Goal: Task Accomplishment & Management: Manage account settings

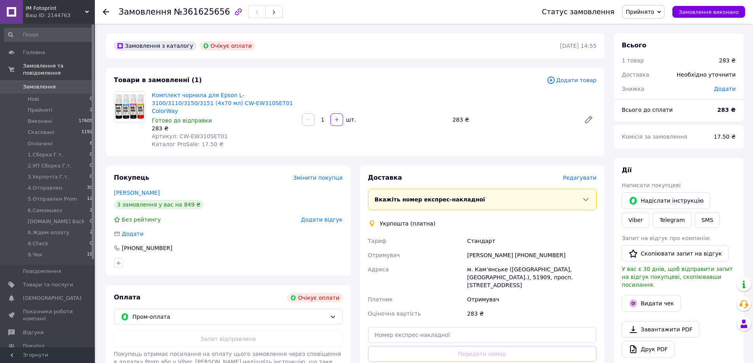
click at [661, 11] on icon at bounding box center [660, 12] width 4 height 4
click at [647, 41] on li "Скасовано" at bounding box center [655, 40] width 65 height 12
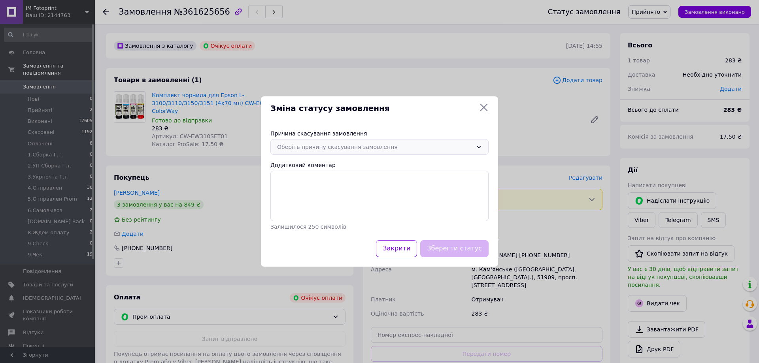
click at [481, 144] on icon at bounding box center [479, 147] width 6 height 6
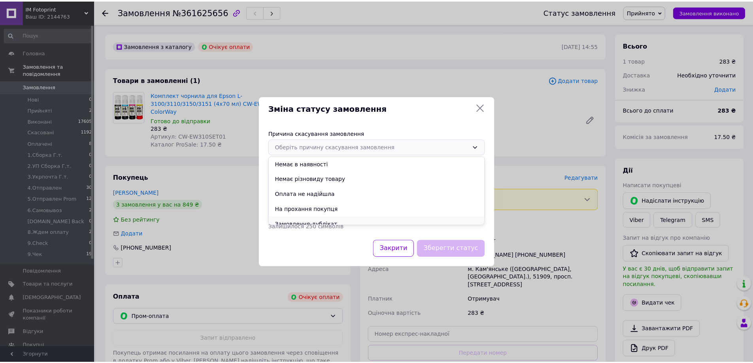
scroll to position [37, 0]
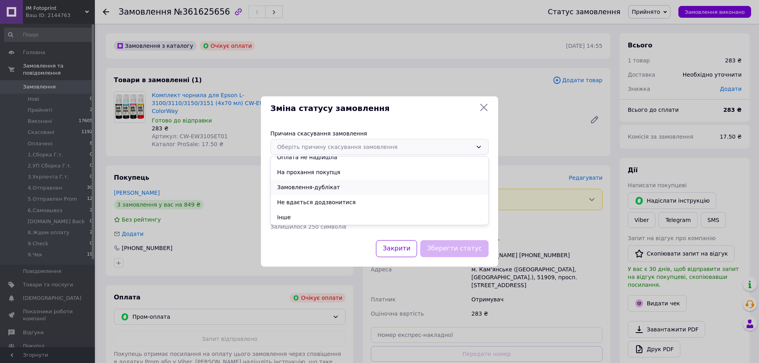
click at [319, 189] on li "Замовлення-дублікат" at bounding box center [380, 187] width 218 height 15
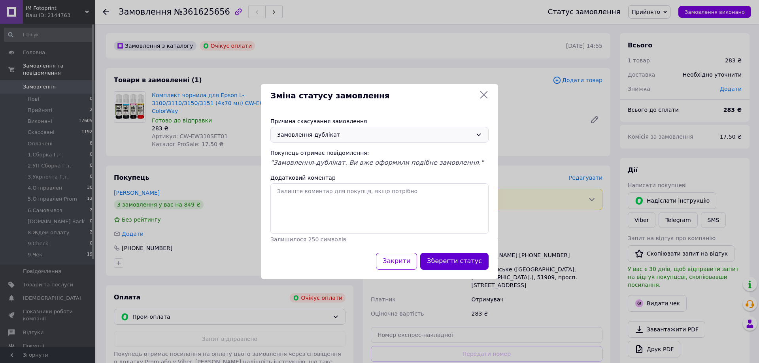
click at [461, 260] on button "Зберегти статус" at bounding box center [454, 261] width 68 height 17
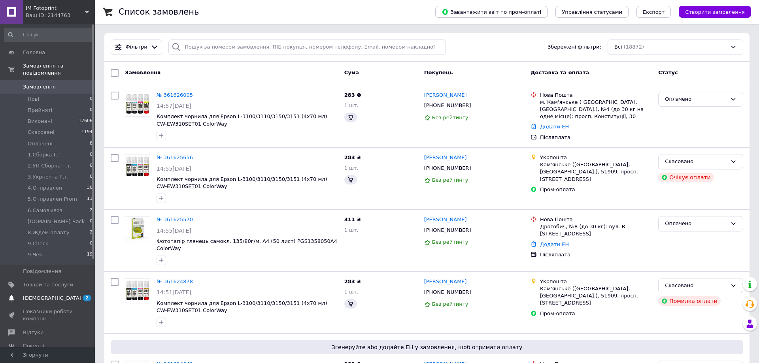
click at [42, 295] on span "[DEMOGRAPHIC_DATA]" at bounding box center [52, 298] width 59 height 7
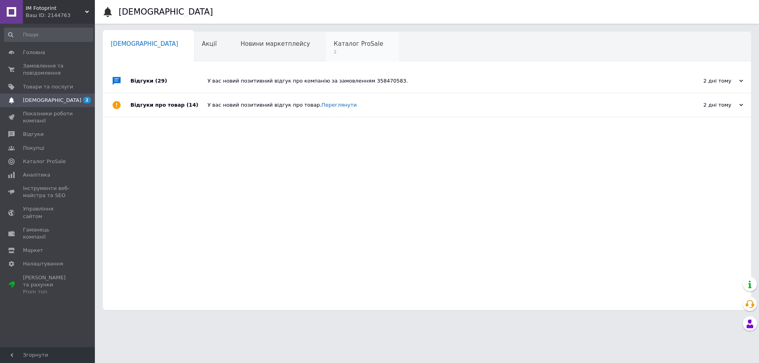
click at [334, 40] on span "Каталог ProSale" at bounding box center [358, 43] width 49 height 7
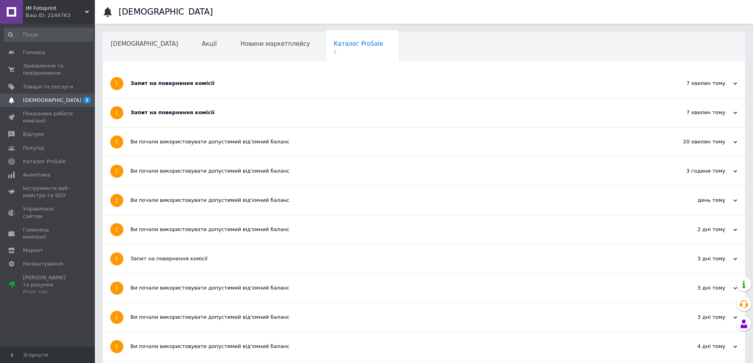
click at [734, 83] on icon at bounding box center [736, 84] width 4 height 4
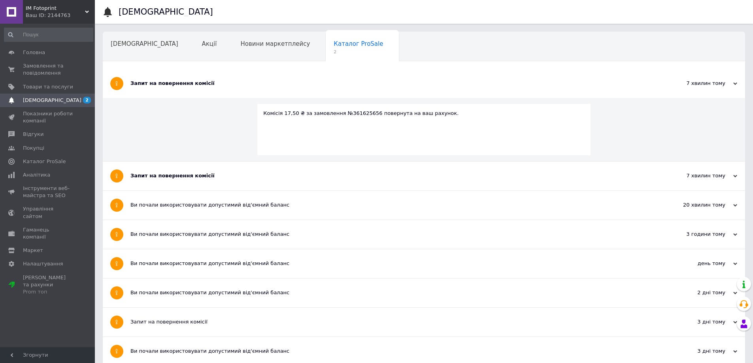
drag, startPoint x: 731, startPoint y: 174, endPoint x: 734, endPoint y: 178, distance: 5.1
click at [733, 176] on div "7 хвилин тому" at bounding box center [697, 175] width 79 height 7
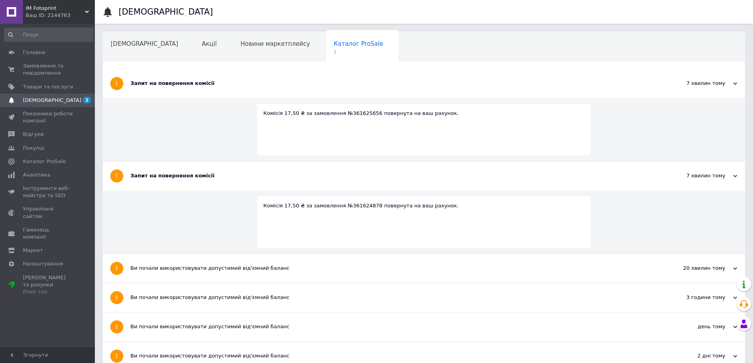
click at [189, 62] on div "Навчання та заходи" at bounding box center [146, 77] width 87 height 30
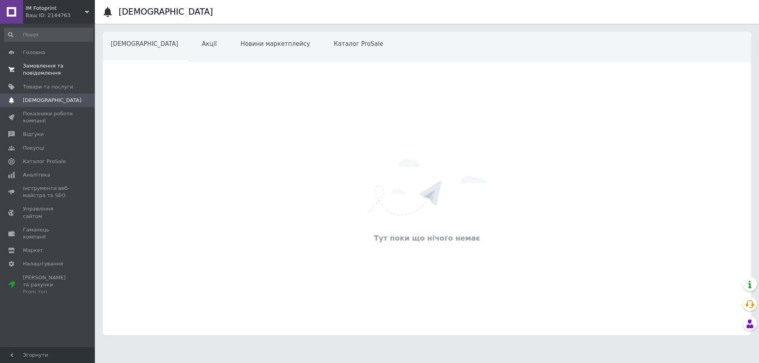
click at [34, 66] on span "Замовлення та повідомлення" at bounding box center [48, 69] width 50 height 14
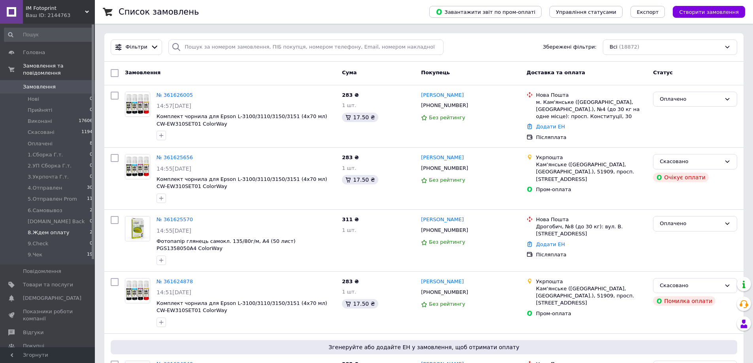
click at [33, 229] on span "8.Ждем оплату" at bounding box center [49, 232] width 42 height 7
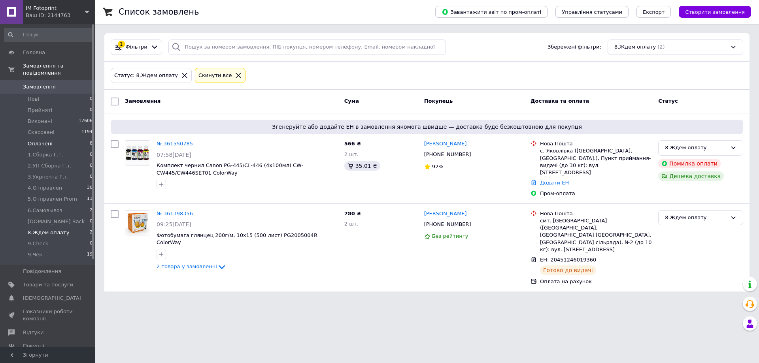
click at [49, 141] on li "Оплачені 8" at bounding box center [48, 143] width 97 height 11
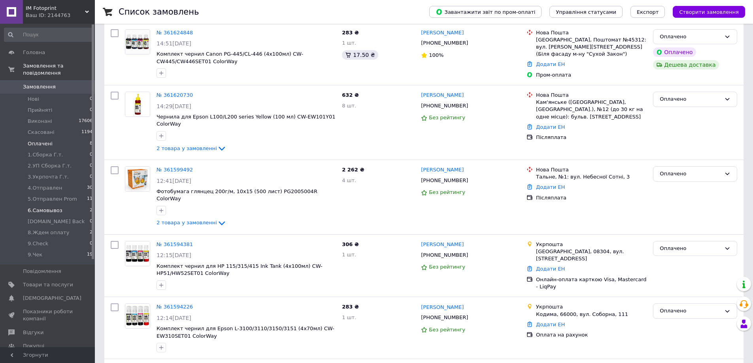
scroll to position [79, 0]
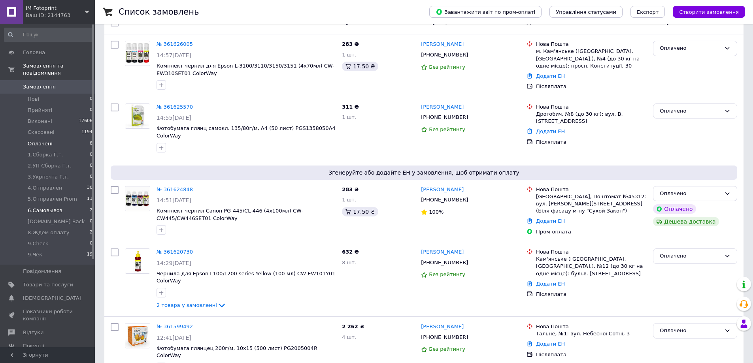
click at [46, 207] on span "6.Самовывоз" at bounding box center [45, 210] width 35 height 7
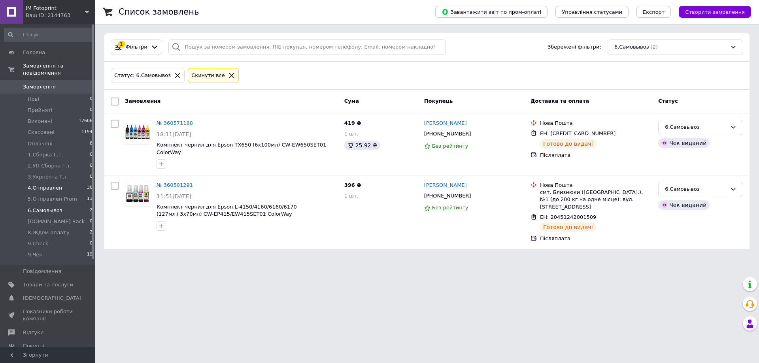
click at [46, 185] on span "4.Отправлен" at bounding box center [45, 188] width 34 height 7
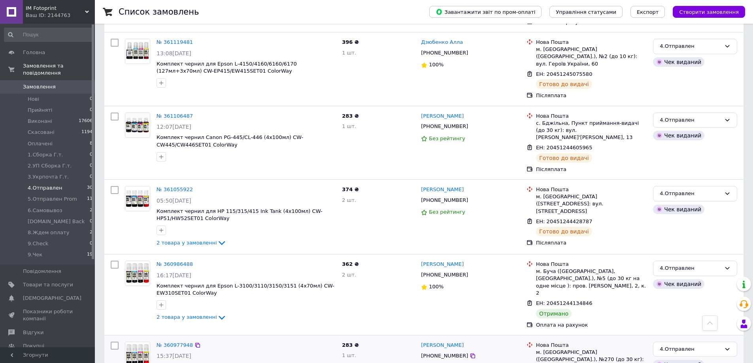
scroll to position [1367, 0]
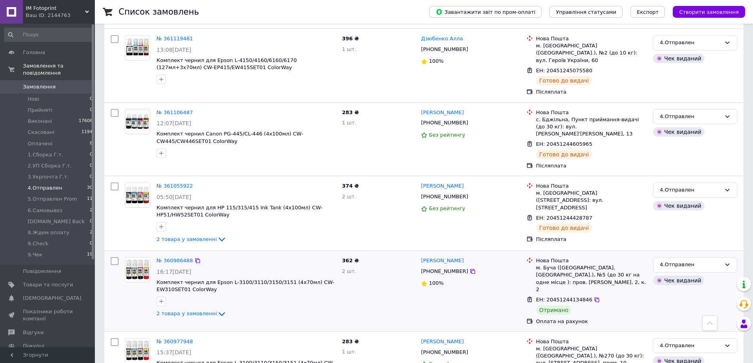
click at [182, 257] on div "№ 360986488" at bounding box center [175, 261] width 38 height 9
click at [179, 258] on link "№ 360986488" at bounding box center [175, 261] width 36 height 6
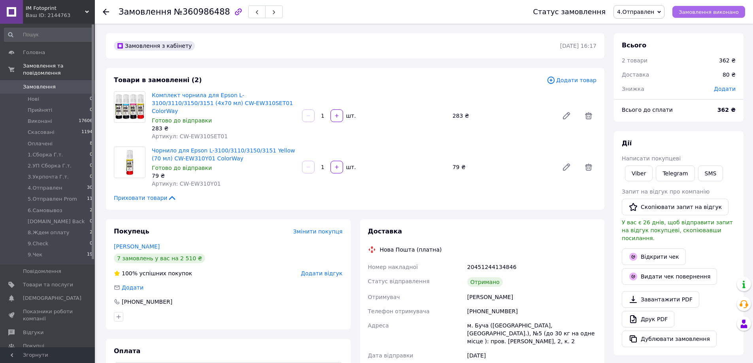
click at [697, 15] on span "Замовлення виконано" at bounding box center [709, 12] width 60 height 6
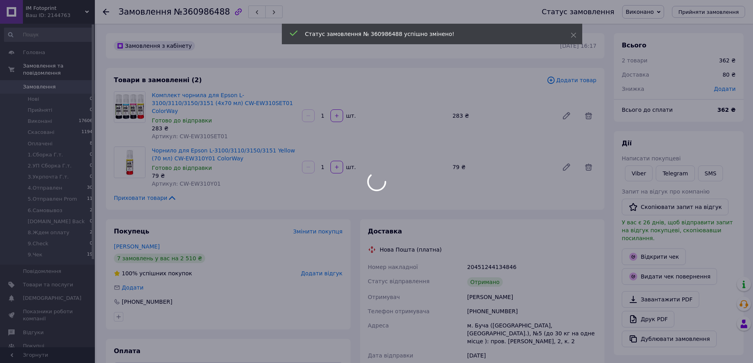
scroll to position [6, 0]
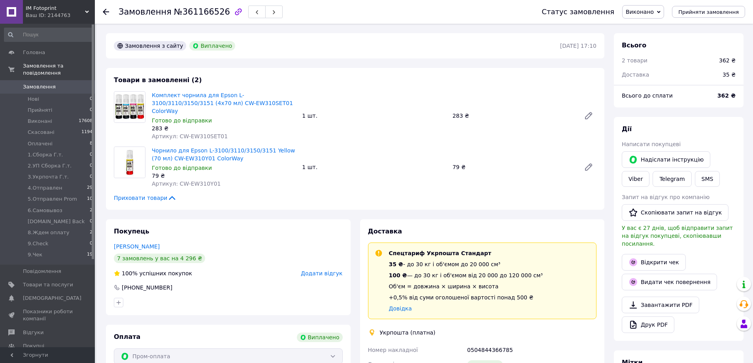
scroll to position [44, 0]
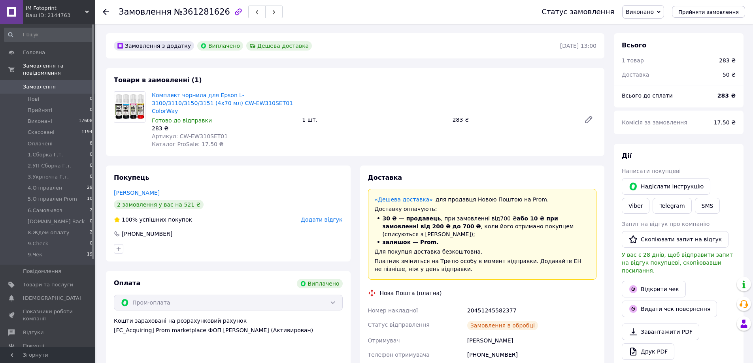
scroll to position [63, 0]
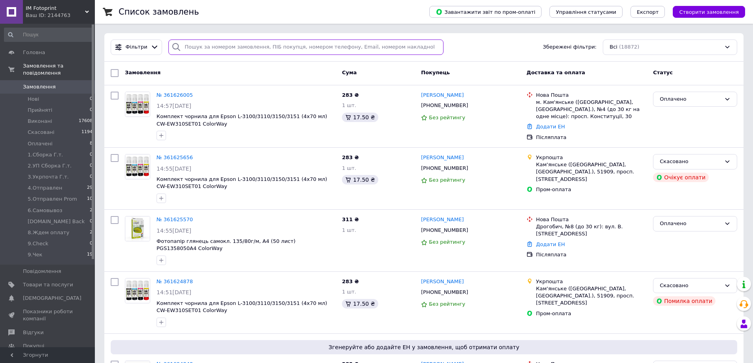
click at [222, 48] on input "search" at bounding box center [305, 47] width 275 height 15
paste input "360966902"
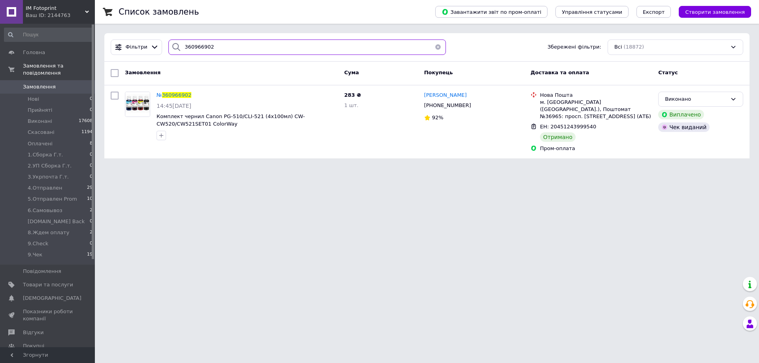
type input "360966902"
click at [45, 229] on span "8.Ждем оплату" at bounding box center [49, 232] width 42 height 7
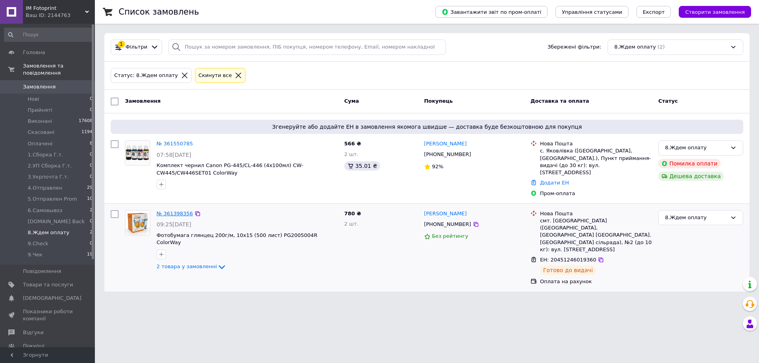
click at [180, 211] on link "№ 361398356" at bounding box center [175, 214] width 36 height 6
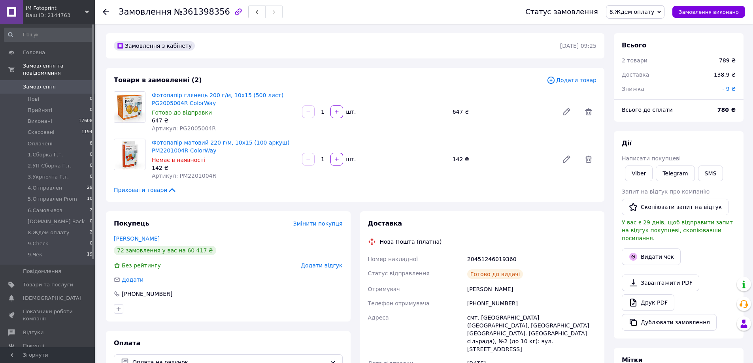
click at [665, 9] on span "8.Ждем оплату" at bounding box center [635, 11] width 59 height 13
click at [634, 91] on li "9.Чек" at bounding box center [639, 90] width 65 height 12
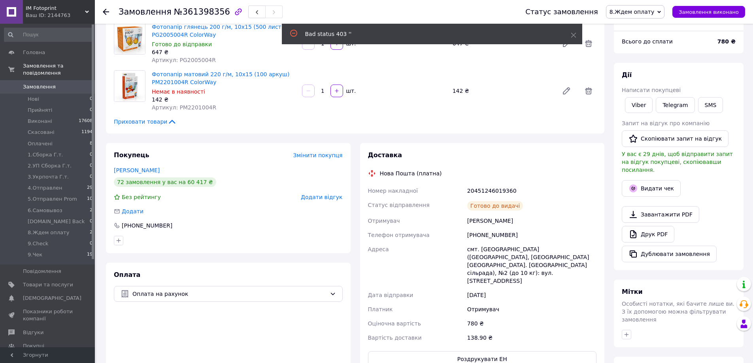
scroll to position [119, 0]
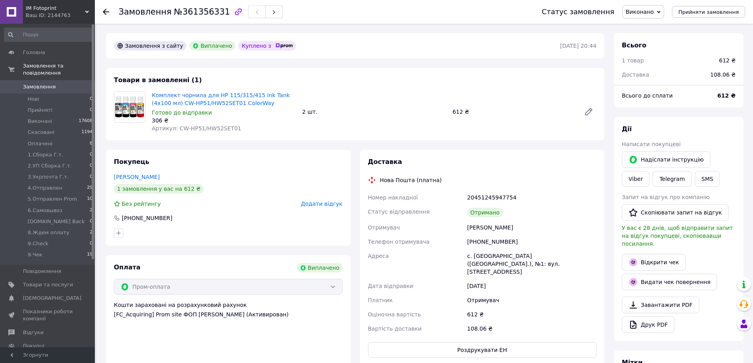
scroll to position [44, 0]
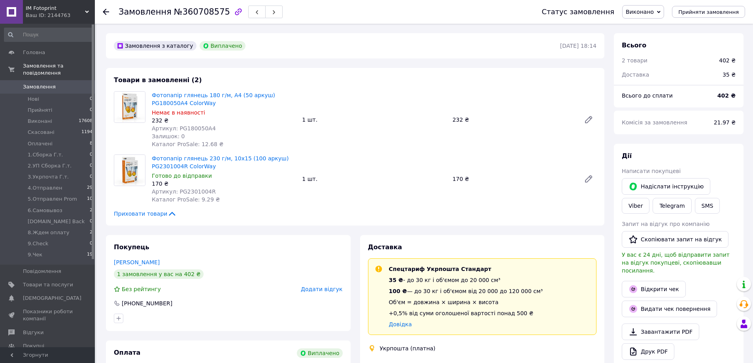
scroll to position [44, 0]
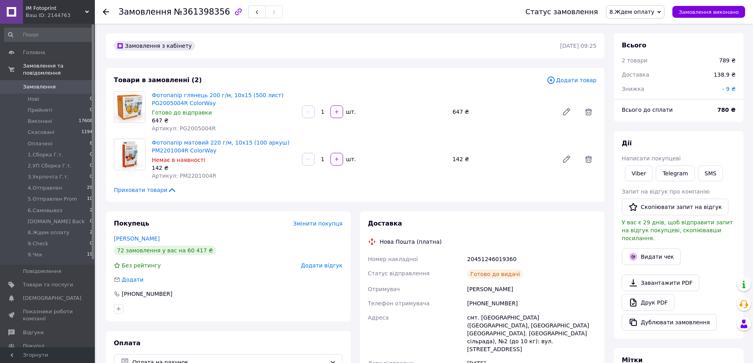
click at [664, 12] on span "8.Ждем оплату" at bounding box center [635, 11] width 59 height 13
click at [636, 89] on li "9.Чек" at bounding box center [639, 90] width 65 height 12
click at [642, 249] on button "Видати чек" at bounding box center [651, 257] width 59 height 17
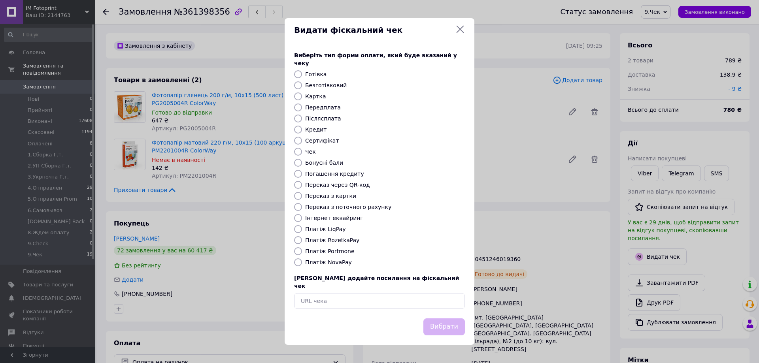
click at [335, 197] on label "Переказ з картки" at bounding box center [330, 196] width 51 height 6
click at [302, 197] on input "Переказ з картки" at bounding box center [298, 196] width 8 height 8
radio input "true"
click at [449, 322] on button "Вибрати" at bounding box center [445, 327] width 42 height 17
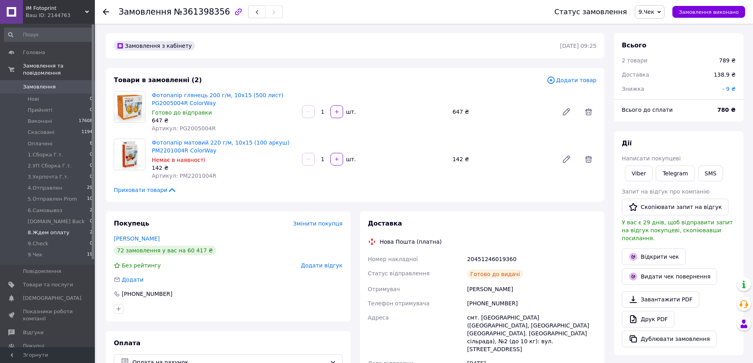
click at [47, 229] on span "8.Ждем оплату" at bounding box center [49, 232] width 42 height 7
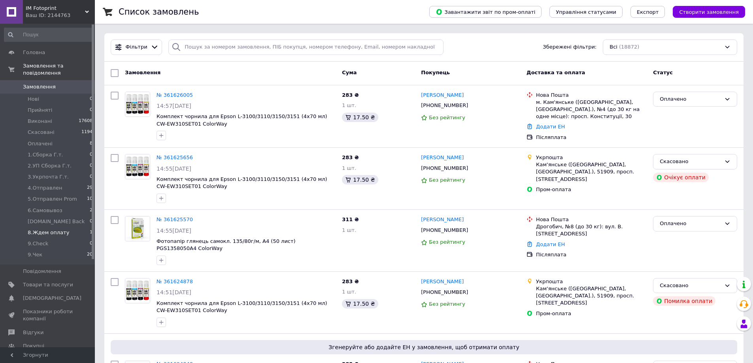
click at [56, 229] on span "8.Ждем оплату" at bounding box center [49, 232] width 42 height 7
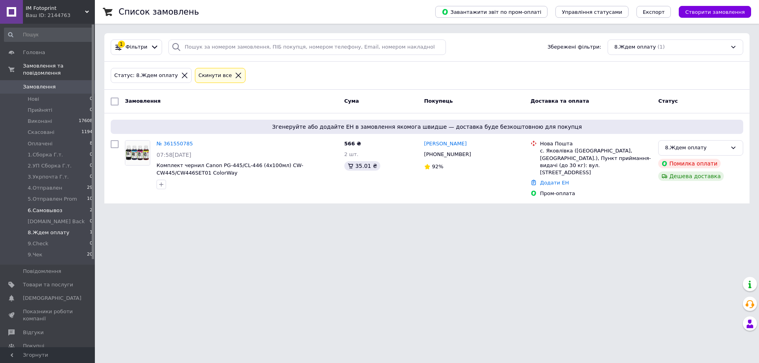
click at [42, 207] on span "6.Самовывоз" at bounding box center [45, 210] width 35 height 7
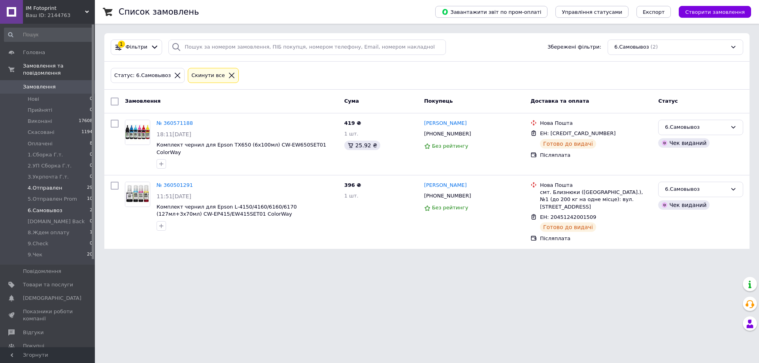
click at [45, 185] on span "4.Отправлен" at bounding box center [45, 188] width 34 height 7
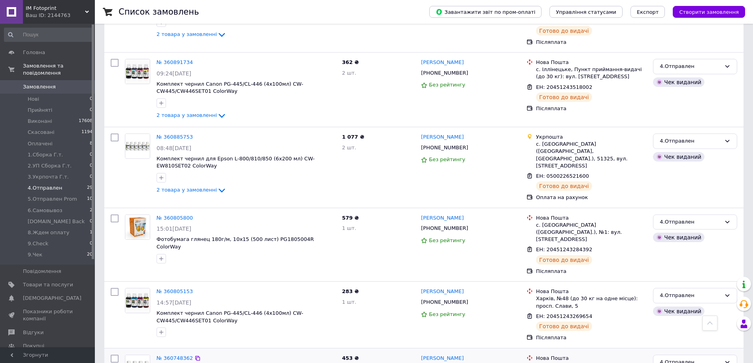
scroll to position [1767, 0]
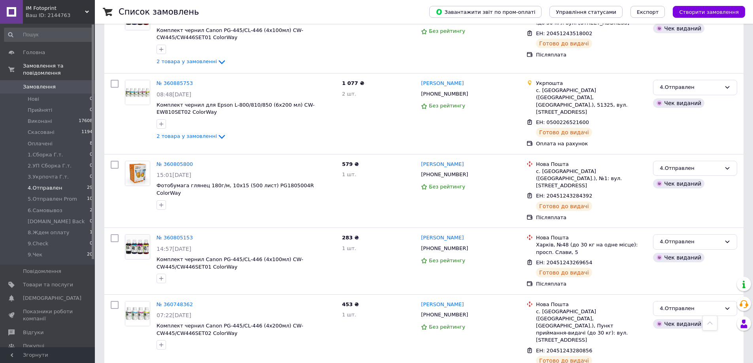
click at [45, 185] on span "4.Отправлен" at bounding box center [45, 188] width 34 height 7
click at [48, 207] on span "6.Самовывоз" at bounding box center [45, 210] width 35 height 7
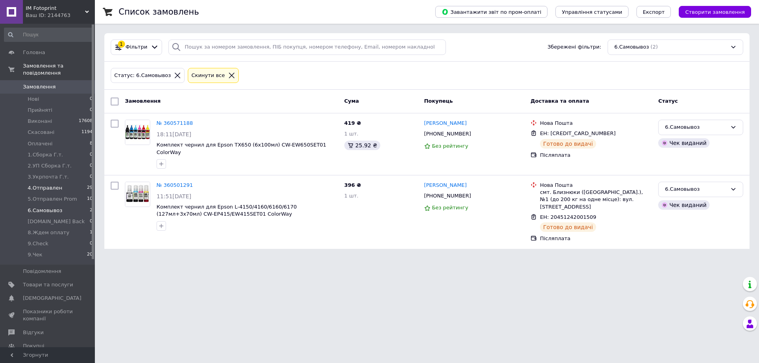
click at [42, 185] on span "4.Отправлен" at bounding box center [45, 188] width 34 height 7
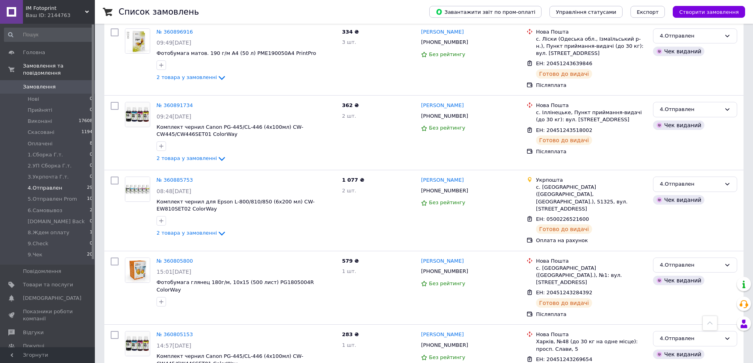
scroll to position [1767, 0]
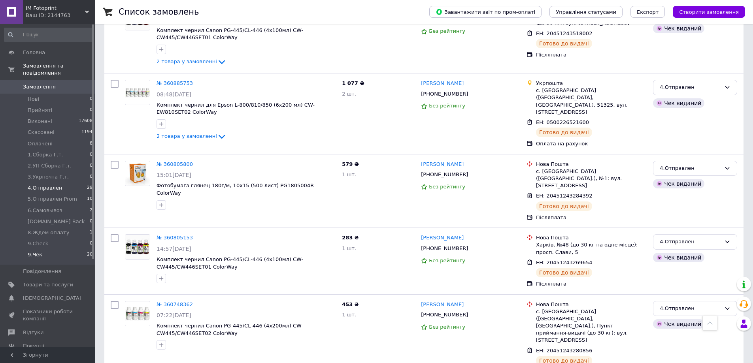
click at [38, 252] on span "9.Чек" at bounding box center [35, 255] width 15 height 7
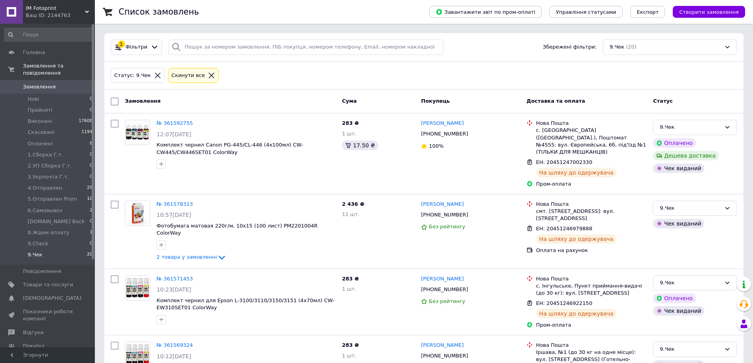
click at [36, 252] on span "9.Чек" at bounding box center [35, 255] width 15 height 7
click at [37, 240] on span "9.Check" at bounding box center [38, 243] width 21 height 7
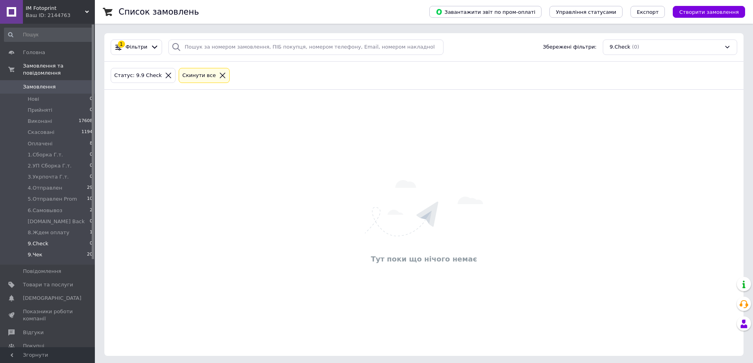
click at [38, 252] on span "9.Чек" at bounding box center [35, 255] width 15 height 7
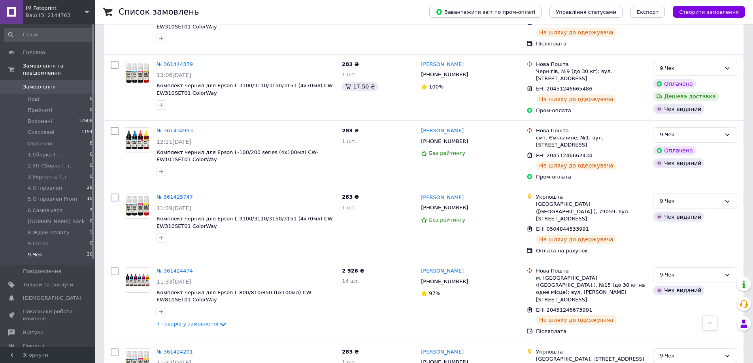
scroll to position [1110, 0]
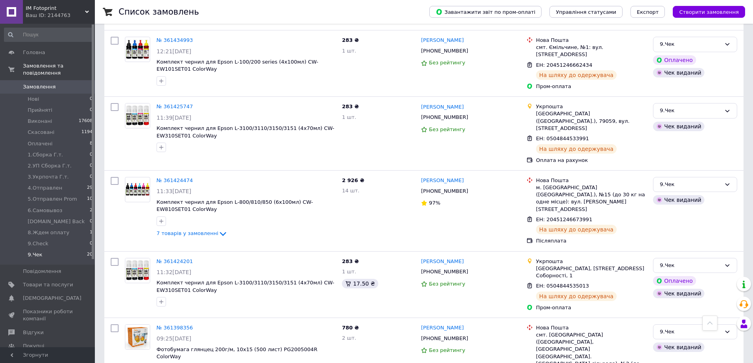
click at [195, 326] on icon at bounding box center [197, 328] width 5 height 5
click at [195, 259] on icon at bounding box center [198, 262] width 6 height 6
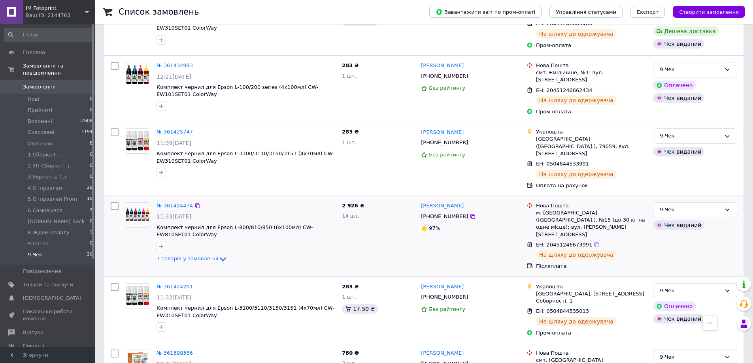
scroll to position [1071, 0]
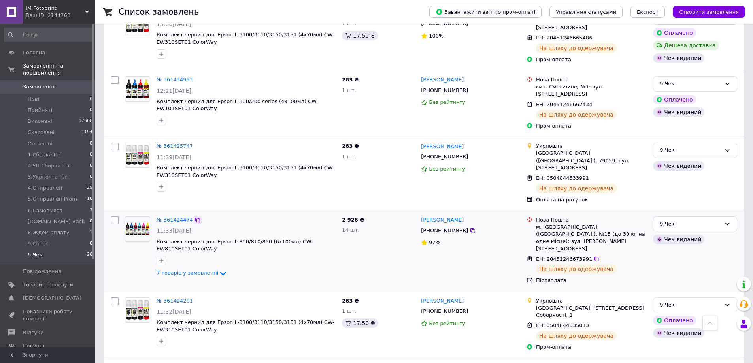
click at [195, 217] on icon at bounding box center [198, 220] width 6 height 6
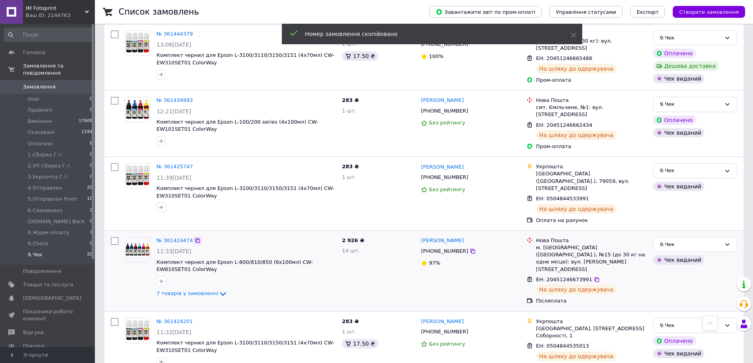
scroll to position [1031, 0]
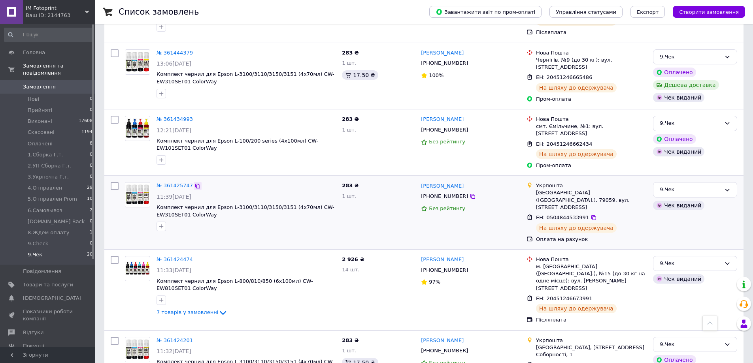
click at [195, 183] on icon at bounding box center [198, 186] width 6 height 6
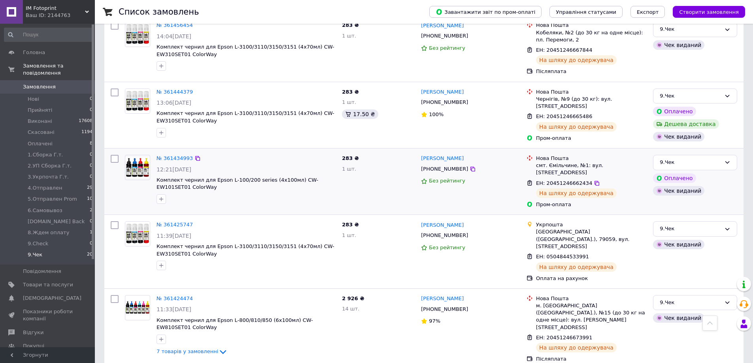
scroll to position [992, 0]
click at [195, 157] on icon at bounding box center [197, 159] width 5 height 5
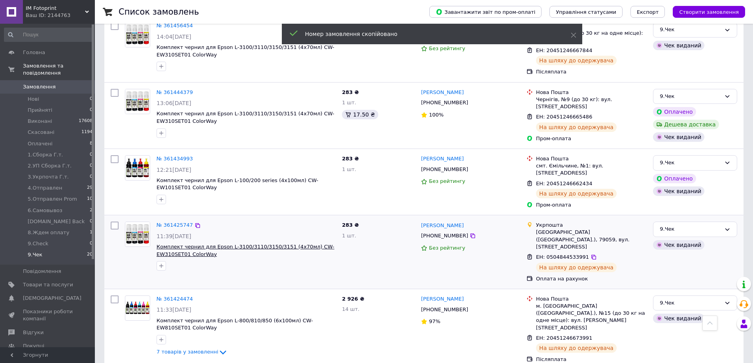
scroll to position [952, 0]
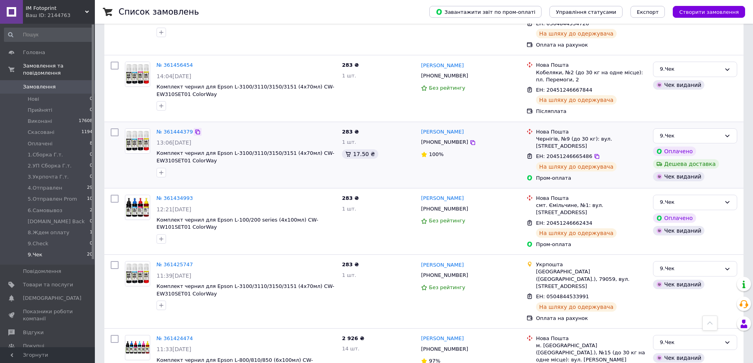
click at [196, 130] on icon at bounding box center [197, 132] width 5 height 5
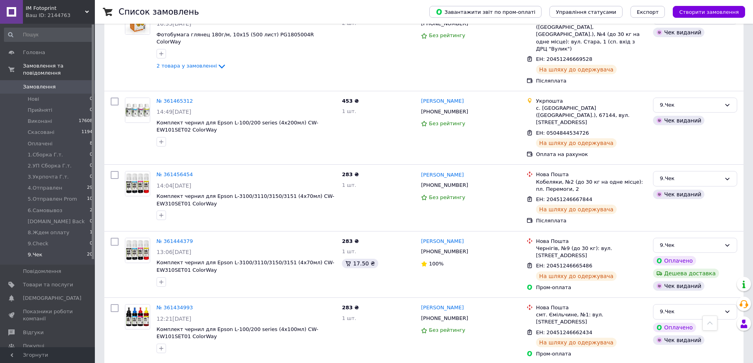
scroll to position [834, 0]
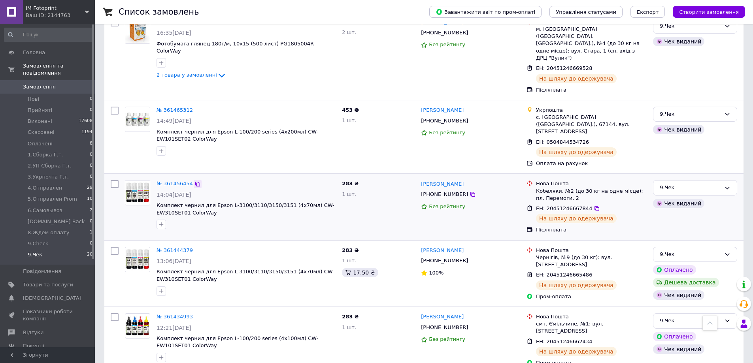
click at [195, 181] on icon at bounding box center [198, 184] width 6 height 6
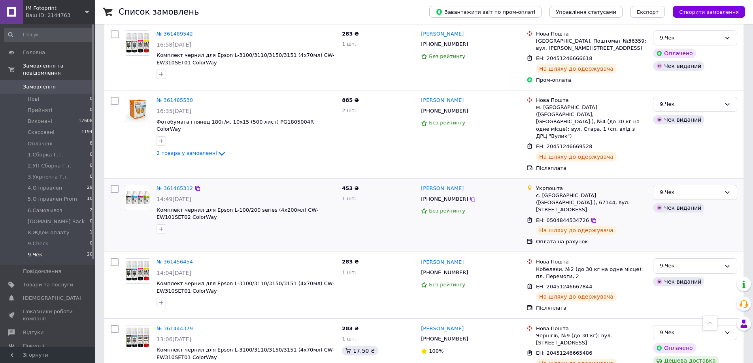
scroll to position [755, 0]
click at [195, 186] on icon at bounding box center [198, 189] width 6 height 6
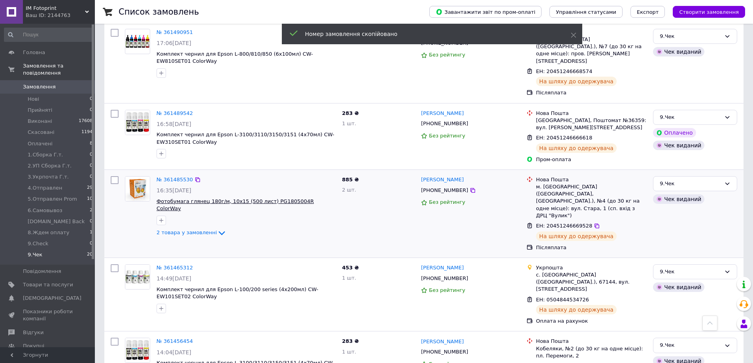
scroll to position [675, 0]
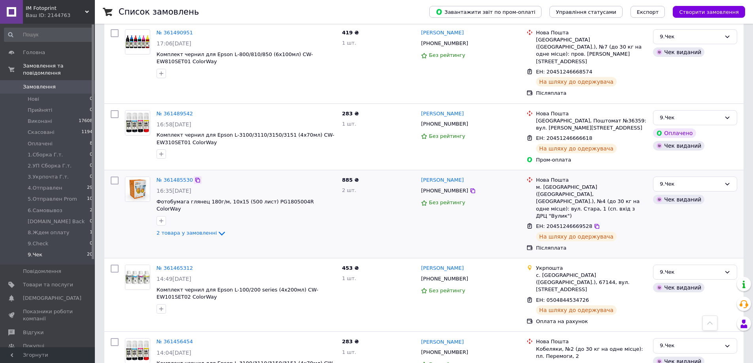
click at [196, 177] on icon at bounding box center [198, 180] width 6 height 6
click at [195, 112] on icon at bounding box center [197, 114] width 5 height 5
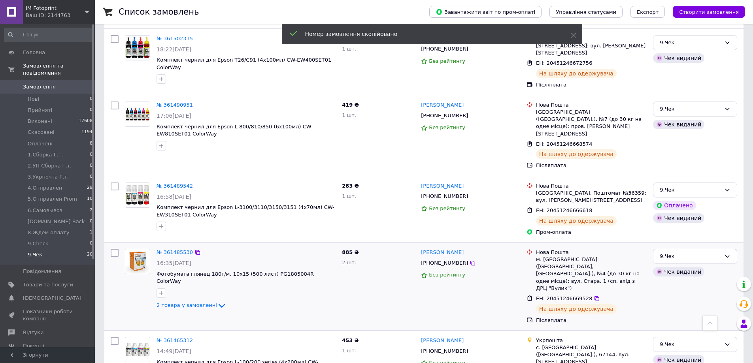
scroll to position [596, 0]
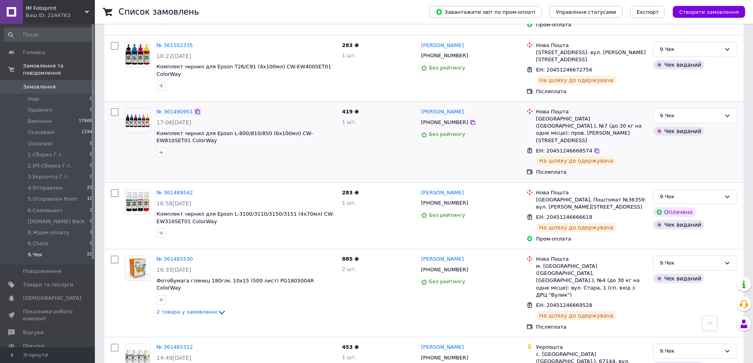
click at [195, 110] on icon at bounding box center [197, 112] width 5 height 5
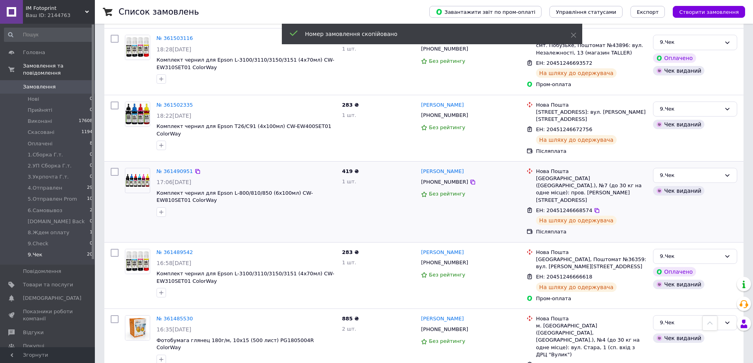
scroll to position [517, 0]
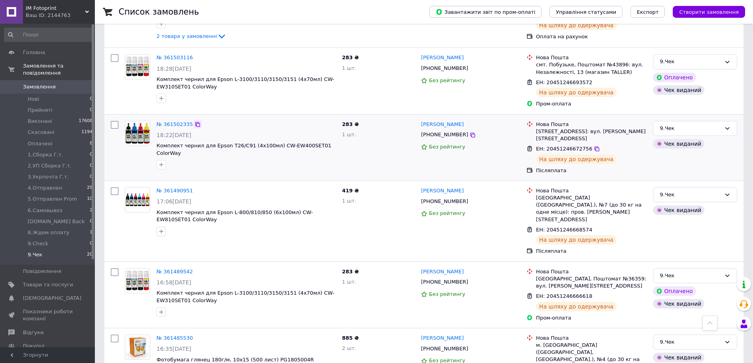
click at [195, 121] on icon at bounding box center [198, 124] width 6 height 6
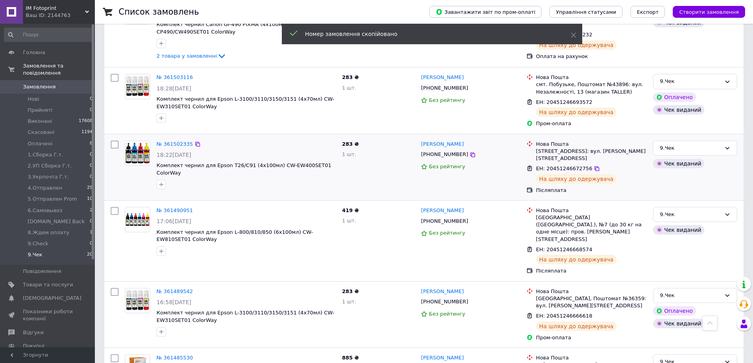
scroll to position [478, 0]
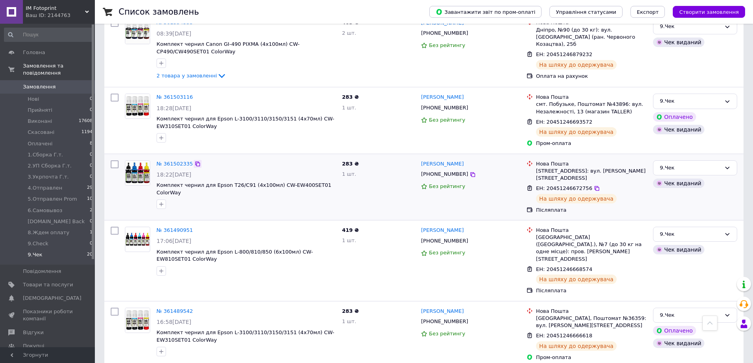
click at [195, 161] on icon at bounding box center [198, 164] width 6 height 6
click at [196, 95] on icon at bounding box center [198, 98] width 6 height 6
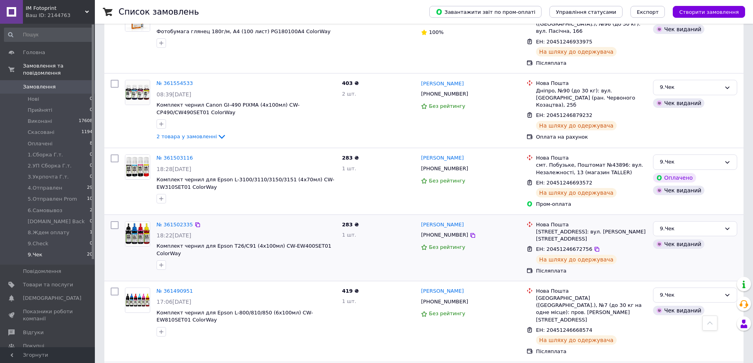
scroll to position [399, 0]
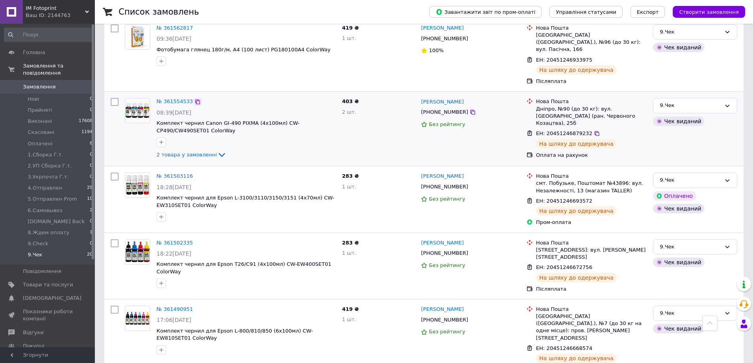
click at [196, 99] on icon at bounding box center [198, 102] width 6 height 6
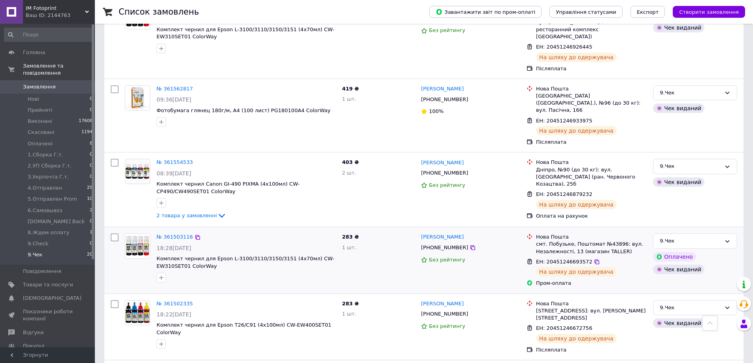
scroll to position [320, 0]
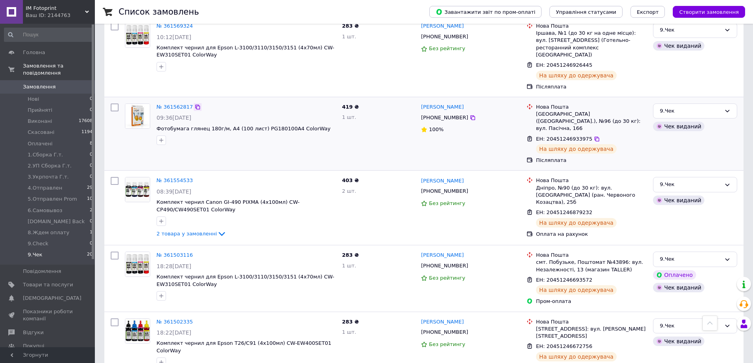
click at [195, 104] on icon at bounding box center [198, 107] width 6 height 6
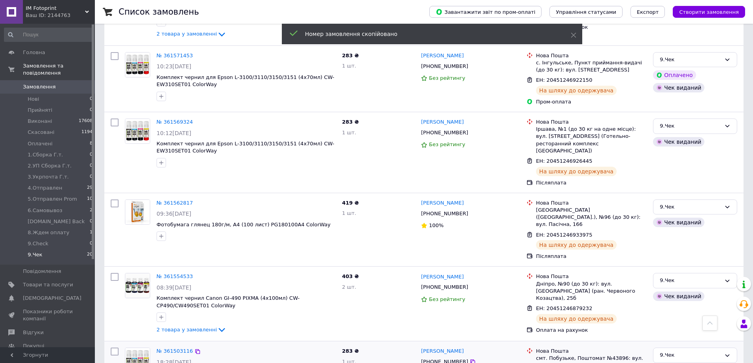
scroll to position [201, 0]
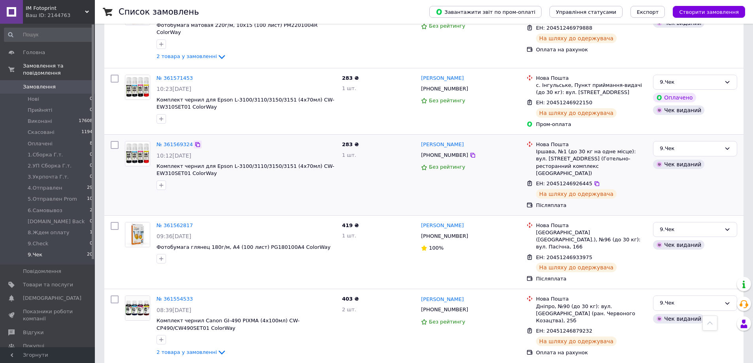
click at [195, 142] on icon at bounding box center [198, 145] width 6 height 6
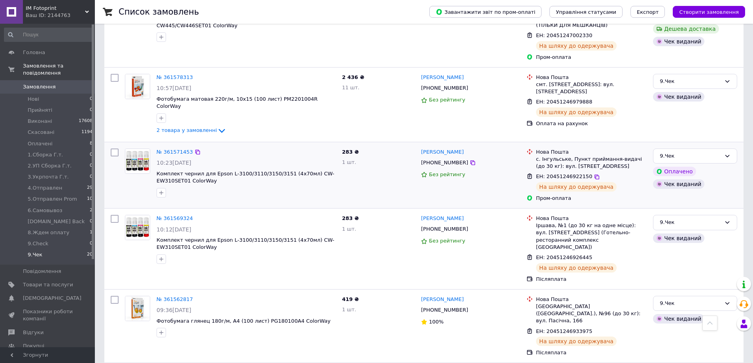
scroll to position [122, 0]
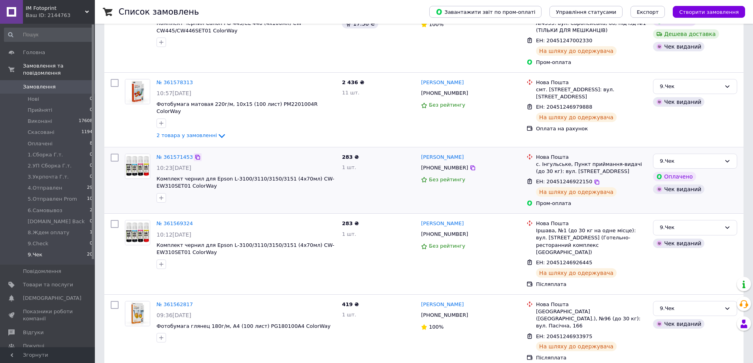
click at [195, 154] on icon at bounding box center [198, 157] width 6 height 6
click at [195, 80] on icon at bounding box center [197, 82] width 5 height 5
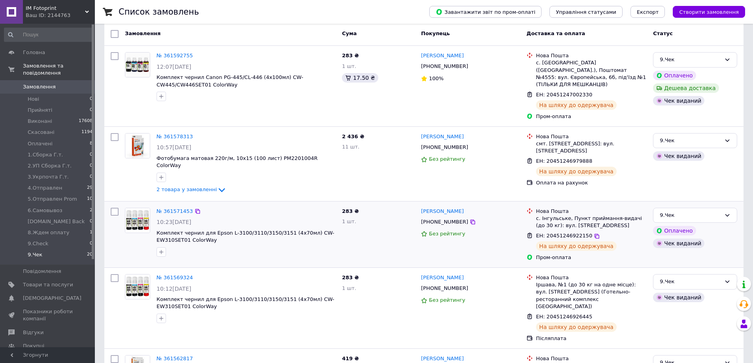
scroll to position [43, 0]
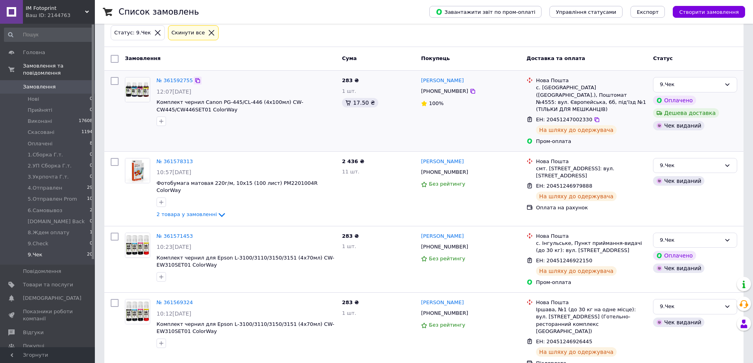
click at [196, 81] on icon at bounding box center [198, 81] width 6 height 6
click at [40, 240] on span "9.Check" at bounding box center [38, 243] width 21 height 7
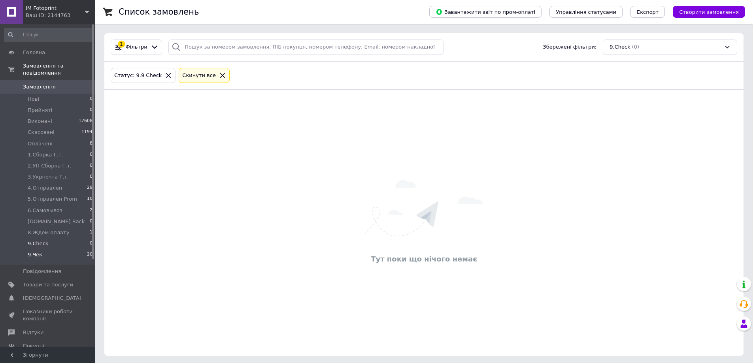
click at [31, 252] on span "9.Чек" at bounding box center [35, 255] width 15 height 7
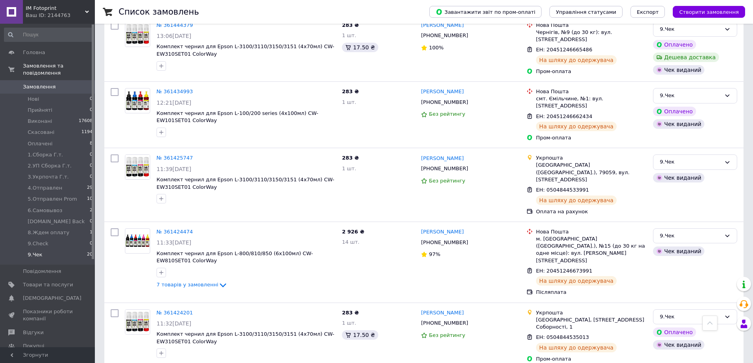
scroll to position [1110, 0]
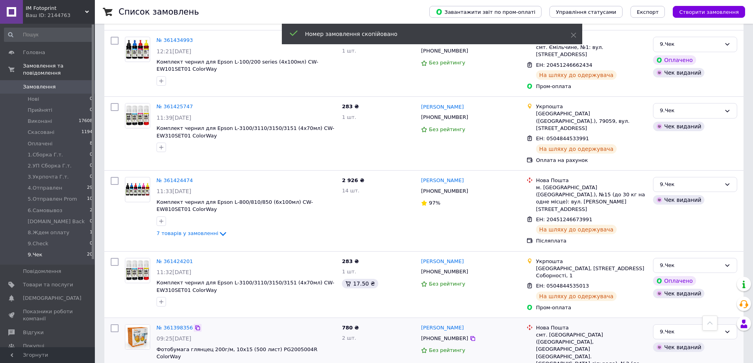
click at [195, 325] on icon at bounding box center [198, 328] width 6 height 6
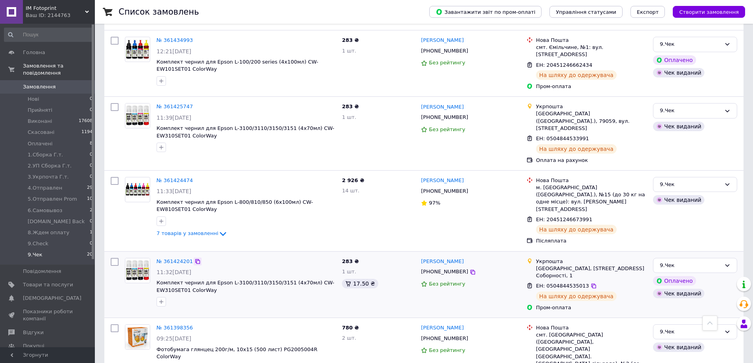
click at [195, 259] on icon at bounding box center [198, 262] width 6 height 6
click at [195, 178] on icon at bounding box center [198, 181] width 6 height 6
click at [195, 104] on icon at bounding box center [198, 107] width 6 height 6
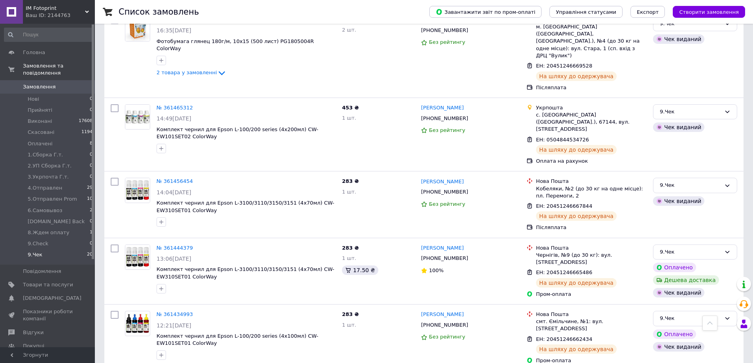
scroll to position [834, 0]
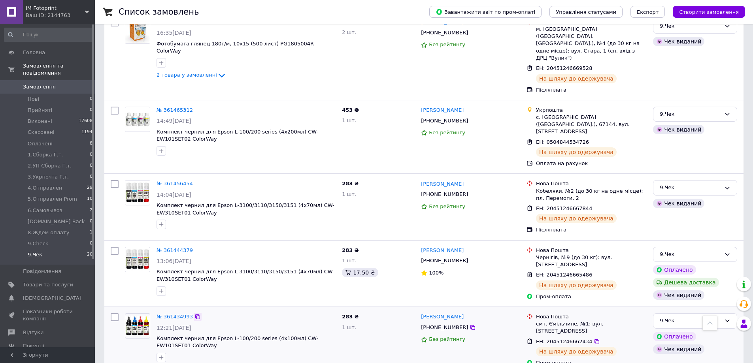
click at [195, 314] on icon at bounding box center [198, 317] width 6 height 6
click at [195, 248] on icon at bounding box center [198, 251] width 6 height 6
click at [198, 180] on div "№ 361456454" at bounding box center [246, 184] width 181 height 9
click at [195, 181] on icon at bounding box center [198, 184] width 6 height 6
click at [195, 108] on icon at bounding box center [197, 110] width 5 height 5
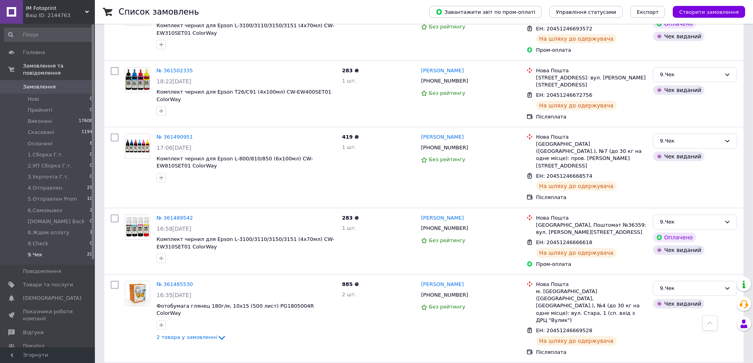
scroll to position [557, 0]
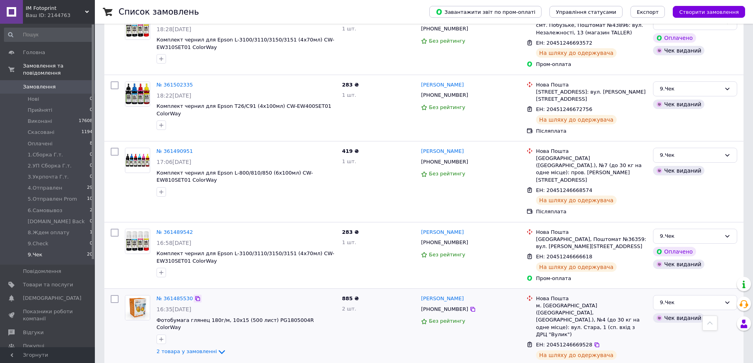
click at [195, 297] on icon at bounding box center [197, 299] width 5 height 5
click at [195, 229] on icon at bounding box center [198, 232] width 6 height 6
click at [196, 149] on icon at bounding box center [197, 151] width 5 height 5
click at [195, 82] on icon at bounding box center [198, 85] width 6 height 6
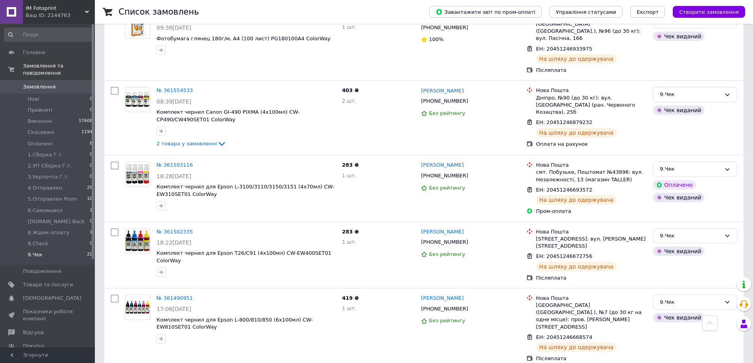
scroll to position [399, 0]
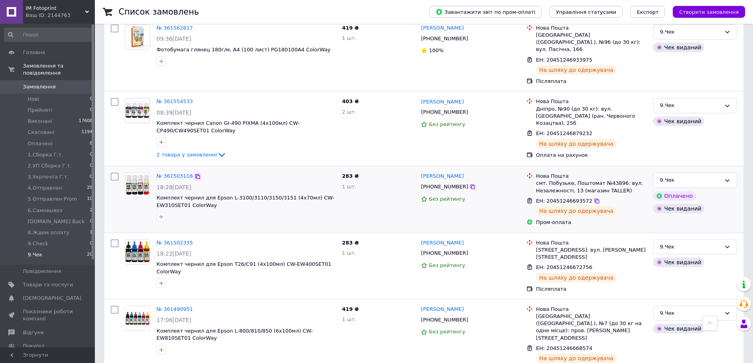
click at [195, 174] on icon at bounding box center [198, 177] width 6 height 6
click at [195, 100] on icon at bounding box center [197, 102] width 5 height 5
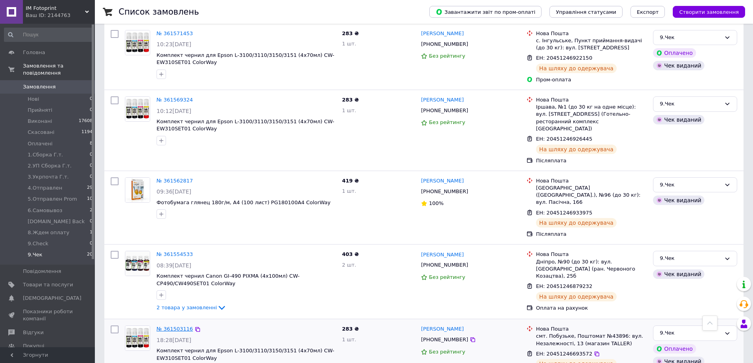
scroll to position [240, 0]
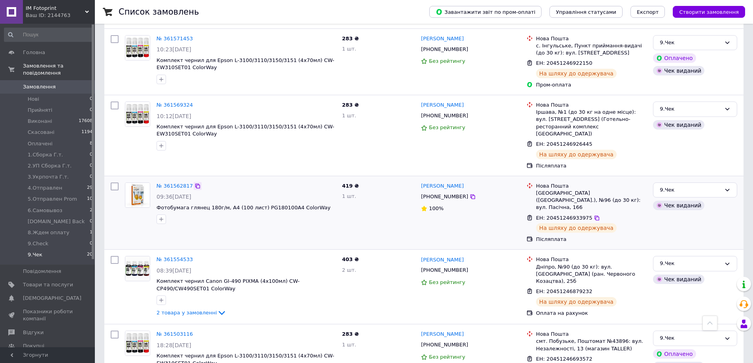
click at [196, 183] on icon at bounding box center [198, 186] width 6 height 6
click at [195, 103] on icon at bounding box center [197, 105] width 5 height 5
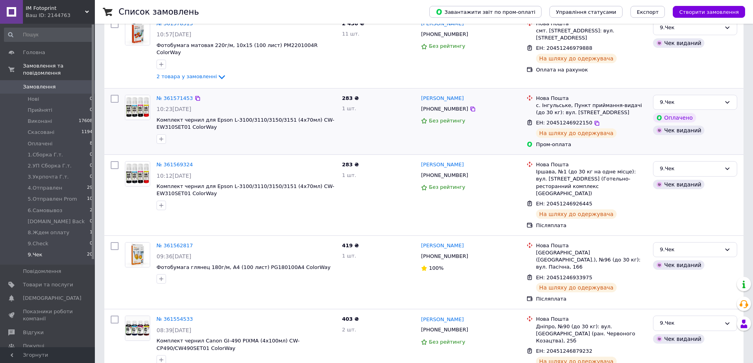
scroll to position [161, 0]
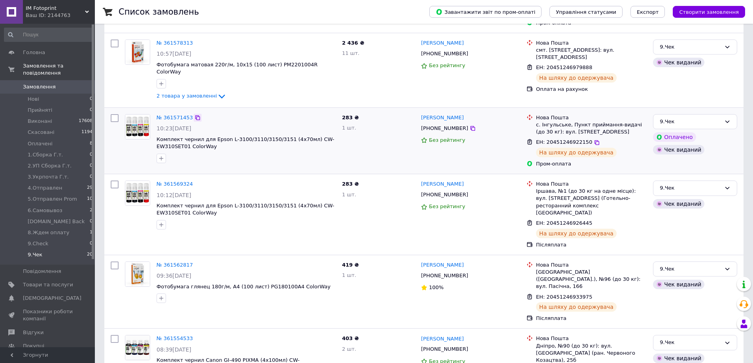
click at [196, 115] on icon at bounding box center [197, 117] width 5 height 5
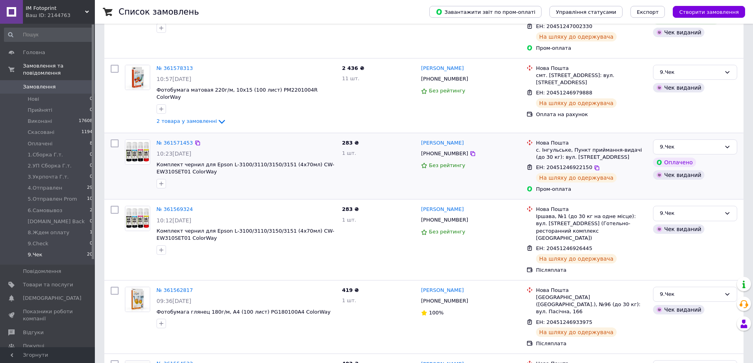
scroll to position [122, 0]
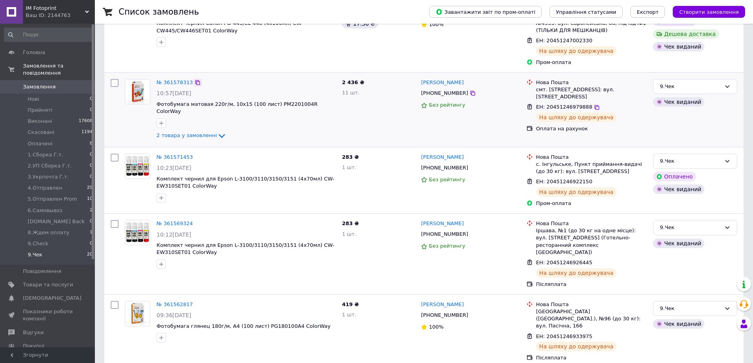
click at [195, 79] on icon at bounding box center [198, 82] width 6 height 6
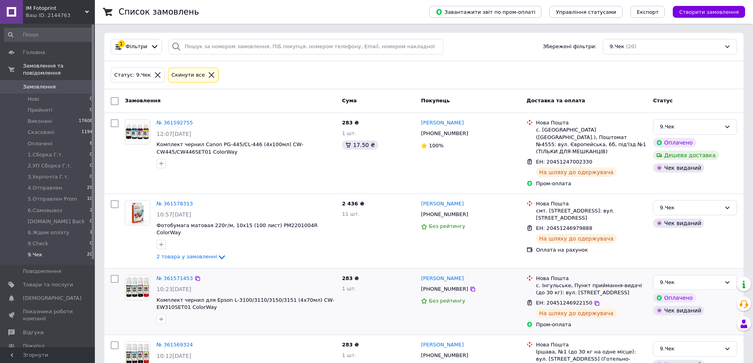
scroll to position [0, 0]
click at [195, 124] on icon at bounding box center [197, 123] width 5 height 5
click at [50, 185] on span "4.Отправлен" at bounding box center [45, 188] width 34 height 7
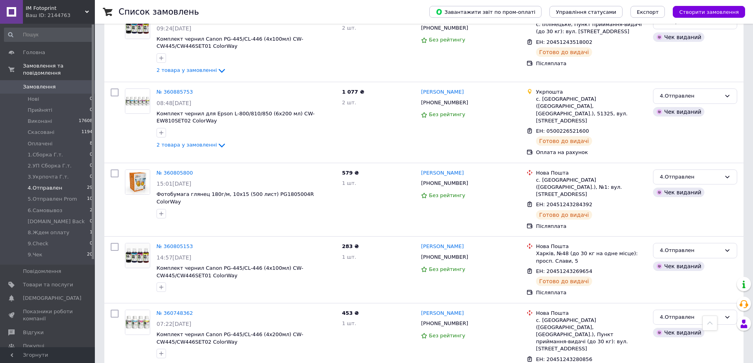
scroll to position [1767, 0]
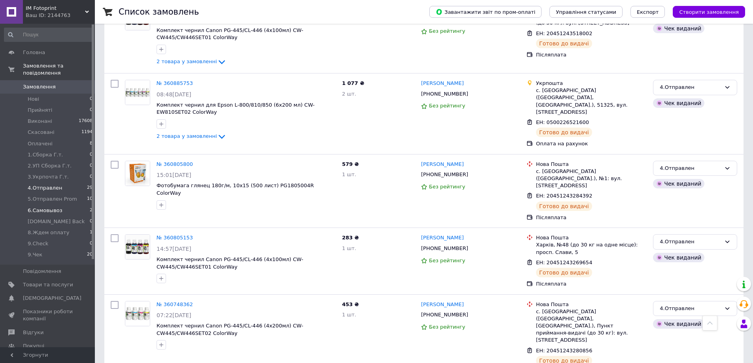
click at [41, 205] on li "6.Самовывоз 2" at bounding box center [48, 210] width 97 height 11
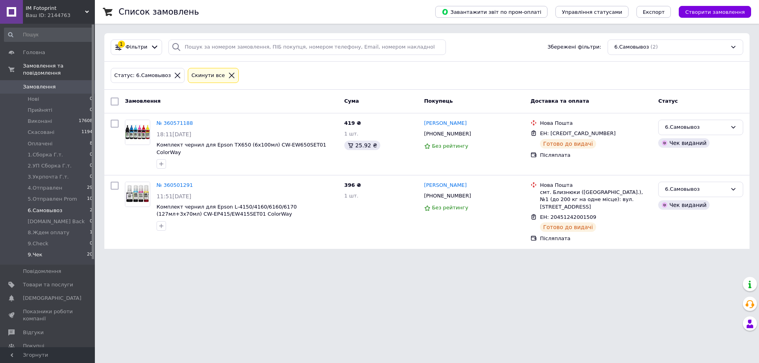
click at [38, 252] on span "9.Чек" at bounding box center [35, 255] width 15 height 7
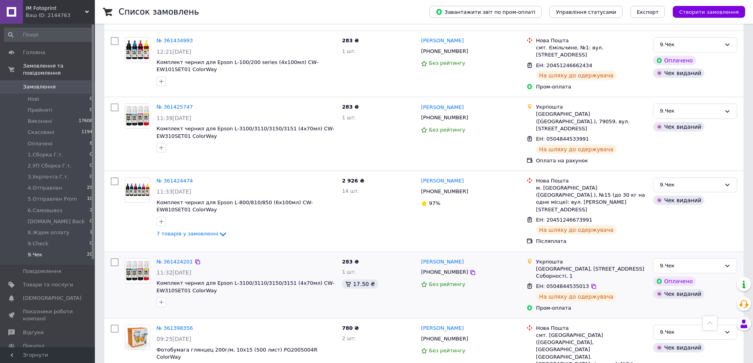
scroll to position [1110, 0]
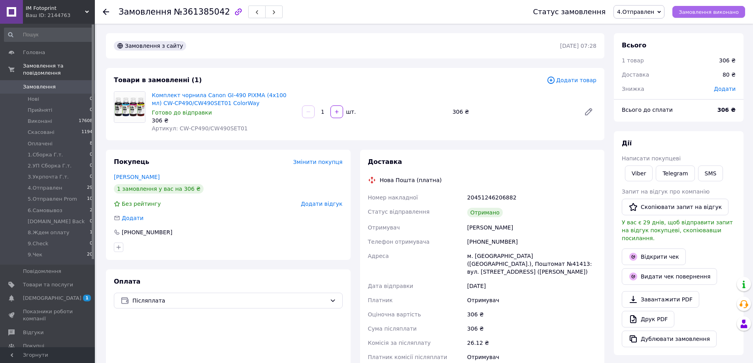
click at [711, 10] on span "Замовлення виконано" at bounding box center [709, 12] width 60 height 6
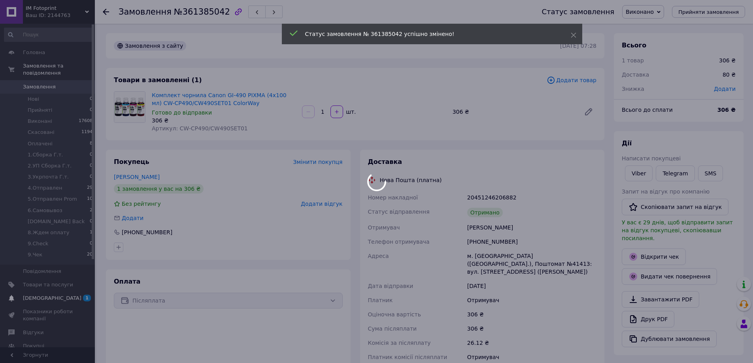
click at [36, 291] on body "ІМ Fotoprint Ваш ID: 2144763 Сайт ІМ Fotoprint Кабінет покупця Перевірити стан …" at bounding box center [376, 332] width 753 height 665
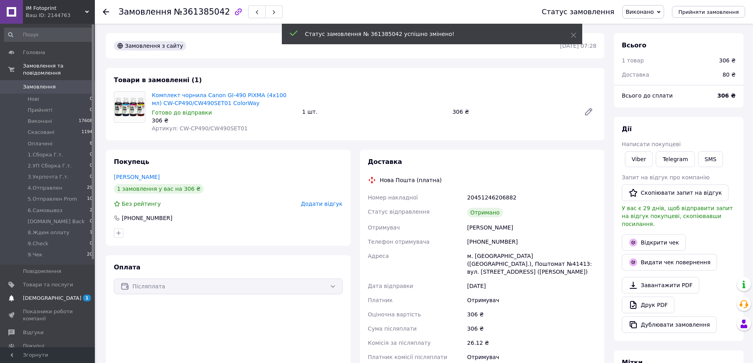
click at [46, 295] on span "[DEMOGRAPHIC_DATA]" at bounding box center [52, 298] width 59 height 7
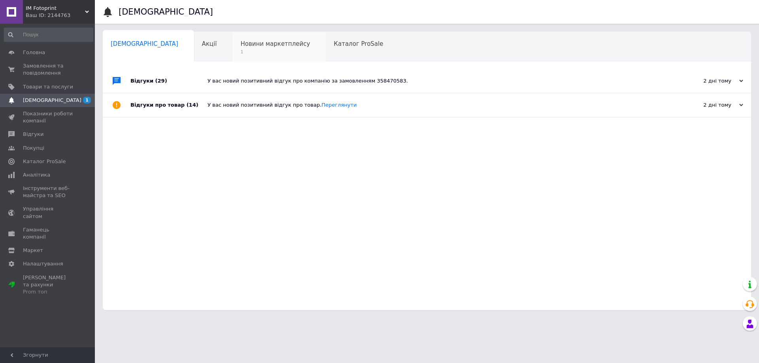
click at [249, 48] on div "Новини маркетплейсу 1" at bounding box center [279, 47] width 93 height 30
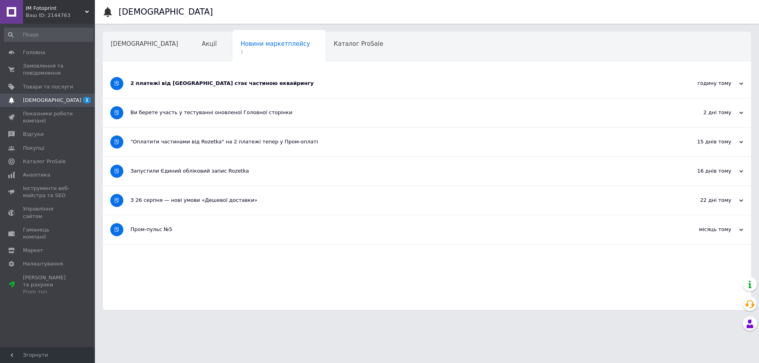
click at [737, 82] on div "годину тому" at bounding box center [703, 83] width 79 height 7
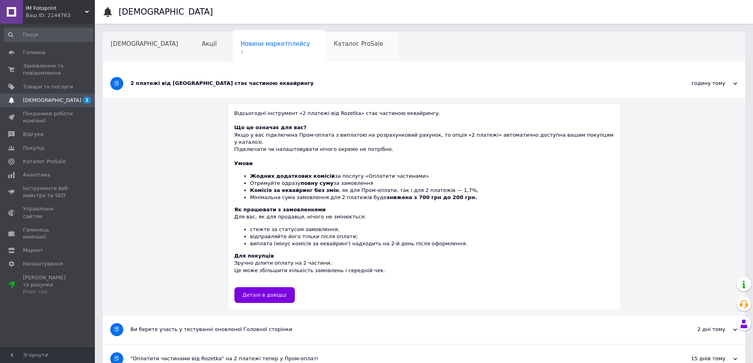
click at [334, 42] on span "Каталог ProSale" at bounding box center [358, 43] width 49 height 7
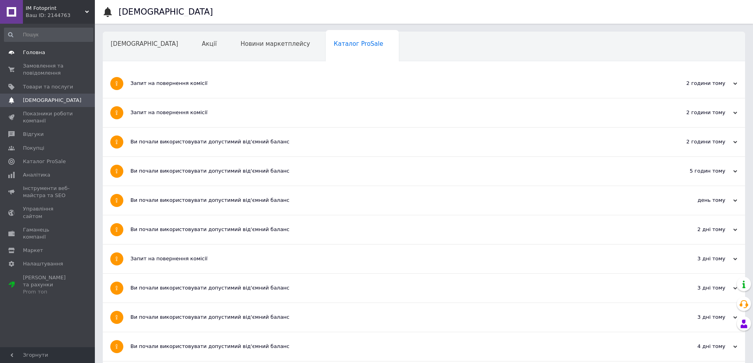
click at [40, 50] on span "Головна" at bounding box center [34, 52] width 22 height 7
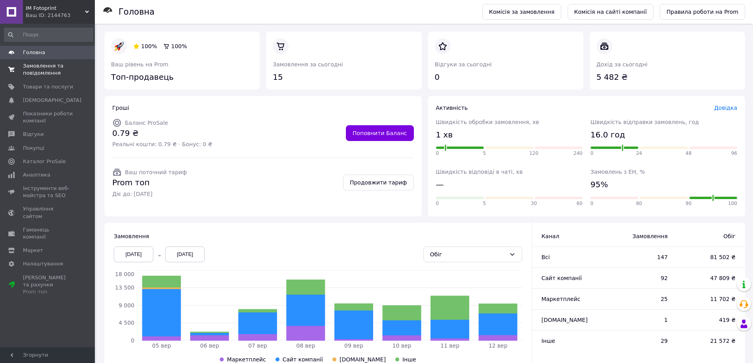
click at [42, 72] on span "Замовлення та повідомлення" at bounding box center [48, 69] width 50 height 14
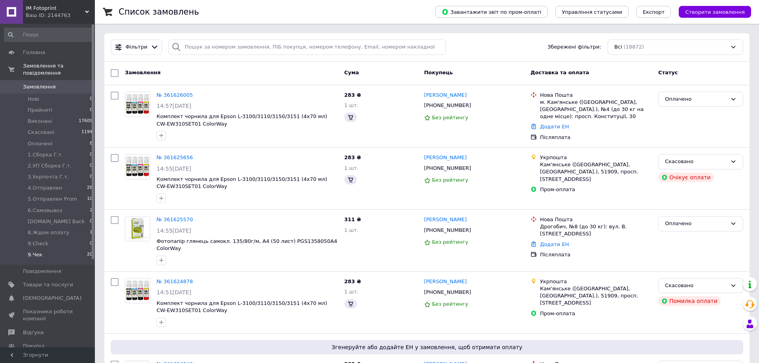
click at [36, 252] on span "9.Чек" at bounding box center [35, 255] width 15 height 7
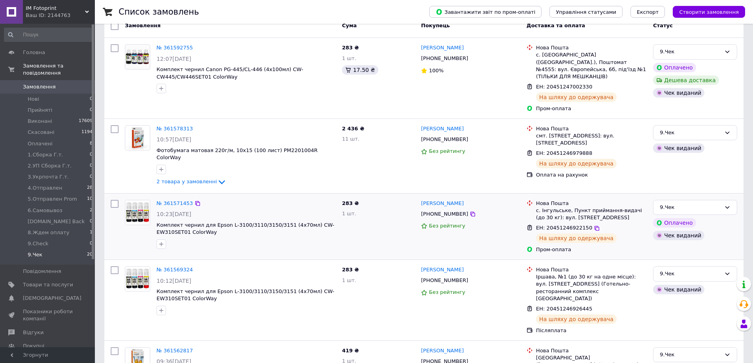
scroll to position [79, 0]
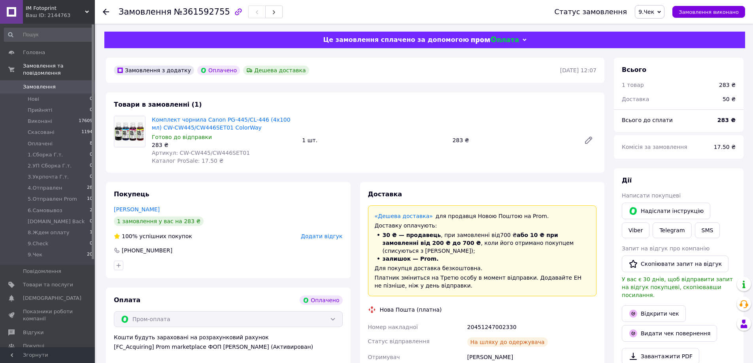
drag, startPoint x: 666, startPoint y: 10, endPoint x: 661, endPoint y: 20, distance: 10.8
click at [661, 10] on icon at bounding box center [660, 12] width 4 height 4
click at [677, 45] on li "5.Отправлен Prom" at bounding box center [668, 44] width 65 height 12
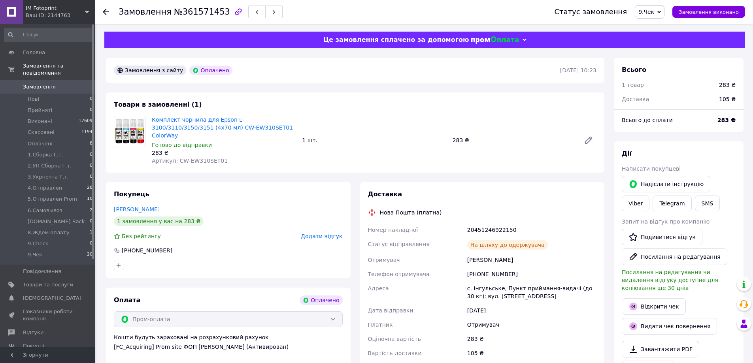
click at [663, 12] on span "9.Чек" at bounding box center [650, 11] width 30 height 13
click at [670, 43] on li "5.Отправлен Prom" at bounding box center [668, 43] width 65 height 12
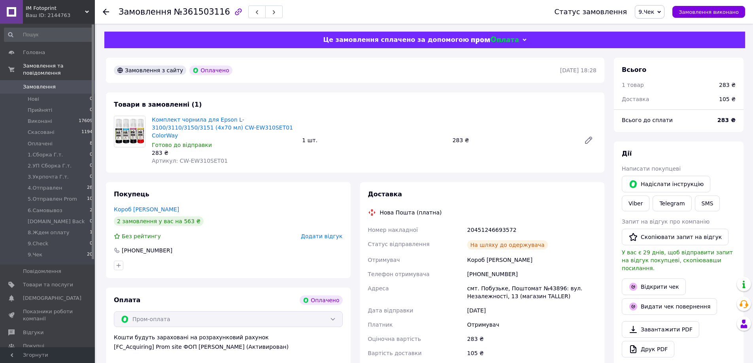
click at [663, 9] on span "9.Чек" at bounding box center [650, 11] width 30 height 13
click at [675, 43] on li "5.Отправлен Prom" at bounding box center [668, 44] width 65 height 12
click at [661, 12] on icon at bounding box center [660, 12] width 4 height 2
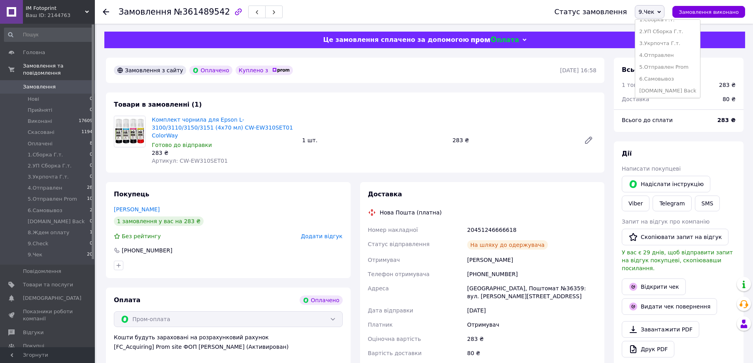
scroll to position [79, 0]
click at [672, 43] on li "5.Отправлен Prom" at bounding box center [668, 44] width 65 height 12
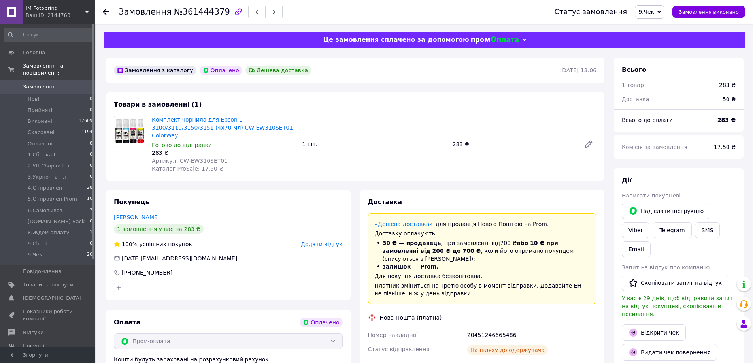
click at [661, 13] on icon at bounding box center [660, 12] width 4 height 4
click at [670, 83] on li "5.Отправлен Prom" at bounding box center [668, 83] width 65 height 12
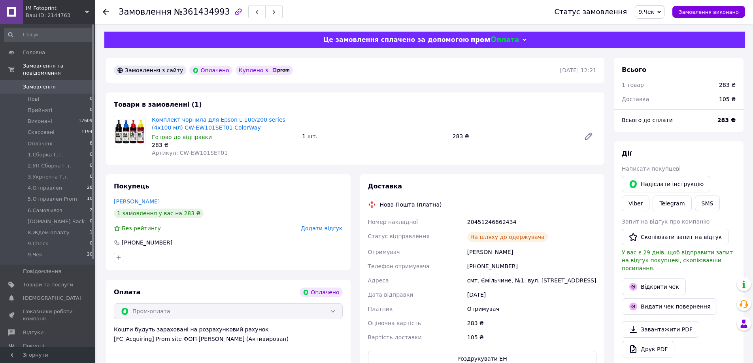
click at [661, 11] on icon at bounding box center [660, 12] width 4 height 4
click at [674, 43] on li "5.Отправлен Prom" at bounding box center [668, 44] width 65 height 12
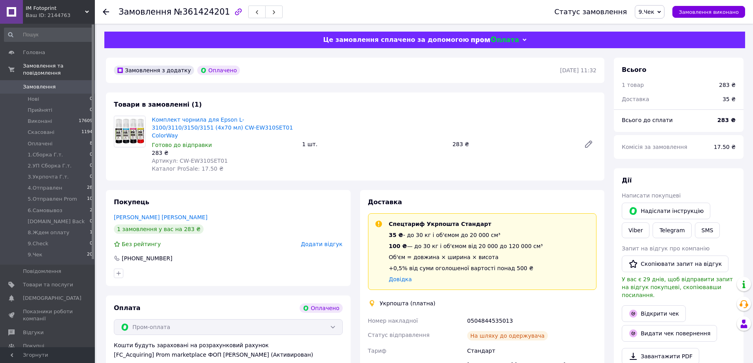
click at [661, 11] on icon at bounding box center [660, 12] width 4 height 2
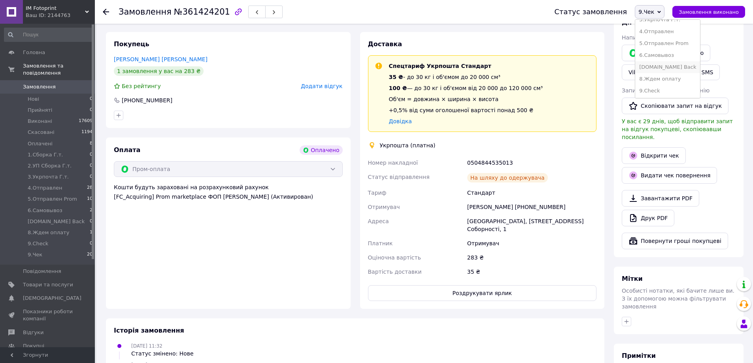
scroll to position [80, 0]
click at [674, 44] on li "5.Отправлен Prom" at bounding box center [668, 43] width 65 height 12
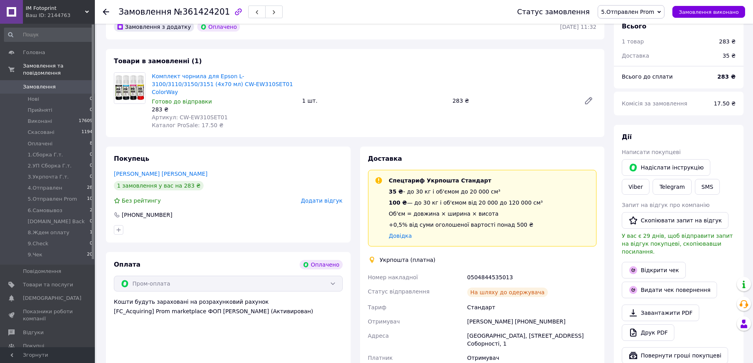
scroll to position [40, 0]
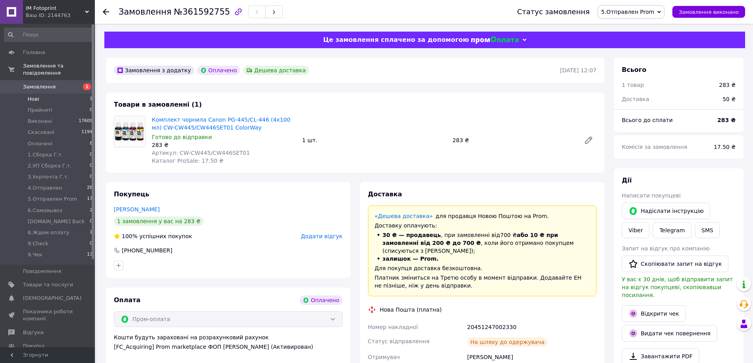
click at [34, 96] on span "Нові" at bounding box center [33, 99] width 11 height 7
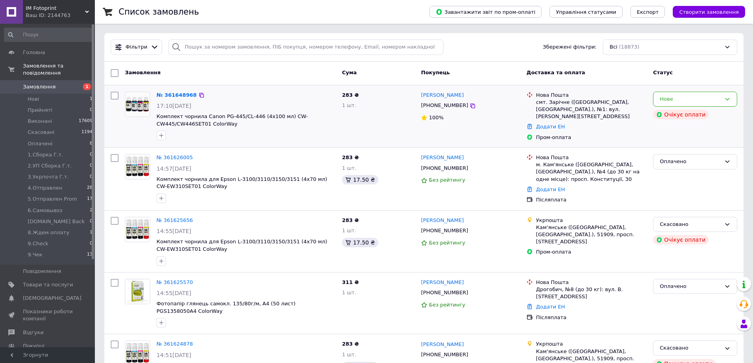
click at [176, 91] on div "№ 361648968" at bounding box center [177, 95] width 42 height 9
click at [170, 96] on link "№ 361648968" at bounding box center [177, 95] width 40 height 6
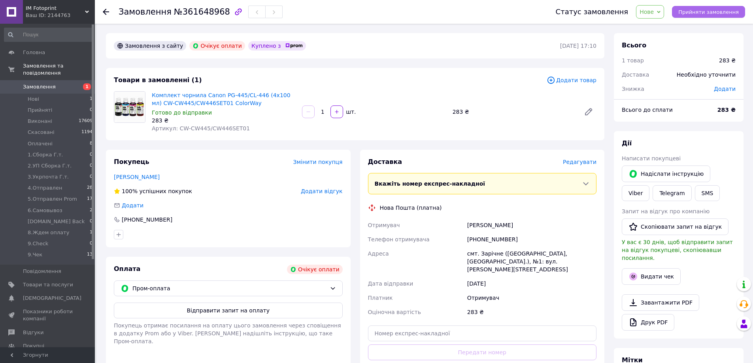
click at [706, 12] on span "Прийняти замовлення" at bounding box center [709, 12] width 61 height 6
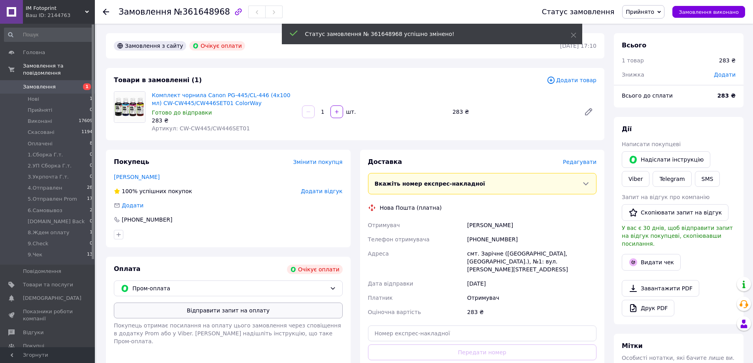
click at [226, 312] on button "Відправити запит на оплату" at bounding box center [228, 311] width 229 height 16
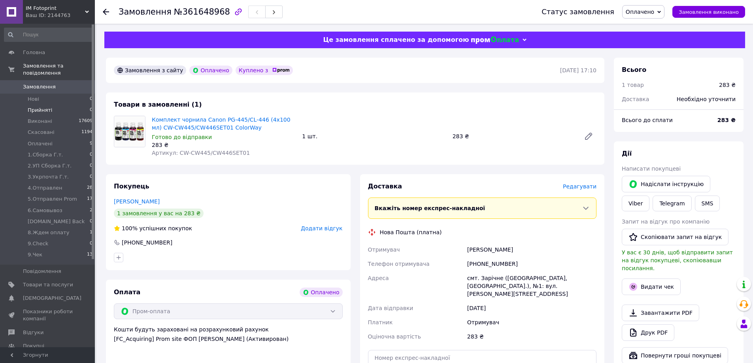
click at [40, 107] on span "Прийняті" at bounding box center [40, 110] width 25 height 7
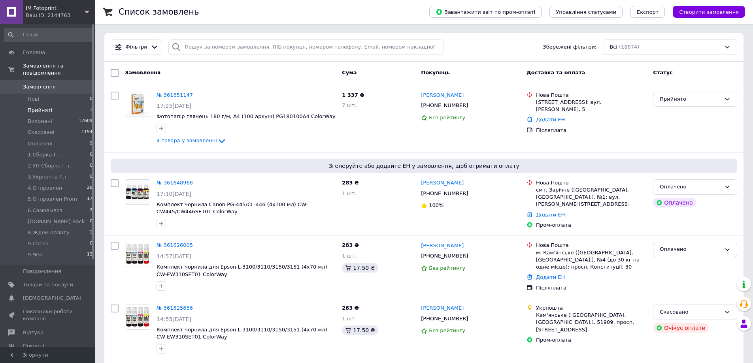
click at [38, 107] on span "Прийняті" at bounding box center [40, 110] width 25 height 7
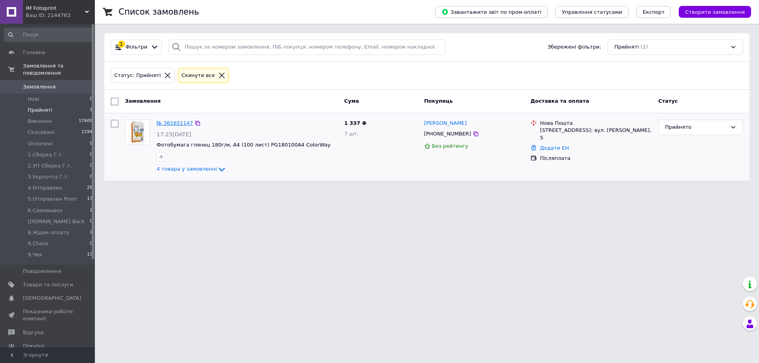
click at [174, 123] on link "№ 361651147" at bounding box center [175, 123] width 36 height 6
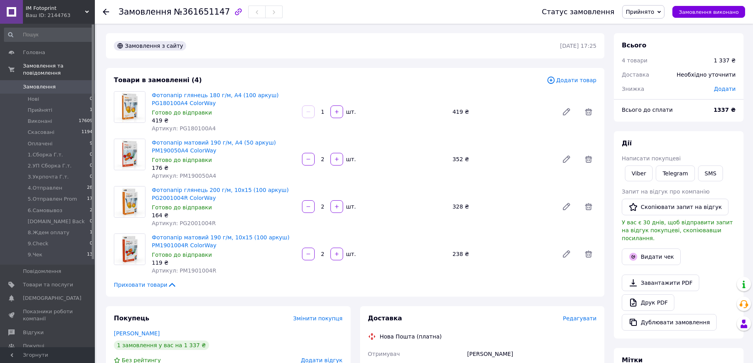
click at [665, 14] on span "Прийнято" at bounding box center [643, 11] width 42 height 13
click at [654, 51] on li "Оплачено" at bounding box center [655, 51] width 65 height 12
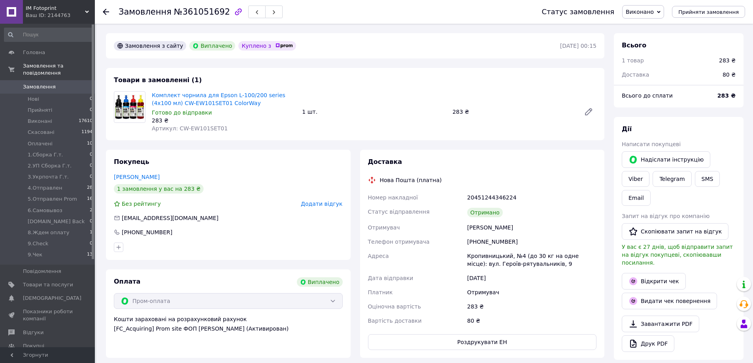
scroll to position [25, 0]
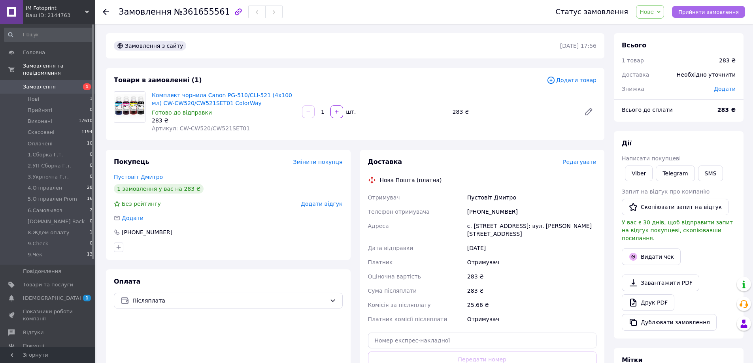
click at [715, 12] on span "Прийняти замовлення" at bounding box center [709, 12] width 61 height 6
click at [49, 295] on span "[DEMOGRAPHIC_DATA]" at bounding box center [52, 298] width 59 height 7
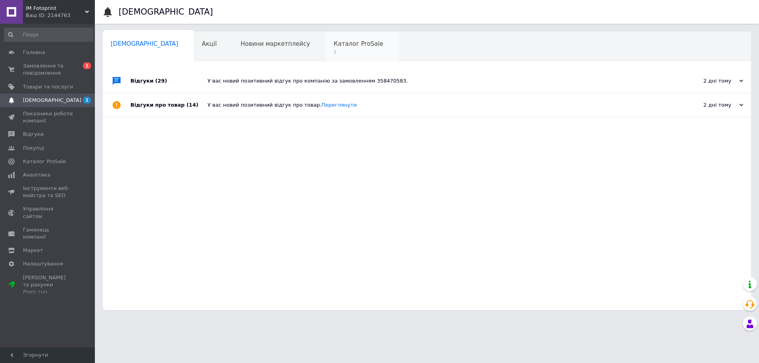
click at [334, 43] on span "Каталог ProSale" at bounding box center [358, 43] width 49 height 7
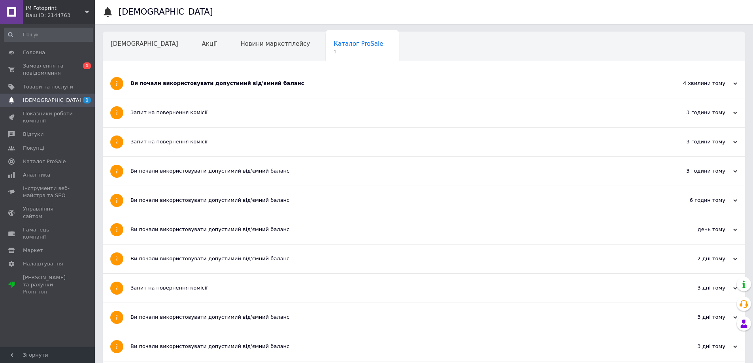
click at [174, 70] on span "Навчання та заходи" at bounding box center [142, 73] width 63 height 7
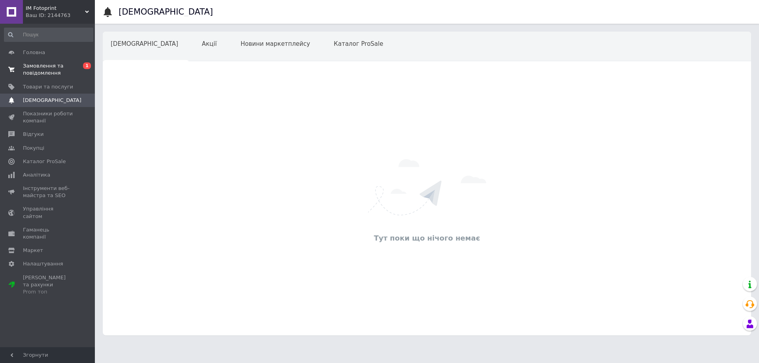
click at [61, 69] on span "Замовлення та повідомлення" at bounding box center [48, 69] width 50 height 14
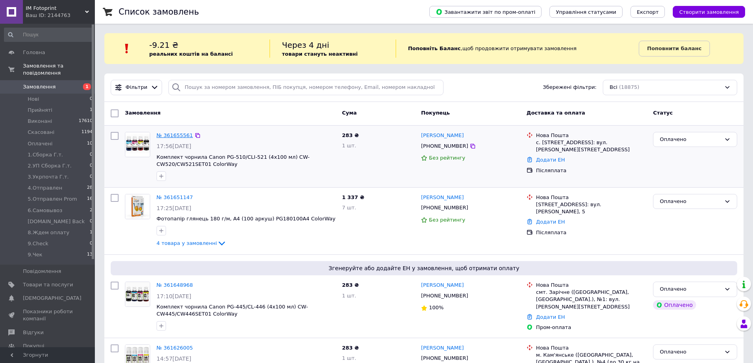
click at [170, 135] on link "№ 361655561" at bounding box center [175, 135] width 36 height 6
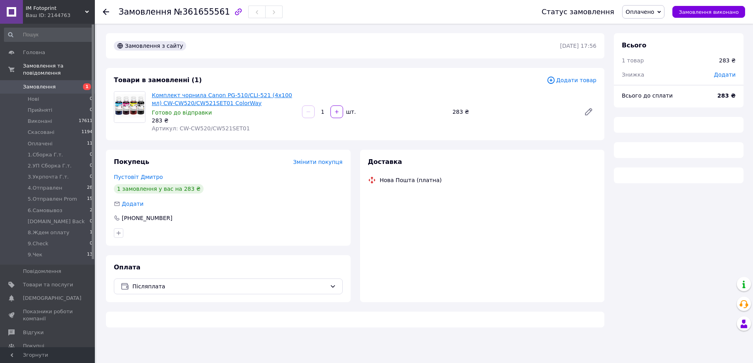
click at [200, 101] on link "Комплект чорнила Canon PG-510/CLI-521 (4х100 мл) CW-CW520/CW521SET01 ColorWay" at bounding box center [222, 99] width 140 height 14
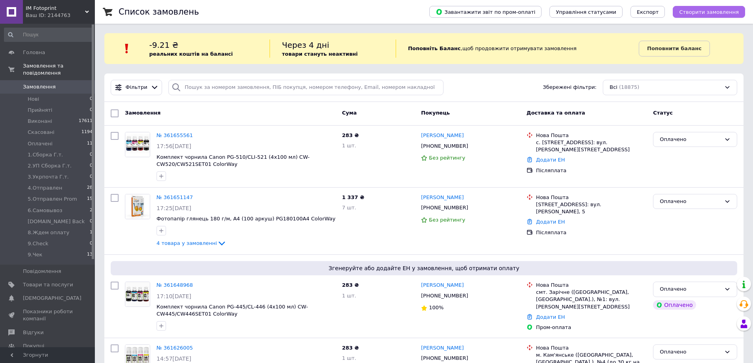
click at [702, 14] on span "Створити замовлення" at bounding box center [709, 12] width 60 height 6
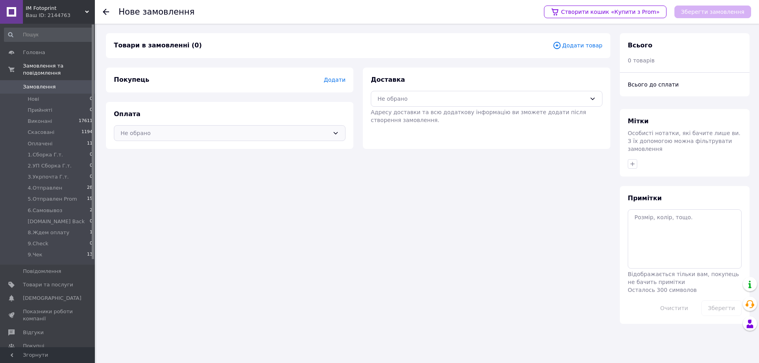
click at [306, 136] on div "Не обрано" at bounding box center [225, 133] width 209 height 9
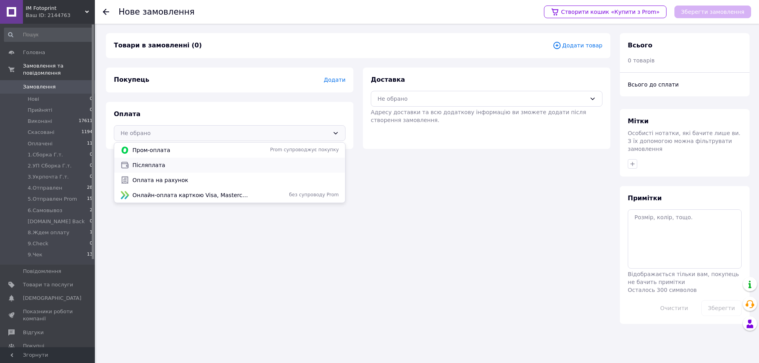
click at [154, 167] on span "Післяплата" at bounding box center [235, 165] width 206 height 8
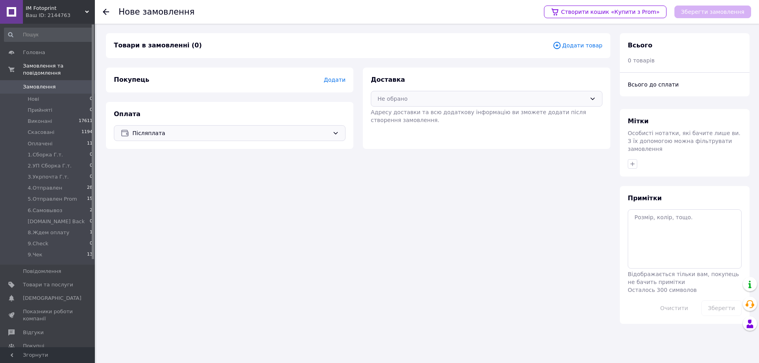
click at [489, 102] on div "Не обрано" at bounding box center [482, 99] width 209 height 9
drag, startPoint x: 405, startPoint y: 115, endPoint x: 362, endPoint y: 91, distance: 49.9
click at [405, 116] on span "Нова Пошта (платна)" at bounding box center [493, 116] width 206 height 8
click at [339, 79] on span "Додати" at bounding box center [335, 80] width 22 height 6
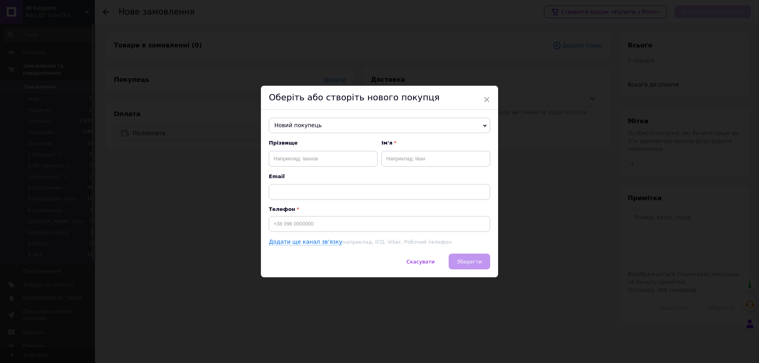
drag, startPoint x: 483, startPoint y: 98, endPoint x: 554, endPoint y: 72, distance: 75.6
click at [485, 99] on span "×" at bounding box center [486, 99] width 7 height 13
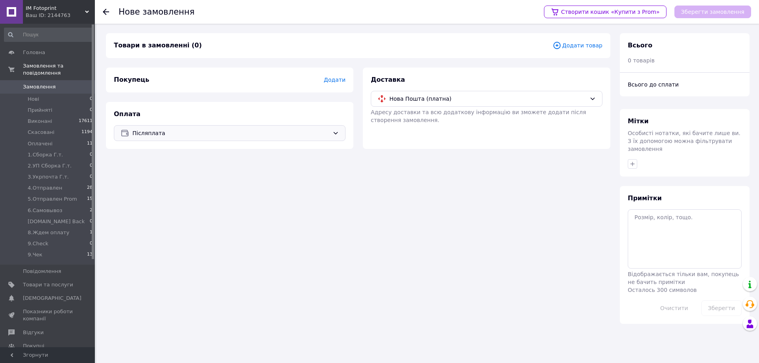
click at [574, 43] on span "Додати товар" at bounding box center [578, 45] width 50 height 9
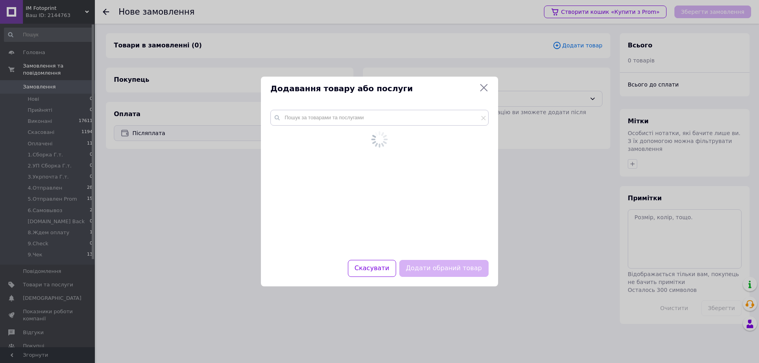
click at [419, 112] on div at bounding box center [379, 180] width 237 height 160
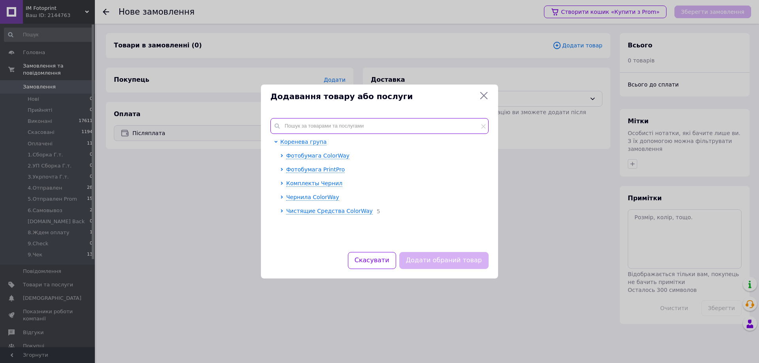
click at [378, 121] on input "text" at bounding box center [380, 126] width 218 height 16
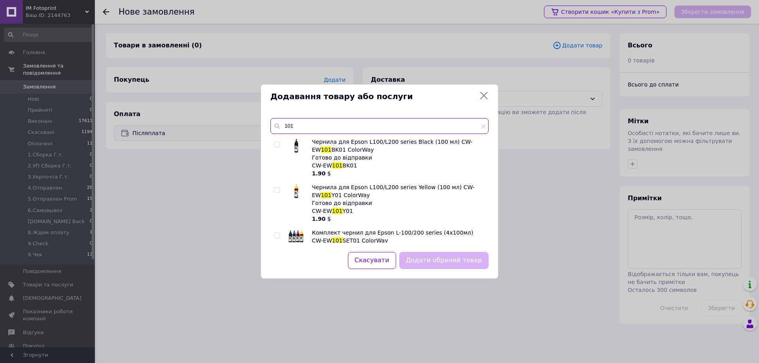
type input "101"
click at [276, 237] on input "checkbox" at bounding box center [276, 235] width 5 height 5
checkbox input "true"
click at [424, 260] on button "Додати обраний товар" at bounding box center [443, 260] width 89 height 17
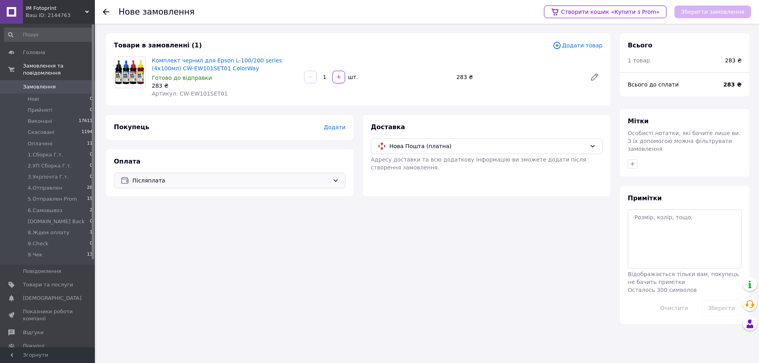
click at [334, 131] on span "Додати" at bounding box center [335, 127] width 22 height 6
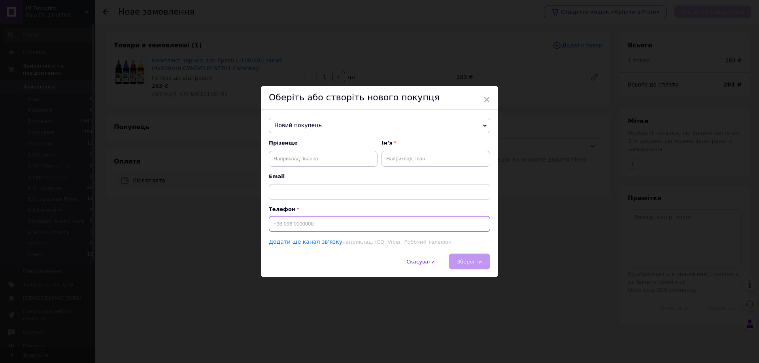
click at [303, 221] on input at bounding box center [379, 224] width 221 height 16
type input "[PHONE_NUMBER]"
click at [295, 162] on input "text" at bounding box center [323, 159] width 109 height 16
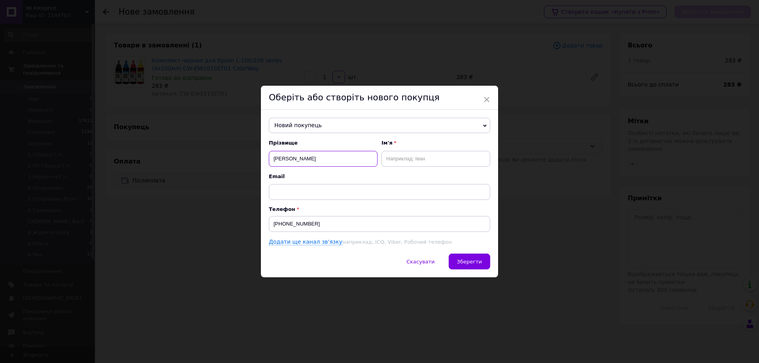
type input "Коробко"
click at [394, 163] on input "text" at bounding box center [436, 159] width 109 height 16
type input "[PERSON_NAME]"
click at [469, 264] on span "Зберегти" at bounding box center [469, 262] width 25 height 6
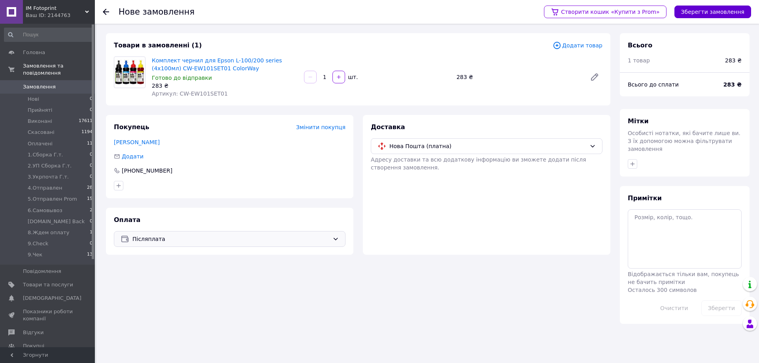
click at [730, 11] on button "Зберегти замовлення" at bounding box center [713, 12] width 77 height 13
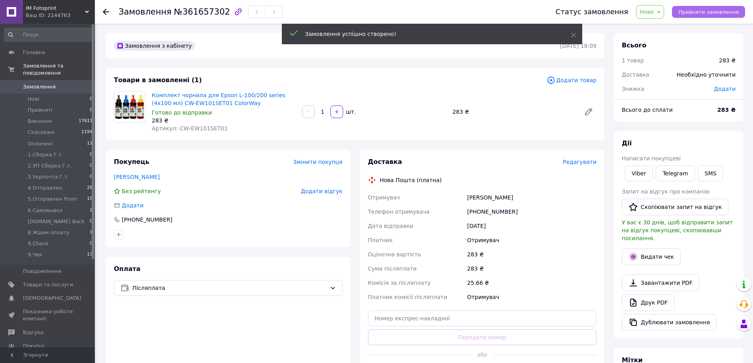
click at [712, 11] on span "Прийняти замовлення" at bounding box center [709, 12] width 61 height 6
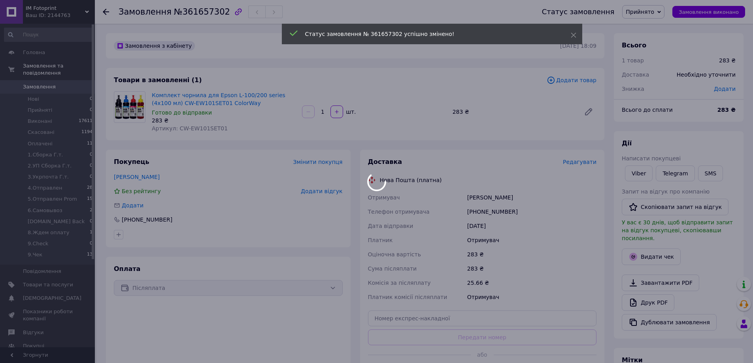
click at [330, 290] on div at bounding box center [376, 181] width 753 height 363
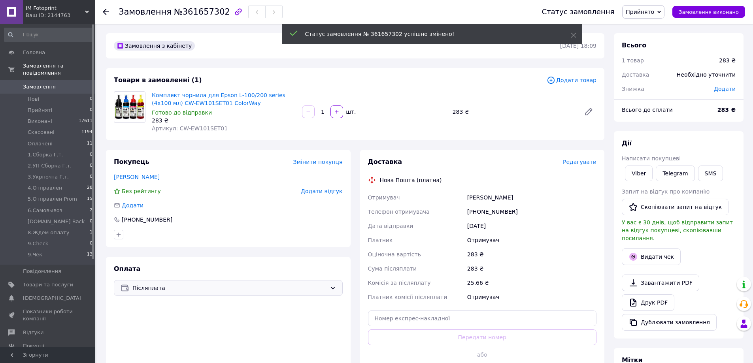
drag, startPoint x: 326, startPoint y: 290, endPoint x: 321, endPoint y: 292, distance: 5.5
click at [326, 290] on span "Післяплата" at bounding box center [229, 288] width 194 height 9
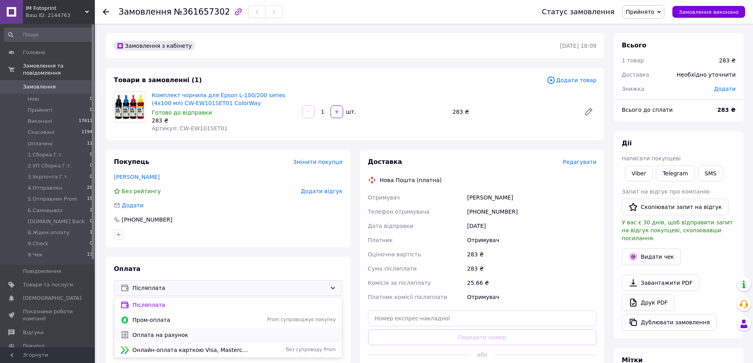
click at [154, 335] on span "Оплата на рахунок" at bounding box center [234, 335] width 204 height 8
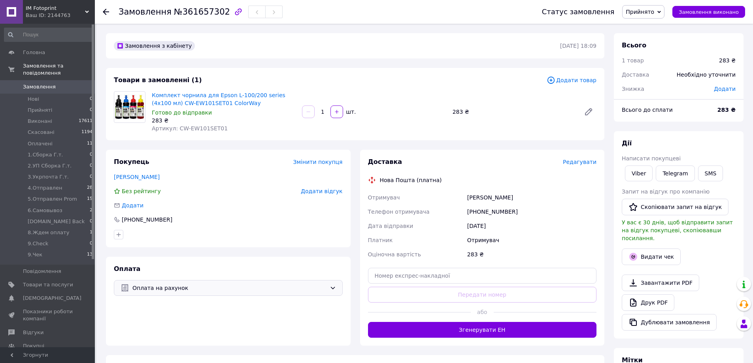
drag, startPoint x: 643, startPoint y: 174, endPoint x: 617, endPoint y: 180, distance: 26.9
click at [643, 174] on link "Viber" at bounding box center [639, 174] width 28 height 16
click at [585, 164] on span "Редагувати" at bounding box center [580, 162] width 34 height 6
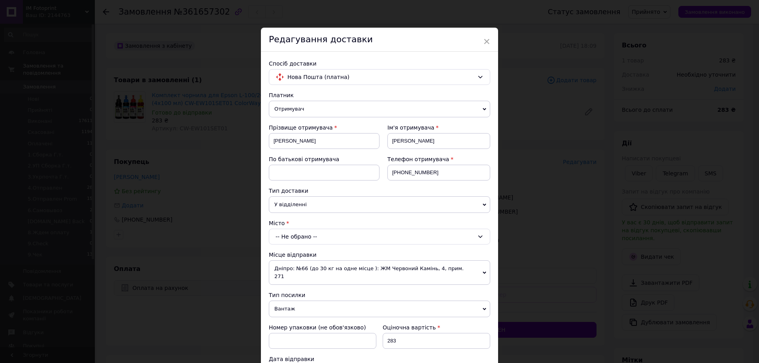
click at [300, 240] on div "-- Не обрано --" at bounding box center [379, 237] width 221 height 16
type input "медж"
click at [299, 267] on li "смт. Медж ибіж" at bounding box center [379, 270] width 221 height 13
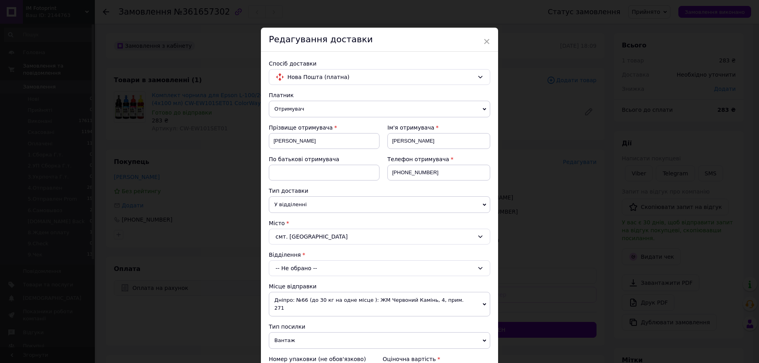
click at [303, 266] on div "-- Не обрано --" at bounding box center [379, 269] width 221 height 16
click at [310, 300] on li "№1: вул. Набережна, 20" at bounding box center [379, 302] width 221 height 13
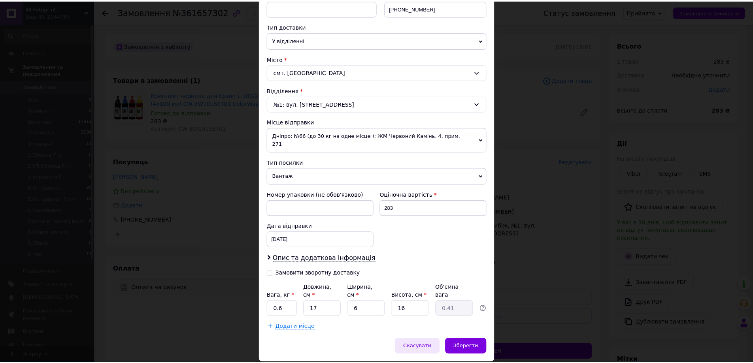
scroll to position [176, 0]
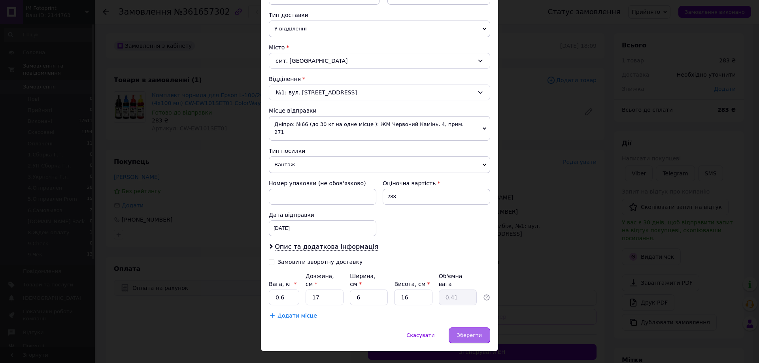
click at [464, 333] on span "Зберегти" at bounding box center [469, 336] width 25 height 6
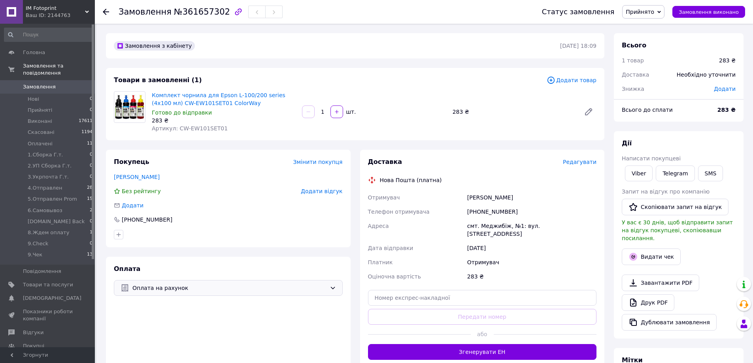
click at [661, 13] on icon at bounding box center [660, 12] width 4 height 4
click at [656, 67] on li "8.Ждем оплату" at bounding box center [655, 67] width 65 height 12
drag, startPoint x: 238, startPoint y: 107, endPoint x: 238, endPoint y: 118, distance: 11.1
click at [198, 102] on div "Комплект чорнила для Epson L-100/200 series (4х100 мл) CW-EW101SET01 ColorWay Г…" at bounding box center [224, 112] width 150 height 44
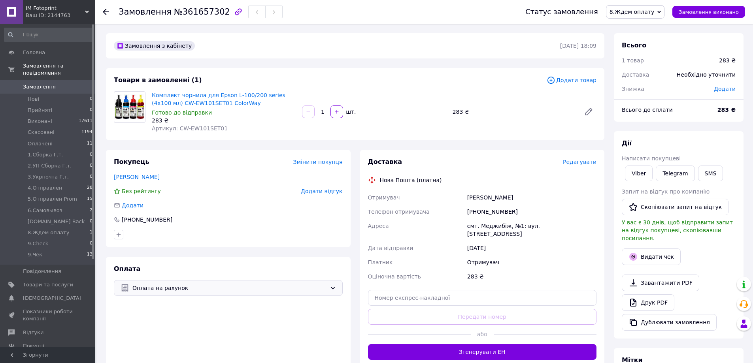
click at [239, 117] on div "283 ₴" at bounding box center [224, 121] width 144 height 8
copy link "Комплект чорнила для Epson L-100/200 series (4х100 мл) CW-EW101SET01 ColorWay"
drag, startPoint x: 235, startPoint y: 103, endPoint x: 153, endPoint y: 96, distance: 82.2
click at [153, 96] on span "Комплект чорнила для Epson L-100/200 series (4х100 мл) CW-EW101SET01 ColorWay" at bounding box center [224, 99] width 144 height 16
click at [641, 172] on link "Viber" at bounding box center [639, 174] width 28 height 16
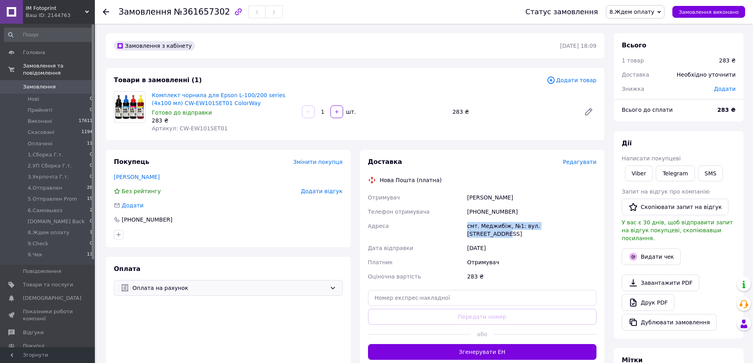
copy div "смт. Меджибіж, №1: вул. [STREET_ADDRESS]"
drag, startPoint x: 571, startPoint y: 226, endPoint x: 467, endPoint y: 227, distance: 104.4
click at [467, 227] on div "смт. Меджибіж, №1: вул. [STREET_ADDRESS]" at bounding box center [532, 230] width 132 height 22
click at [700, 171] on button "SMS" at bounding box center [710, 174] width 25 height 16
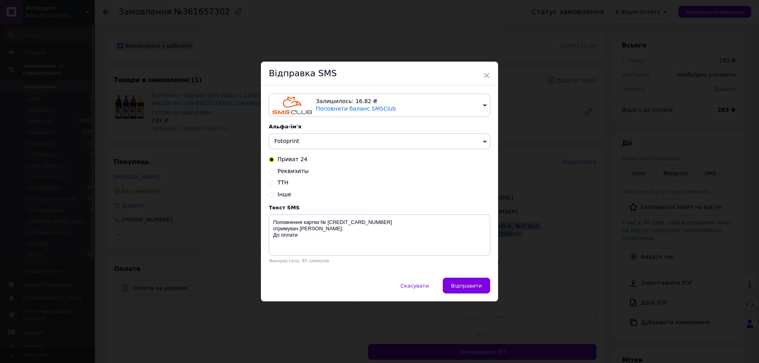
click at [289, 170] on span "Реквизиты" at bounding box center [293, 171] width 31 height 6
click at [274, 170] on input "Реквизиты" at bounding box center [272, 171] width 6 height 6
radio input "true"
radio input "false"
type textarea "Рахунок одержувача у форматі відповідно до стандарту IBAN UA9630529900000260080…"
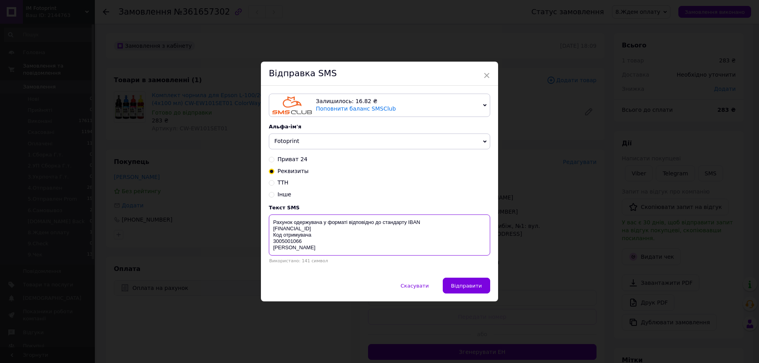
drag, startPoint x: 271, startPoint y: 221, endPoint x: 371, endPoint y: 249, distance: 104.3
click at [371, 249] on textarea "Рахунок одержувача у форматі відповідно до стандарту IBAN UA9630529900000260080…" at bounding box center [379, 235] width 221 height 41
click at [486, 75] on span "×" at bounding box center [486, 75] width 7 height 13
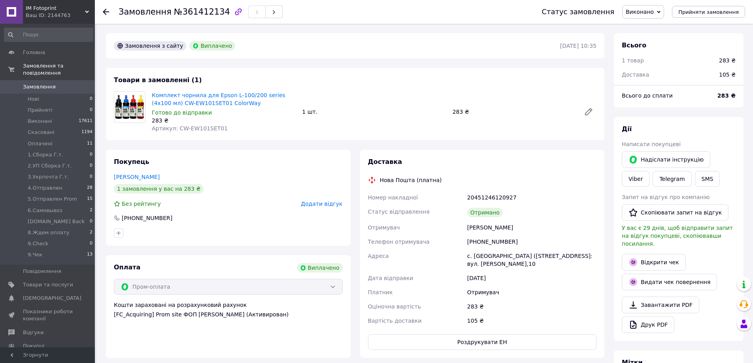
scroll to position [44, 0]
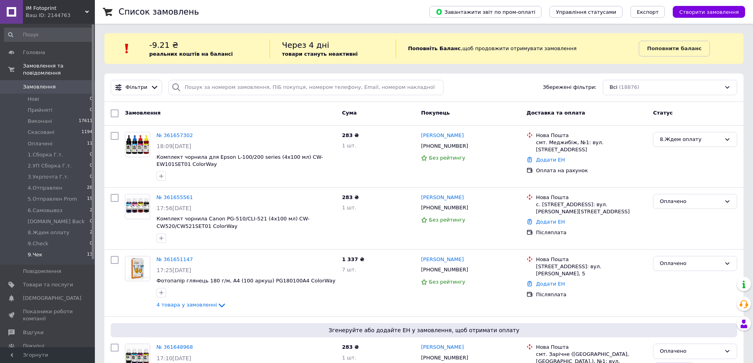
click at [45, 250] on li "9.Чек 13" at bounding box center [48, 257] width 97 height 15
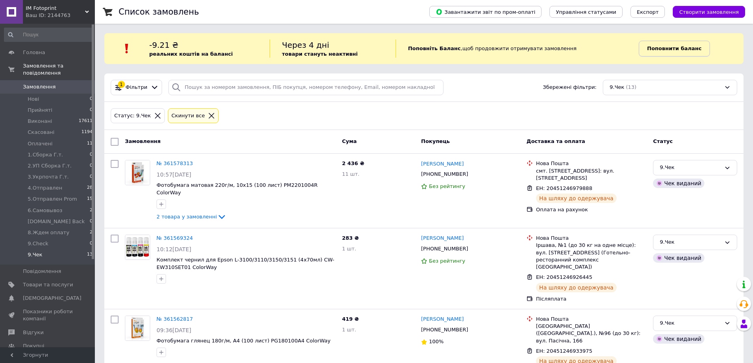
click at [658, 45] on link "Поповнити баланс" at bounding box center [674, 49] width 71 height 16
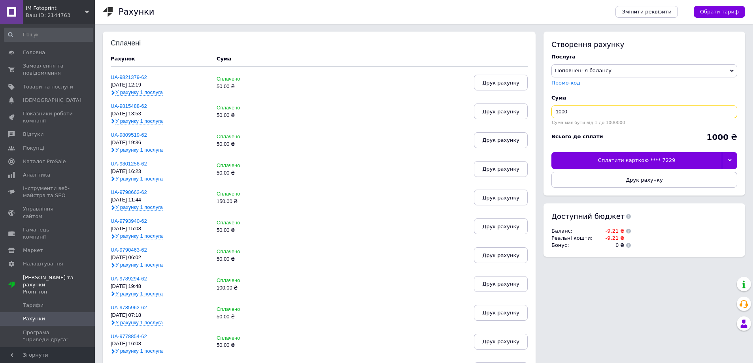
drag, startPoint x: 569, startPoint y: 114, endPoint x: 550, endPoint y: 114, distance: 19.4
click at [550, 114] on div "Створення рахунку Послуга Поповнення балансу Premium-дизайн Промо-код Cума 1000…" at bounding box center [645, 114] width 202 height 164
type input "50"
click at [644, 158] on div "Сплатити карткою **** 7229" at bounding box center [637, 160] width 170 height 17
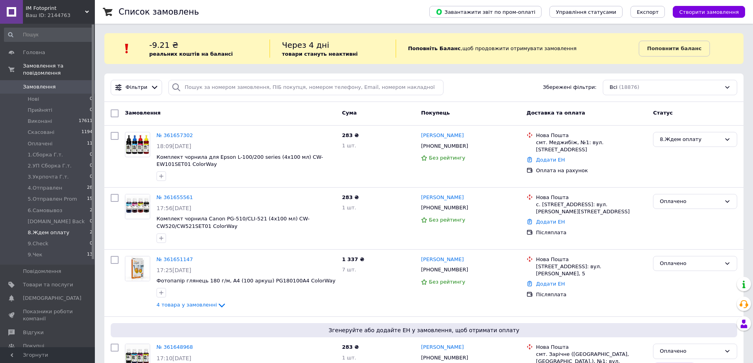
click at [44, 229] on span "8.Ждем оплату" at bounding box center [49, 232] width 42 height 7
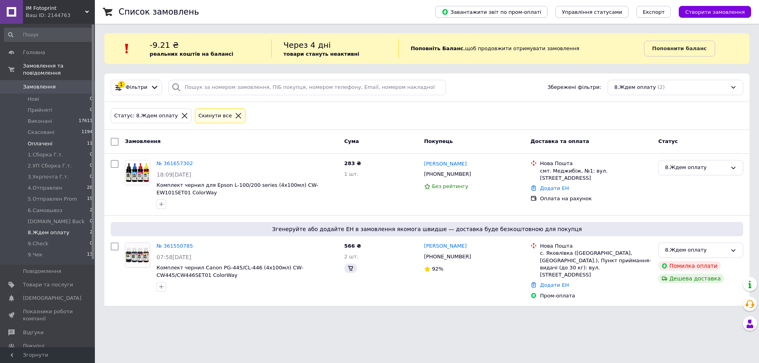
click at [42, 140] on span "Оплачені" at bounding box center [40, 143] width 25 height 7
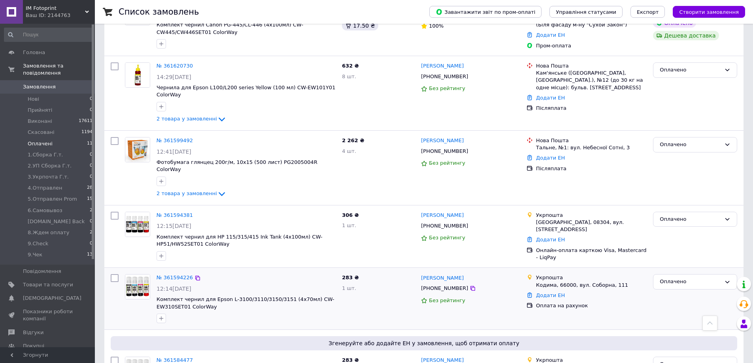
scroll to position [560, 0]
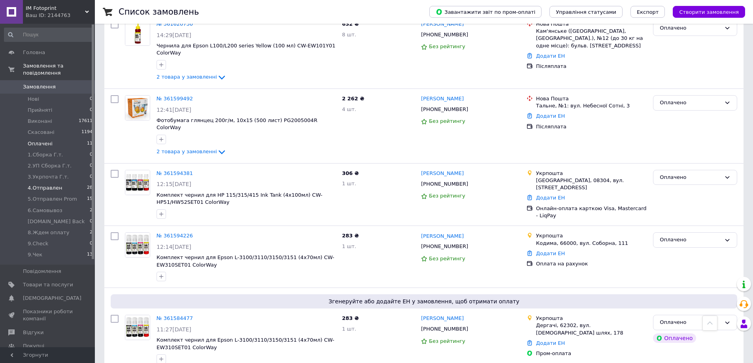
click at [46, 185] on span "4.Отправлен" at bounding box center [45, 188] width 34 height 7
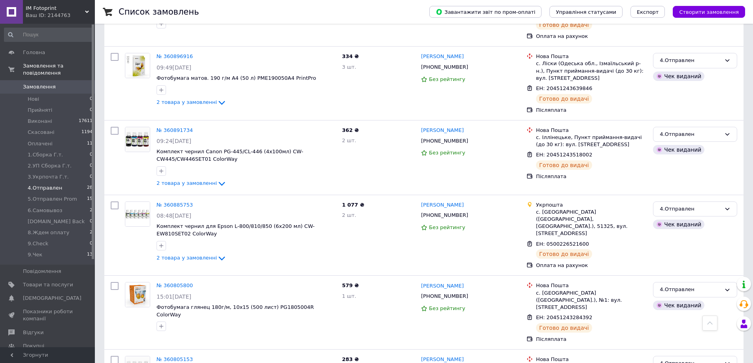
scroll to position [1740, 0]
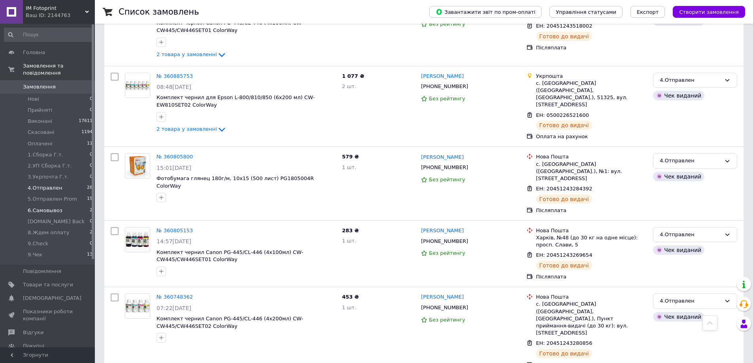
click at [50, 207] on span "6.Самовывоз" at bounding box center [45, 210] width 35 height 7
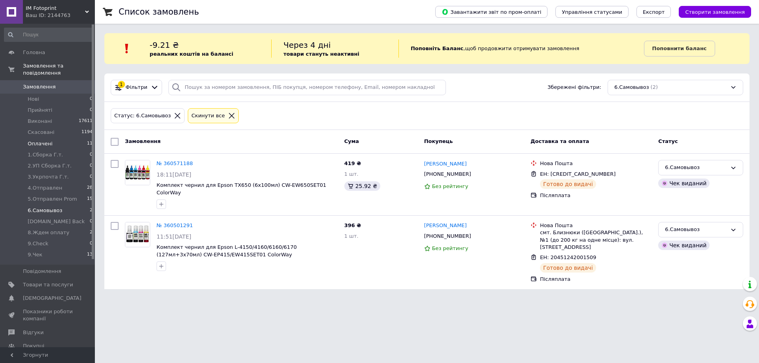
click at [42, 140] on span "Оплачені" at bounding box center [40, 143] width 25 height 7
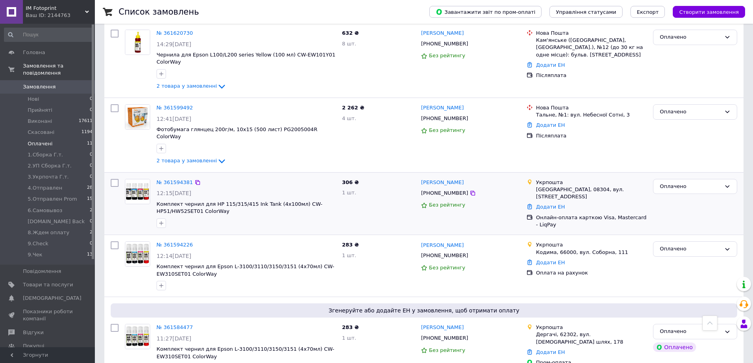
scroll to position [560, 0]
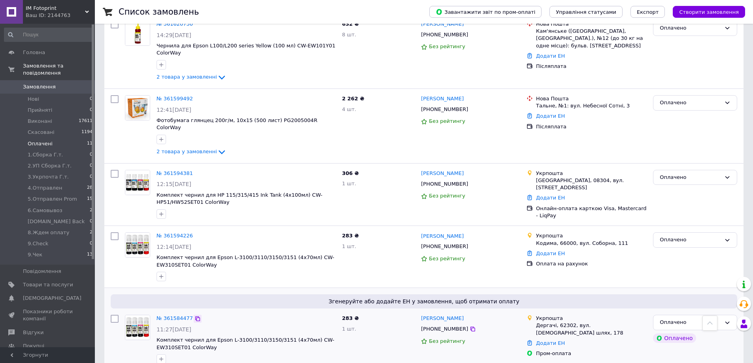
click at [195, 316] on icon at bounding box center [198, 319] width 6 height 6
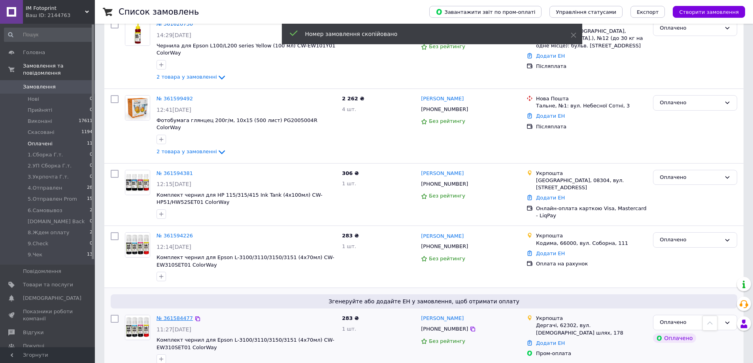
click at [172, 316] on link "№ 361584477" at bounding box center [175, 319] width 36 height 6
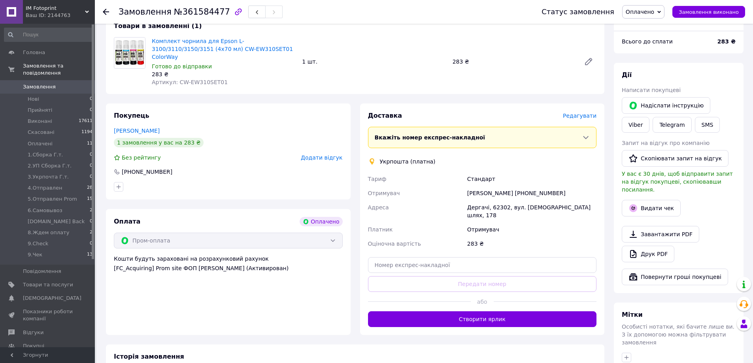
scroll to position [79, 0]
click at [488, 311] on button "Створити ярлик" at bounding box center [482, 319] width 229 height 16
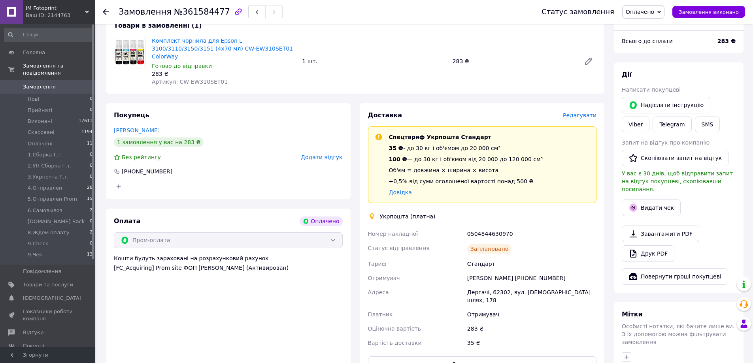
scroll to position [119, 0]
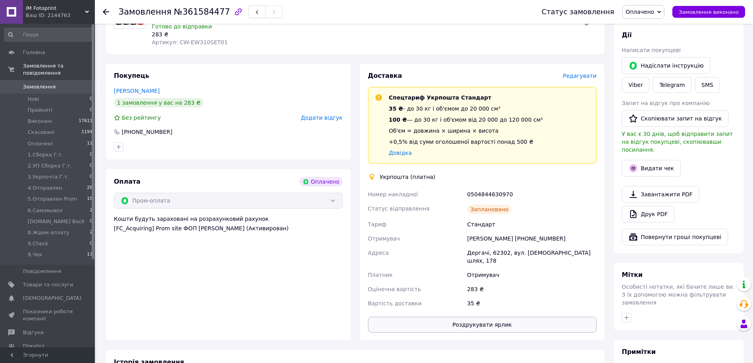
click at [486, 317] on button "Роздрукувати ярлик" at bounding box center [482, 325] width 229 height 16
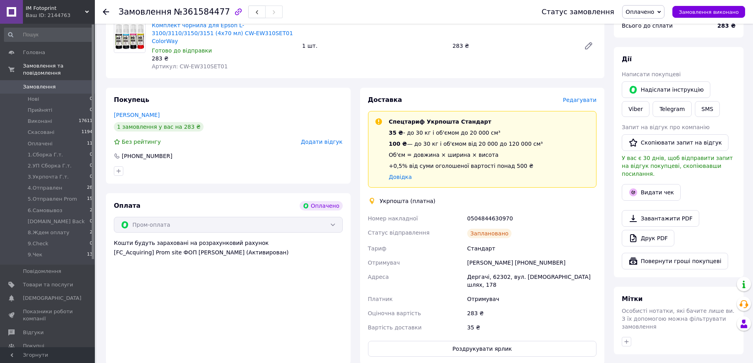
scroll to position [0, 0]
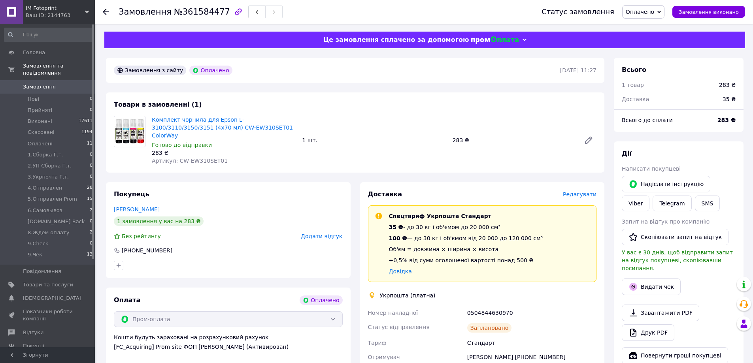
click at [661, 10] on icon at bounding box center [660, 12] width 4 height 4
click at [658, 61] on li "1.Сборка Г.т." at bounding box center [655, 63] width 65 height 12
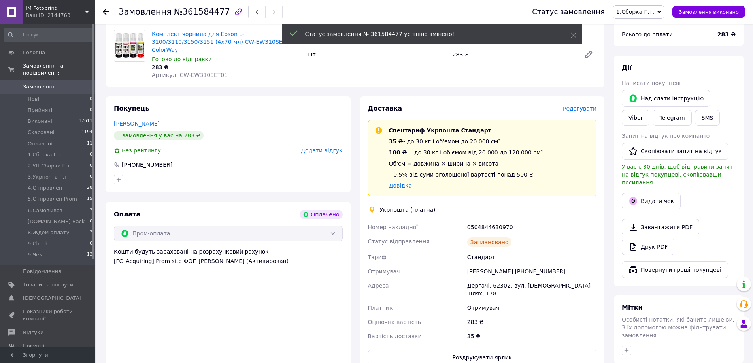
scroll to position [119, 0]
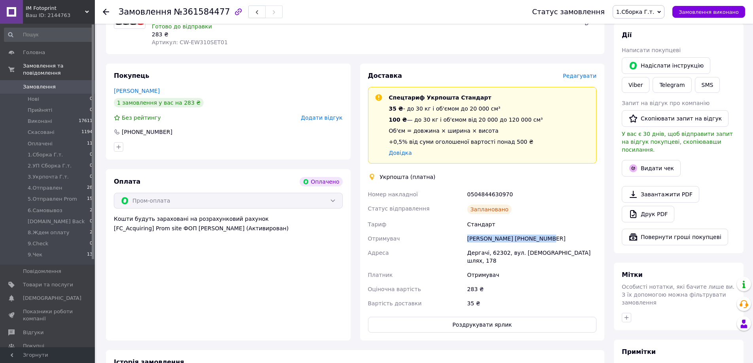
copy div "[PERSON_NAME] [PHONE_NUMBER]"
drag, startPoint x: 501, startPoint y: 227, endPoint x: 466, endPoint y: 226, distance: 35.2
click at [466, 232] on div "[PERSON_NAME] [PHONE_NUMBER]" at bounding box center [532, 239] width 132 height 14
copy div "Дергачі, 62302,"
drag, startPoint x: 506, startPoint y: 247, endPoint x: 468, endPoint y: 246, distance: 38.0
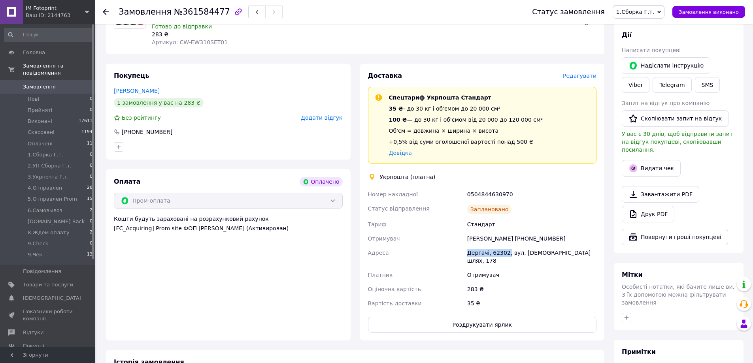
click at [468, 246] on div "Дергачі, 62302, вул. [DEMOGRAPHIC_DATA] шлях, 178" at bounding box center [532, 257] width 132 height 22
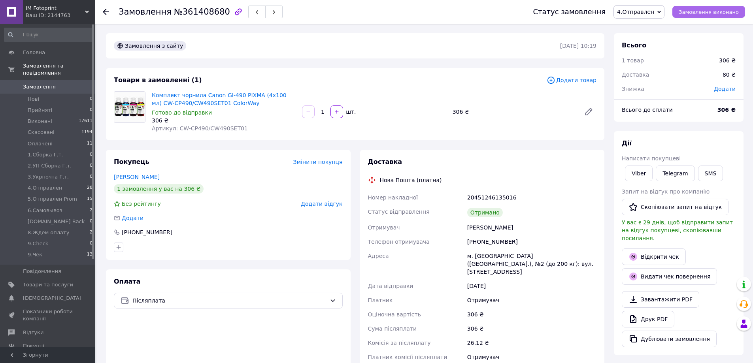
click at [719, 14] on span "Замовлення виконано" at bounding box center [709, 12] width 60 height 6
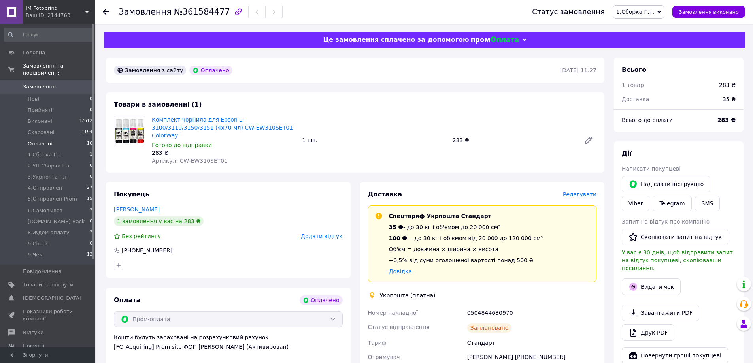
click at [41, 140] on span "Оплачені" at bounding box center [40, 143] width 25 height 7
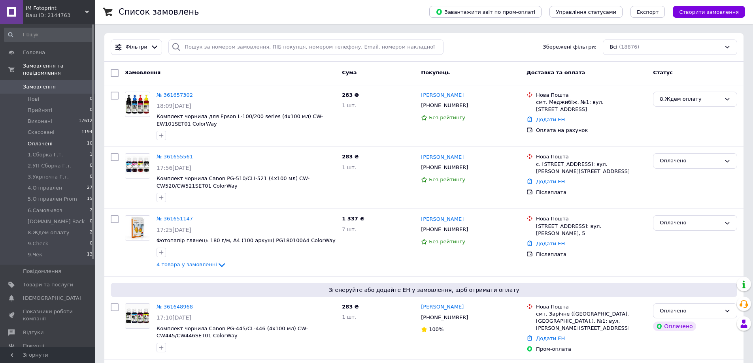
click at [43, 140] on span "Оплачені" at bounding box center [40, 143] width 25 height 7
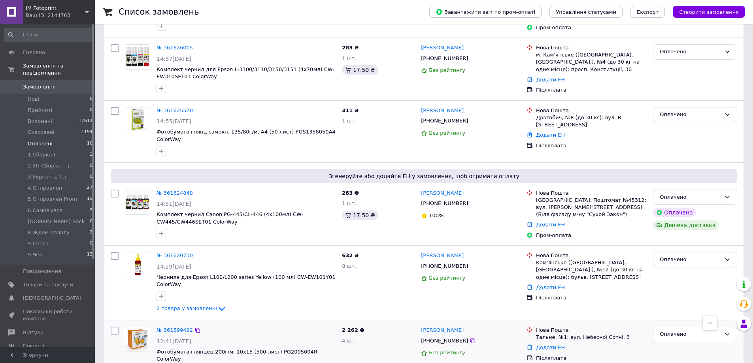
scroll to position [320, 0]
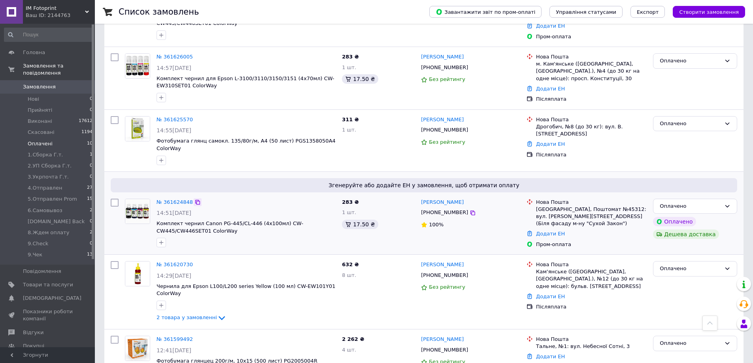
click at [195, 200] on icon at bounding box center [197, 202] width 5 height 5
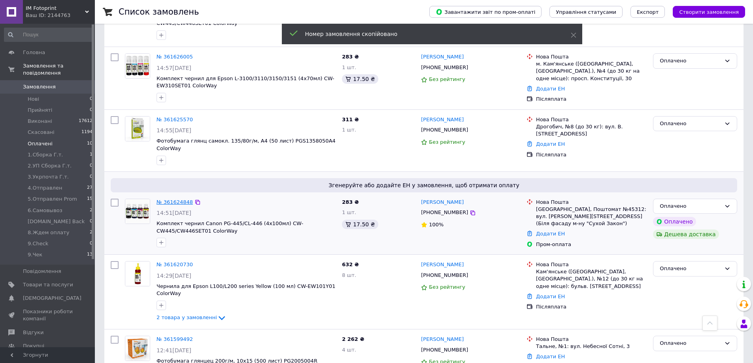
click at [175, 199] on link "№ 361624848" at bounding box center [175, 202] width 36 height 6
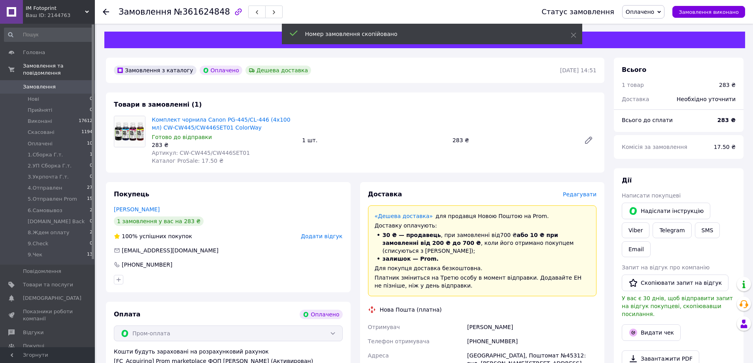
click at [661, 11] on icon at bounding box center [660, 12] width 4 height 4
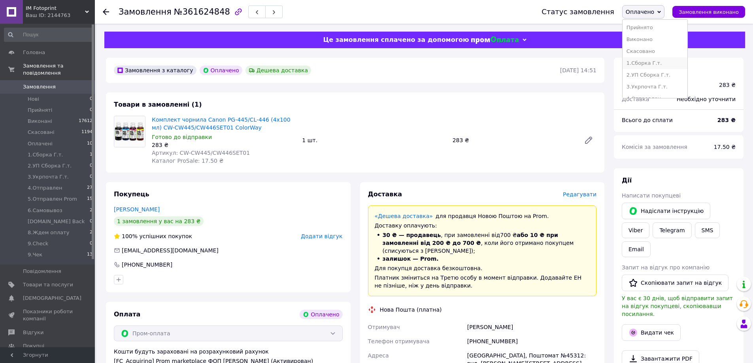
click at [661, 61] on li "1.Сборка Г.т." at bounding box center [655, 63] width 65 height 12
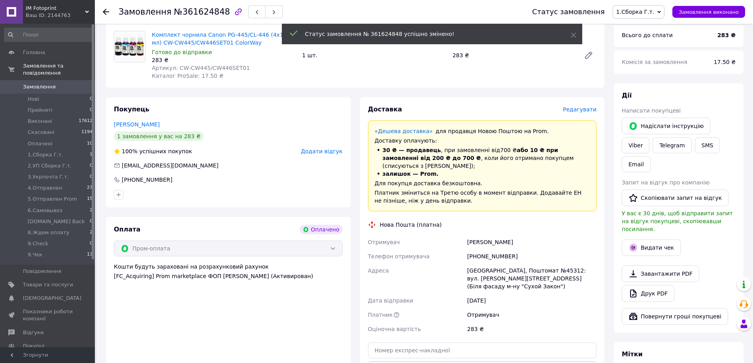
scroll to position [198, 0]
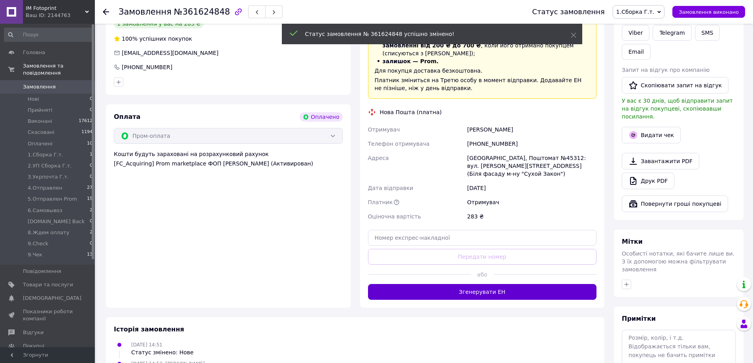
click at [521, 284] on button "Згенерувати ЕН" at bounding box center [482, 292] width 229 height 16
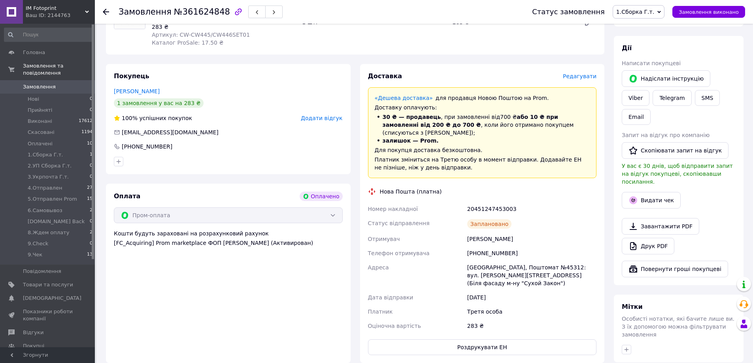
scroll to position [119, 0]
copy div "Телефон отримувача +380679415540"
drag, startPoint x: 501, startPoint y: 244, endPoint x: 463, endPoint y: 240, distance: 38.2
click at [463, 240] on div "Номер накладної 20451247453003 Статус відправлення Заплановано Отримувач Иванов…" at bounding box center [483, 267] width 232 height 131
copy div "Отримувач Иванов Михаил"
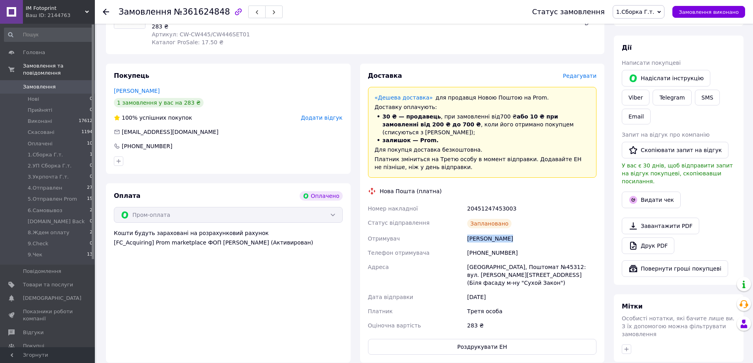
drag, startPoint x: 530, startPoint y: 229, endPoint x: 465, endPoint y: 228, distance: 64.9
click at [465, 228] on div "Номер накладної 20451247453003 Статус відправлення Заплановано Отримувач Иванов…" at bounding box center [483, 267] width 232 height 131
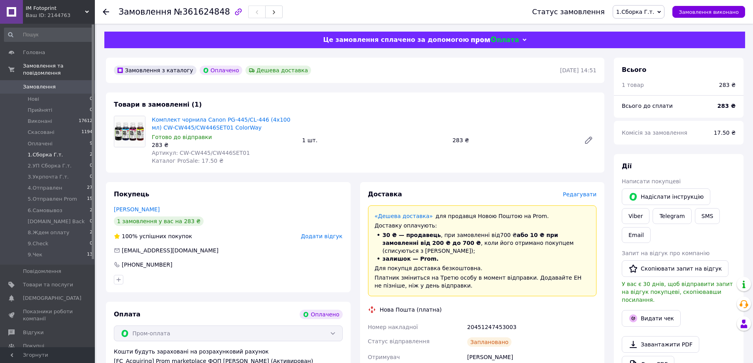
click at [39, 151] on span "1.Сборка Г.т." at bounding box center [45, 154] width 35 height 7
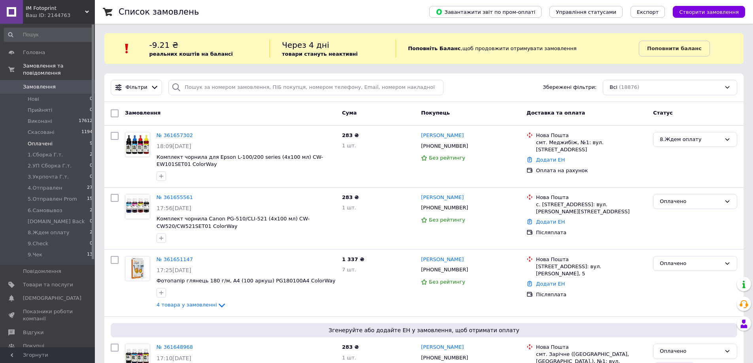
click at [42, 140] on span "Оплачені" at bounding box center [40, 143] width 25 height 7
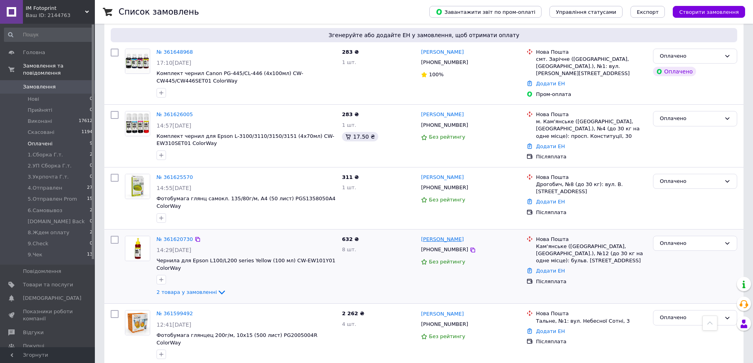
scroll to position [157, 0]
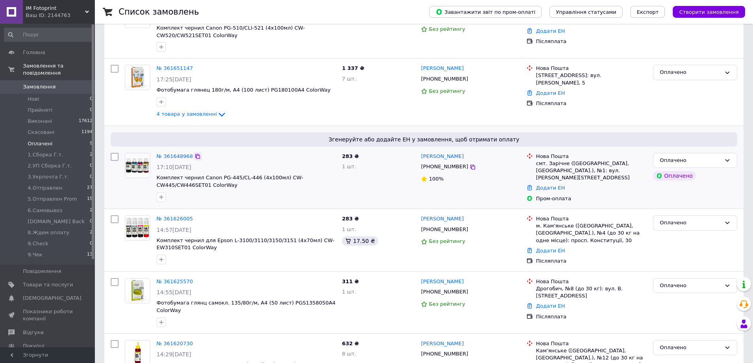
click at [195, 158] on icon at bounding box center [198, 156] width 6 height 6
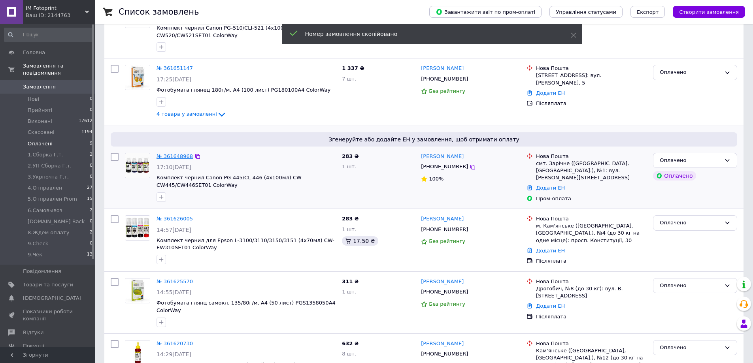
click at [179, 157] on link "№ 361648968" at bounding box center [175, 156] width 36 height 6
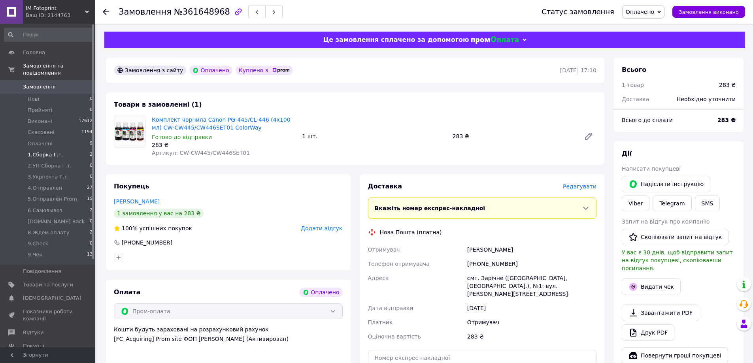
click at [44, 151] on span "1.Сборка Г.т." at bounding box center [45, 154] width 35 height 7
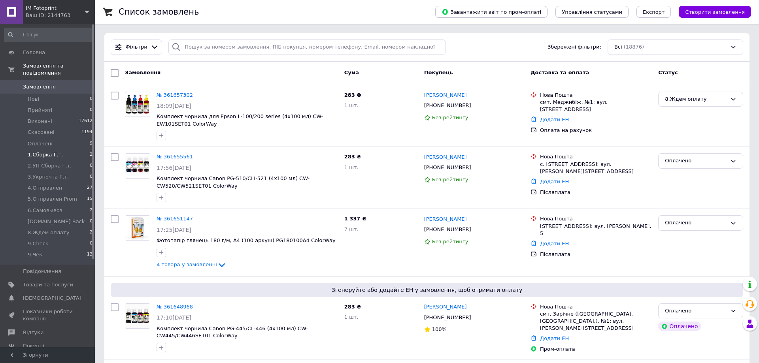
click at [51, 151] on span "1.Сборка Г.т." at bounding box center [45, 154] width 35 height 7
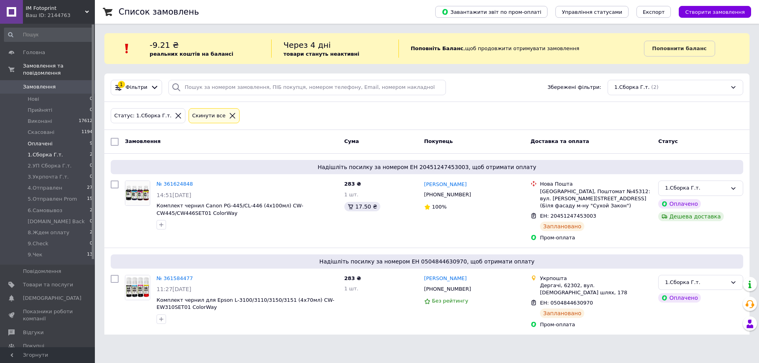
click at [42, 140] on span "Оплачені" at bounding box center [40, 143] width 25 height 7
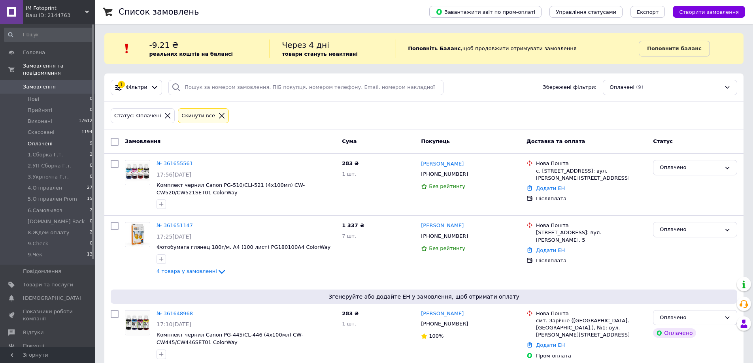
click at [44, 140] on span "Оплачені" at bounding box center [40, 143] width 25 height 7
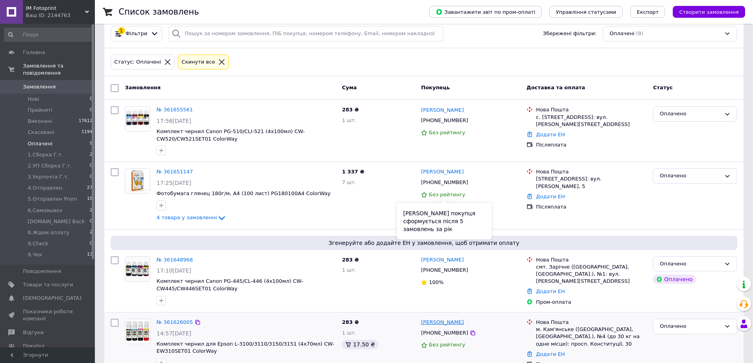
scroll to position [158, 0]
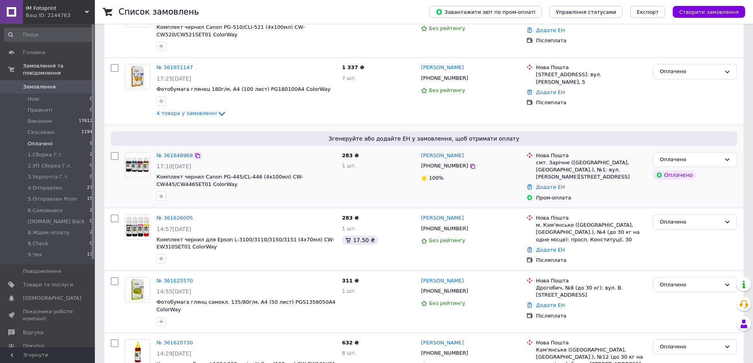
click at [195, 155] on icon at bounding box center [198, 156] width 6 height 6
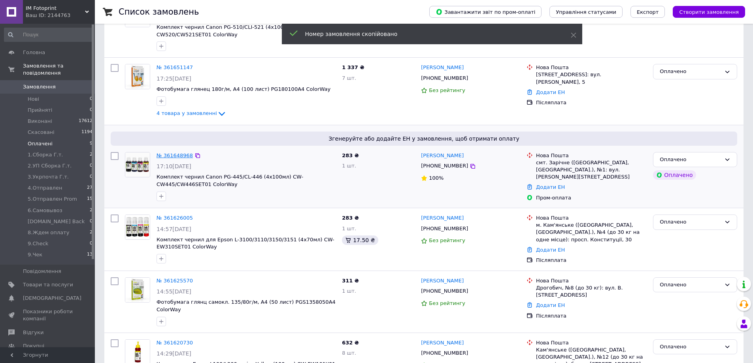
click at [159, 155] on link "№ 361648968" at bounding box center [175, 156] width 36 height 6
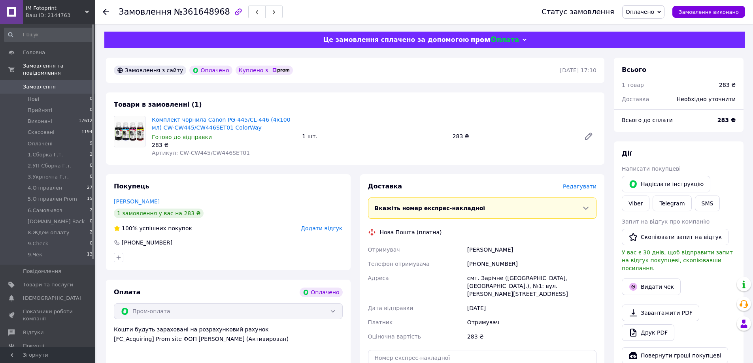
click at [661, 12] on icon at bounding box center [660, 12] width 4 height 4
click at [660, 64] on li "1.Сборка Г.т." at bounding box center [655, 63] width 65 height 12
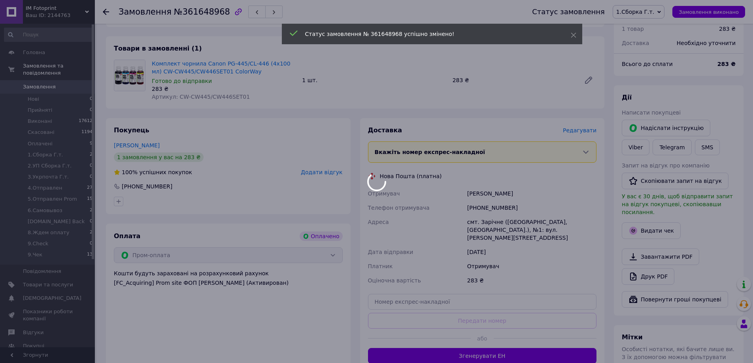
scroll to position [79, 0]
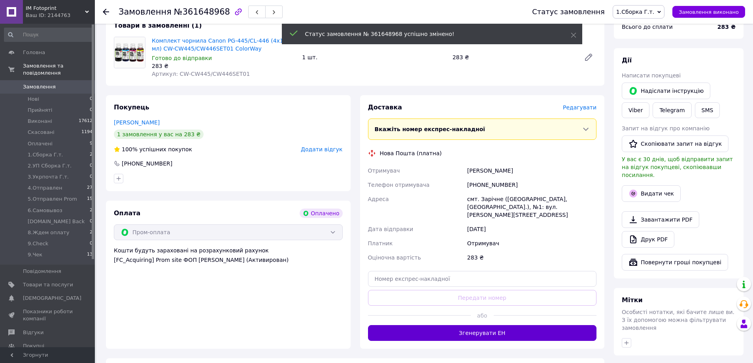
click at [468, 325] on button "Згенерувати ЕН" at bounding box center [482, 333] width 229 height 16
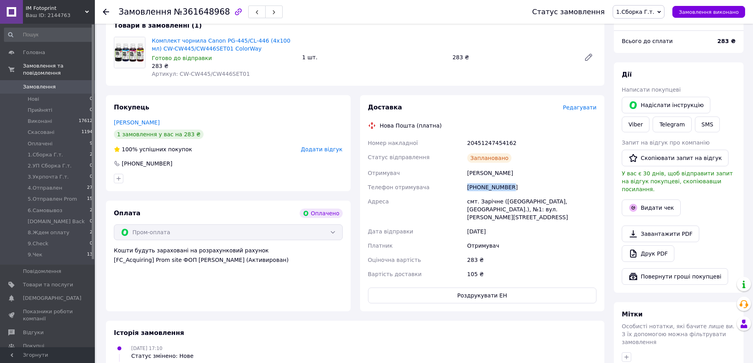
copy div "[PHONE_NUMBER]"
drag, startPoint x: 513, startPoint y: 187, endPoint x: 467, endPoint y: 188, distance: 46.7
click at [467, 188] on div "[PHONE_NUMBER]" at bounding box center [532, 187] width 132 height 14
copy div "[PERSON_NAME]"
drag, startPoint x: 516, startPoint y: 175, endPoint x: 467, endPoint y: 174, distance: 49.4
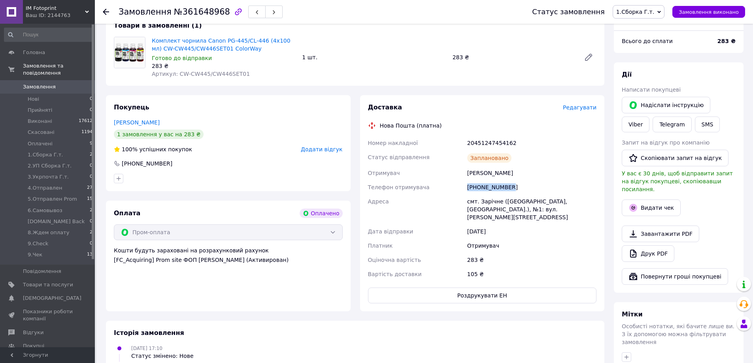
click at [467, 174] on div "[PERSON_NAME]" at bounding box center [532, 173] width 132 height 14
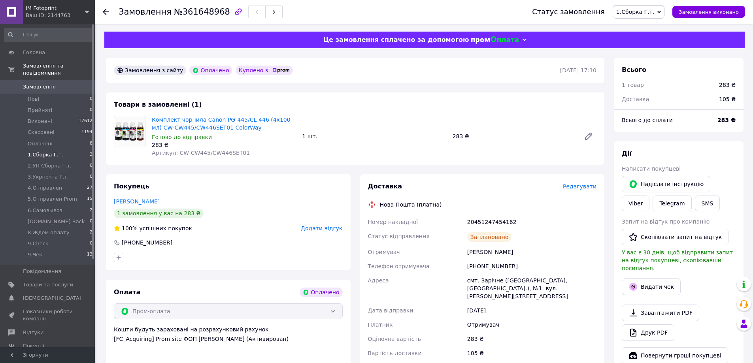
click at [44, 151] on span "1.Сборка Г.т." at bounding box center [45, 154] width 35 height 7
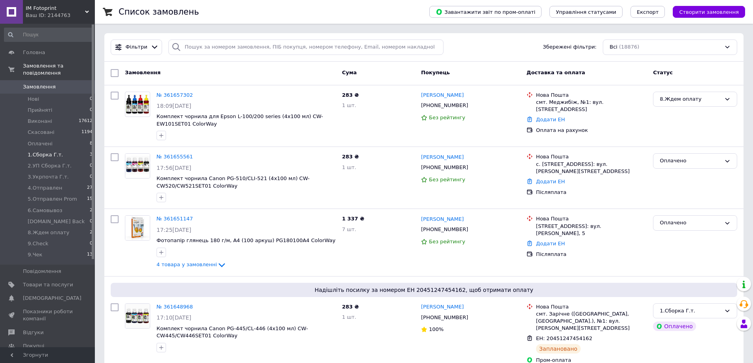
click at [60, 149] on li "1.Сборка Г.т. 3" at bounding box center [48, 154] width 97 height 11
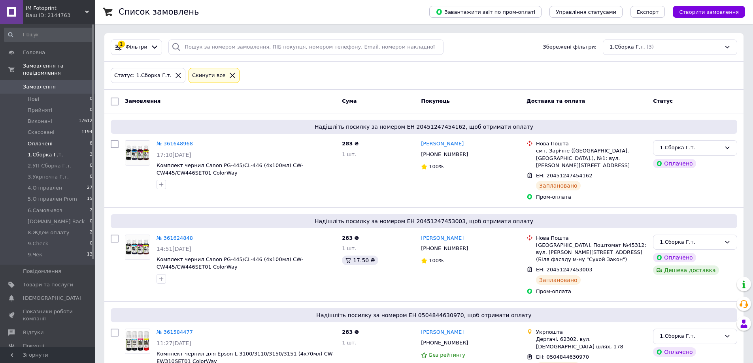
click at [38, 140] on span "Оплачені" at bounding box center [40, 143] width 25 height 7
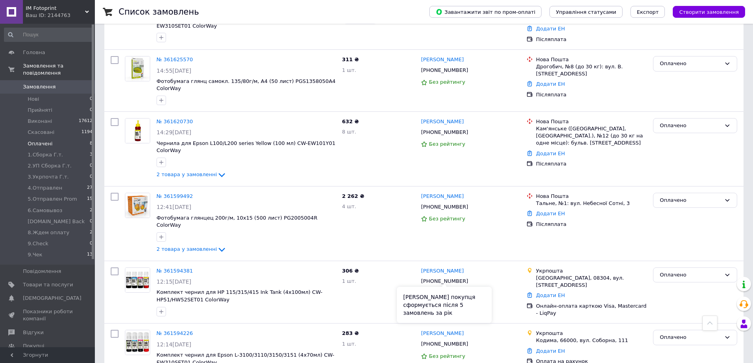
scroll to position [272, 0]
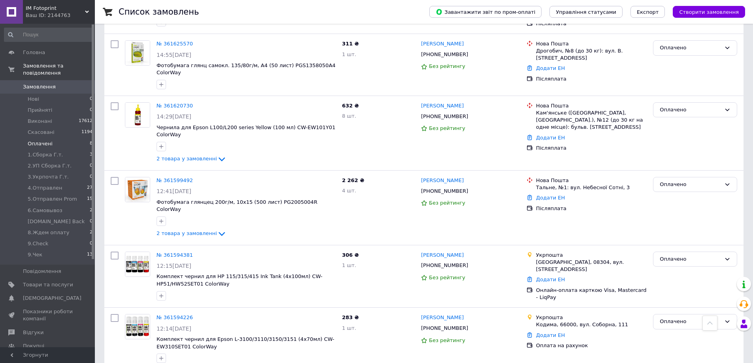
click at [41, 140] on span "Оплачені" at bounding box center [40, 143] width 25 height 7
click at [195, 315] on icon at bounding box center [198, 318] width 6 height 6
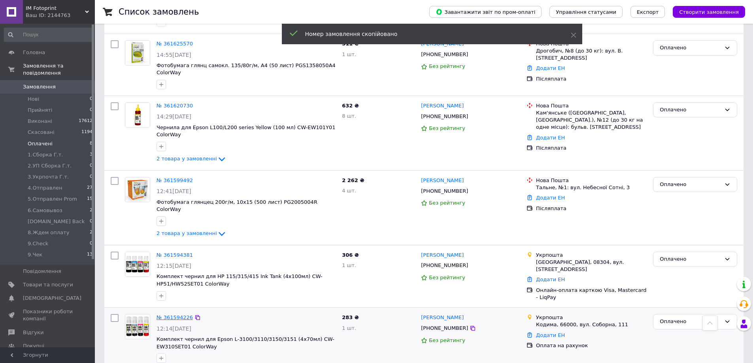
click at [183, 315] on link "№ 361594226" at bounding box center [175, 318] width 36 height 6
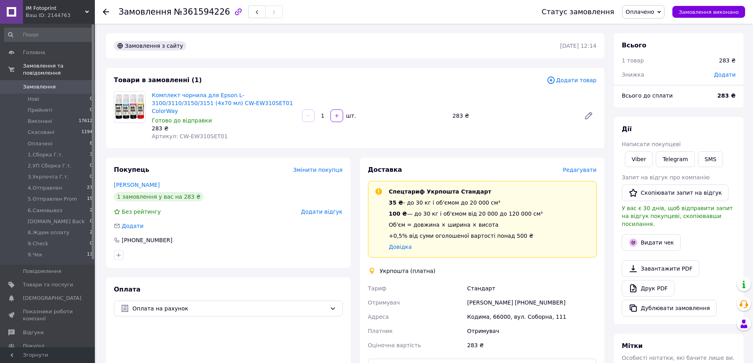
click at [665, 8] on span "Оплачено" at bounding box center [643, 11] width 42 height 13
click at [651, 64] on li "1.Сборка Г.т." at bounding box center [655, 63] width 65 height 12
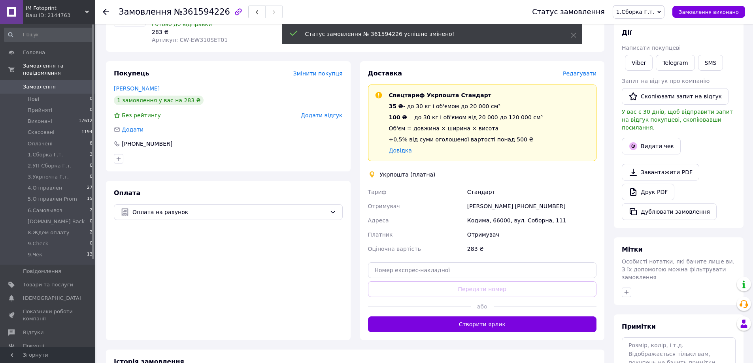
scroll to position [198, 0]
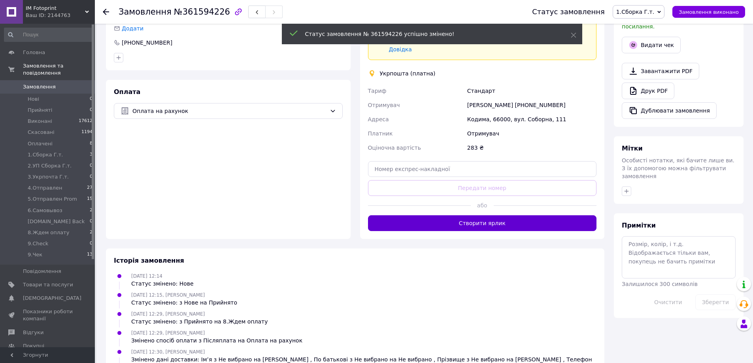
click at [501, 219] on button "Створити ярлик" at bounding box center [482, 224] width 229 height 16
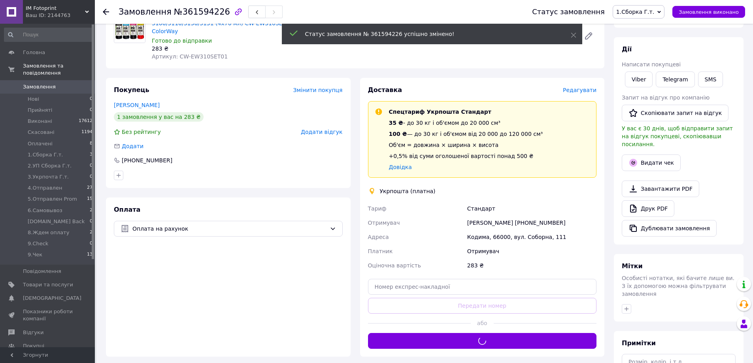
scroll to position [79, 0]
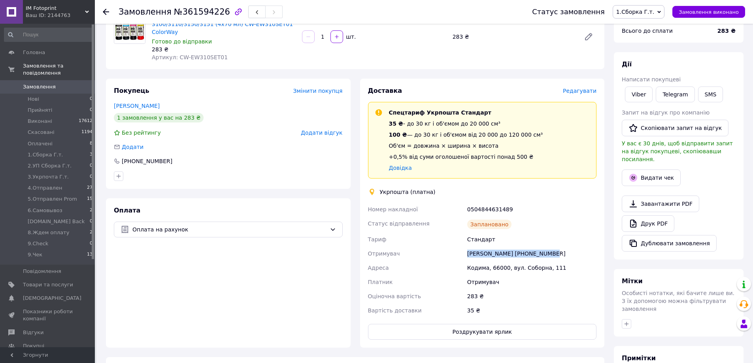
copy div "Отримувач [PERSON_NAME] [PHONE_NUMBER]"
drag, startPoint x: 509, startPoint y: 245, endPoint x: 465, endPoint y: 248, distance: 44.0
click at [465, 248] on div "Номер накладної 0504844631489 Статус відправлення Заплановано Тариф Стандарт От…" at bounding box center [483, 259] width 232 height 115
click at [501, 325] on button "Роздрукувати ярлик" at bounding box center [482, 332] width 229 height 16
copy div "Кодима, 66000,"
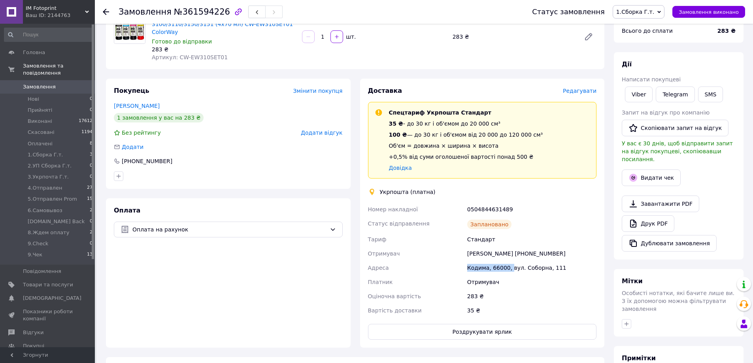
drag, startPoint x: 486, startPoint y: 259, endPoint x: 271, endPoint y: 9, distance: 329.6
click at [445, 228] on div "Номер накладної 0504844631489 Статус відправлення Заплановано Тариф Стандарт От…" at bounding box center [483, 259] width 232 height 115
drag, startPoint x: 497, startPoint y: 281, endPoint x: 501, endPoint y: 268, distance: 13.6
click at [498, 289] on div "283 ₴" at bounding box center [532, 296] width 132 height 14
copy div "Кодима, 66000"
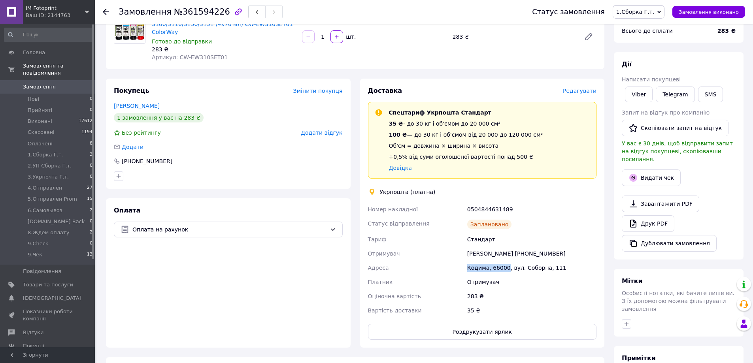
drag, startPoint x: 504, startPoint y: 261, endPoint x: 469, endPoint y: 263, distance: 35.6
click at [469, 263] on div "Кодима, 66000, вул. Соборна, 111" at bounding box center [532, 268] width 132 height 14
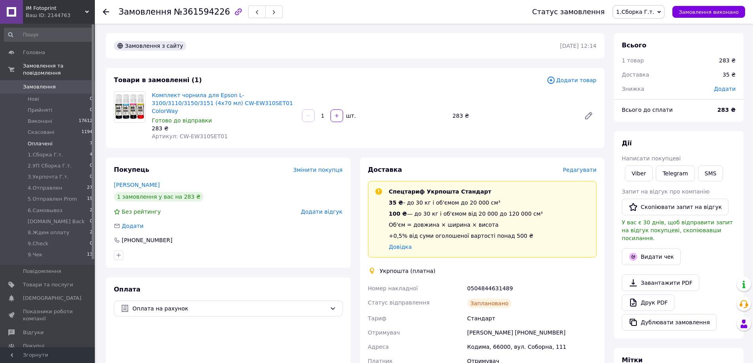
click at [35, 140] on span "Оплачені" at bounding box center [40, 143] width 25 height 7
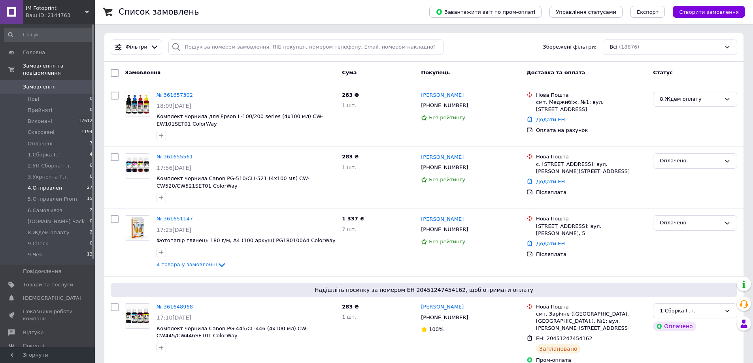
click at [49, 185] on span "4.Отправлен" at bounding box center [45, 188] width 34 height 7
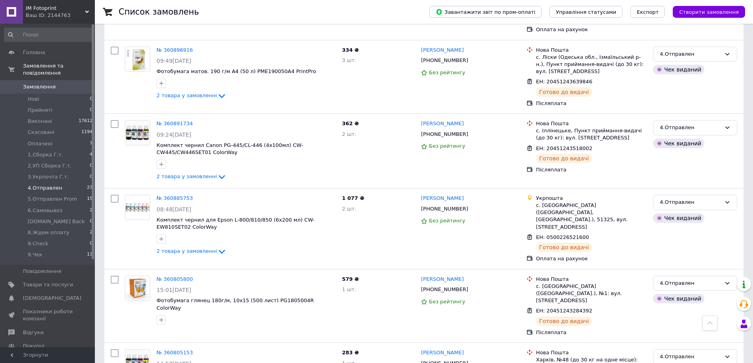
scroll to position [1633, 0]
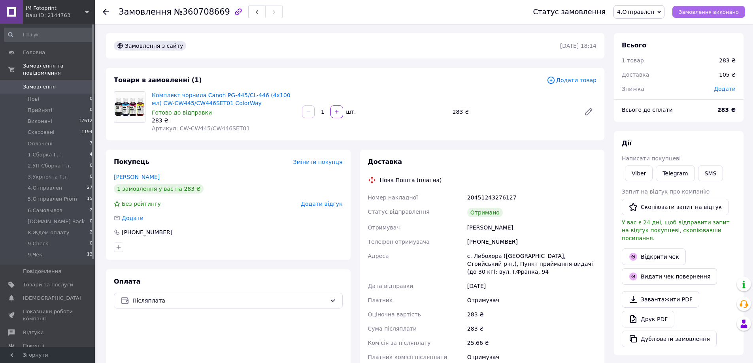
click at [703, 13] on span "Замовлення виконано" at bounding box center [709, 12] width 60 height 6
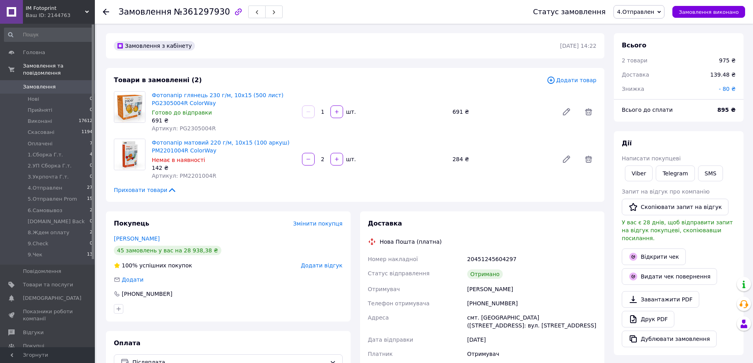
scroll to position [147, 0]
click at [711, 11] on span "Замовлення виконано" at bounding box center [709, 12] width 60 height 6
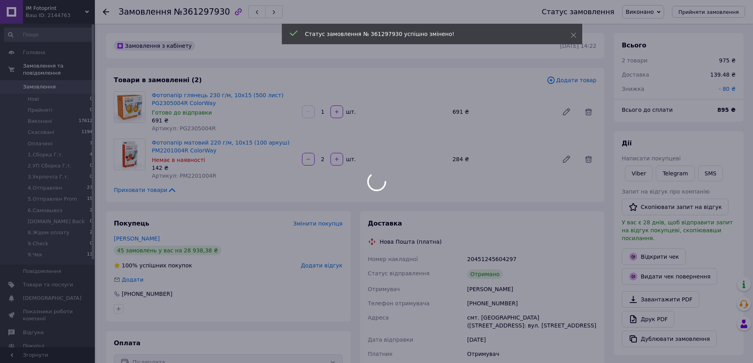
scroll to position [166, 0]
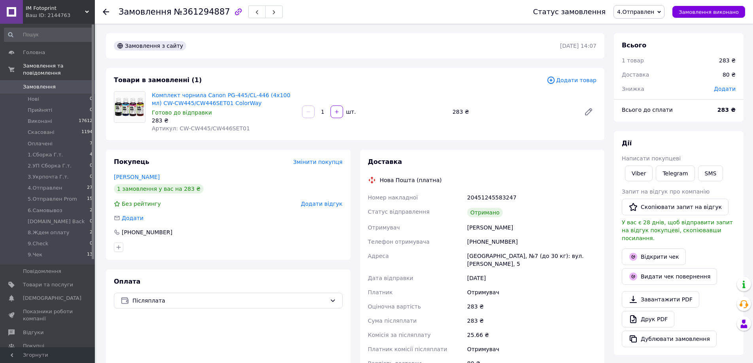
drag, startPoint x: 696, startPoint y: 12, endPoint x: 677, endPoint y: 11, distance: 19.4
click at [697, 13] on span "Замовлення виконано" at bounding box center [709, 12] width 60 height 6
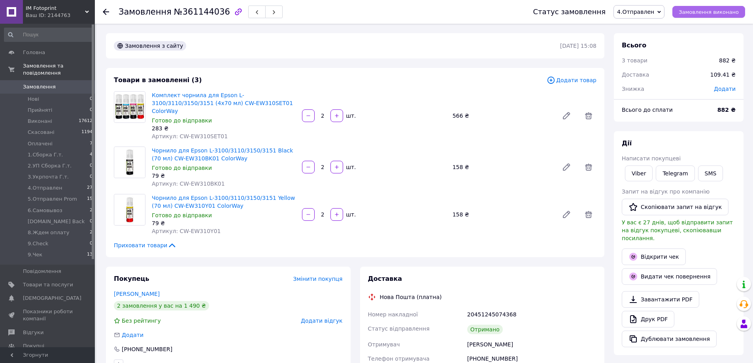
drag, startPoint x: 713, startPoint y: 10, endPoint x: 708, endPoint y: 11, distance: 5.2
click at [713, 11] on span "Замовлення виконано" at bounding box center [709, 12] width 60 height 6
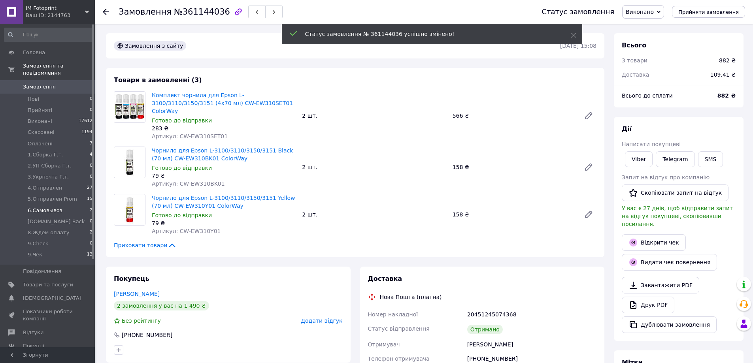
click at [52, 207] on span "6.Самовывоз" at bounding box center [45, 210] width 35 height 7
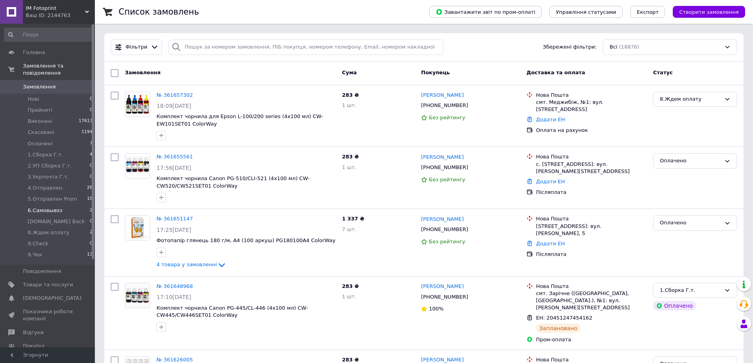
click at [53, 207] on span "6.Самовывоз" at bounding box center [45, 210] width 35 height 7
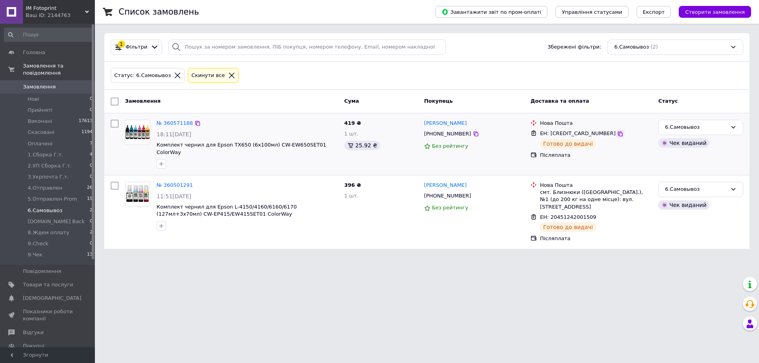
click at [618, 135] on icon at bounding box center [620, 134] width 5 height 5
click at [473, 193] on icon at bounding box center [476, 196] width 6 height 6
click at [598, 214] on icon at bounding box center [601, 217] width 6 height 6
click at [38, 140] on span "Оплачені" at bounding box center [40, 143] width 25 height 7
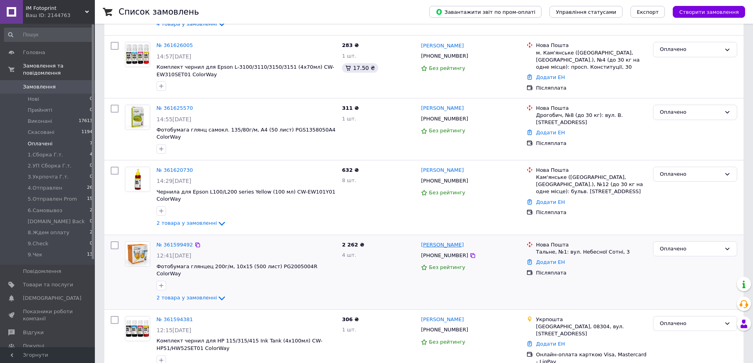
scroll to position [210, 0]
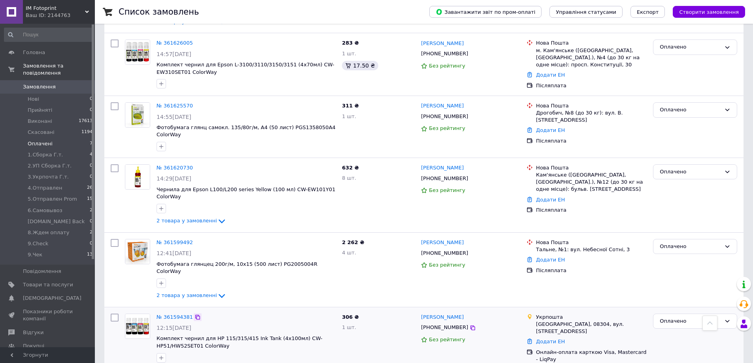
click at [195, 315] on icon at bounding box center [197, 317] width 5 height 5
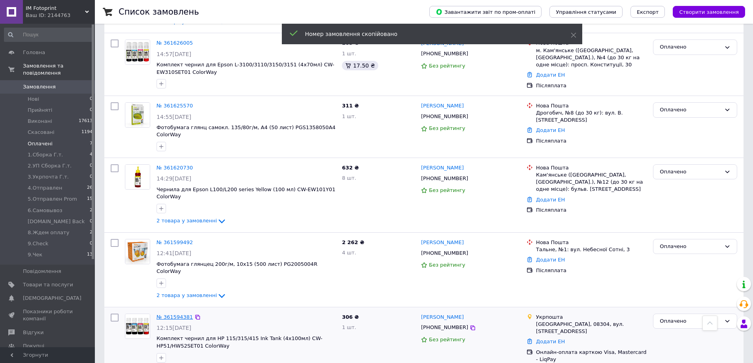
click at [177, 314] on link "№ 361594381" at bounding box center [175, 317] width 36 height 6
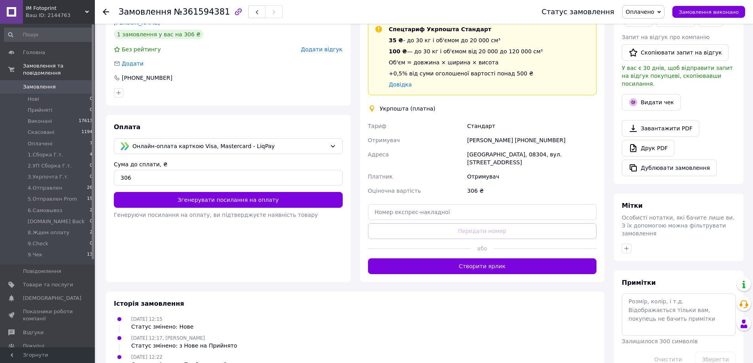
scroll to position [158, 0]
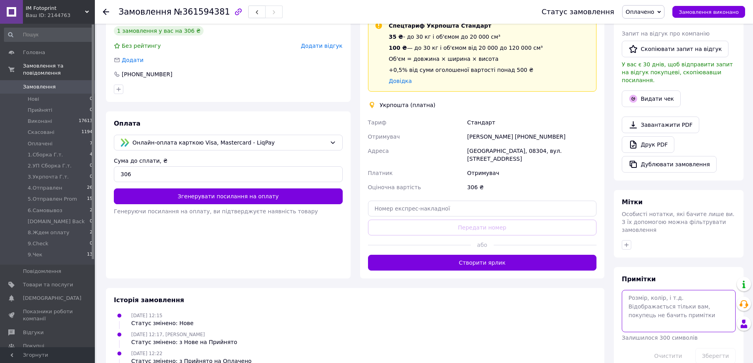
click at [659, 290] on textarea at bounding box center [679, 311] width 114 height 42
paste textarea "LIQPAY"
drag, startPoint x: 666, startPoint y: 283, endPoint x: 621, endPoint y: 282, distance: 45.9
click at [621, 282] on div "Примітки LIQPAY !!! Залишилося 289 символів Очистити Зберегти" at bounding box center [679, 319] width 130 height 105
click at [681, 290] on textarea "LIQPAY !!!" at bounding box center [679, 311] width 114 height 42
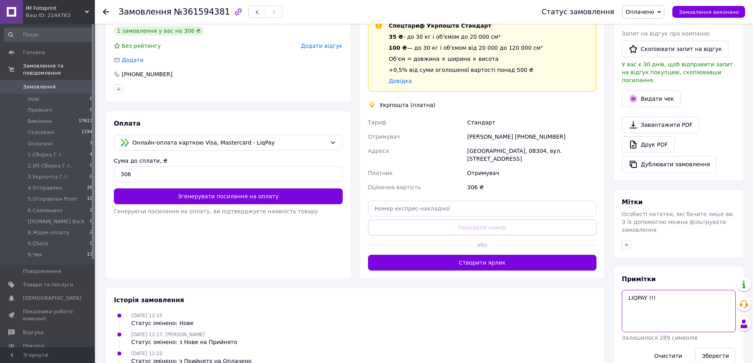
click at [676, 290] on textarea "LIQPAY !!!" at bounding box center [679, 311] width 114 height 42
paste textarea "LIQPAY !!!"
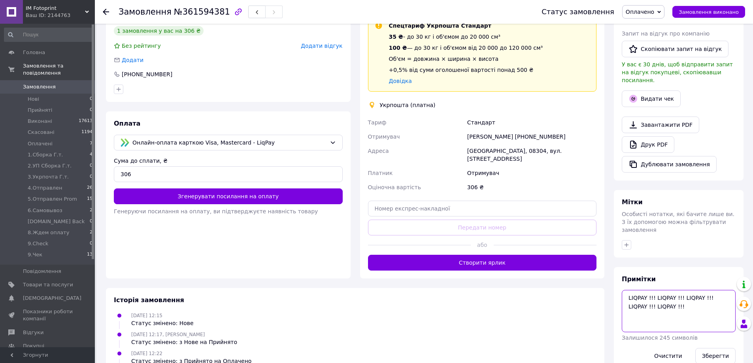
paste textarea "LIQPAY !!!"
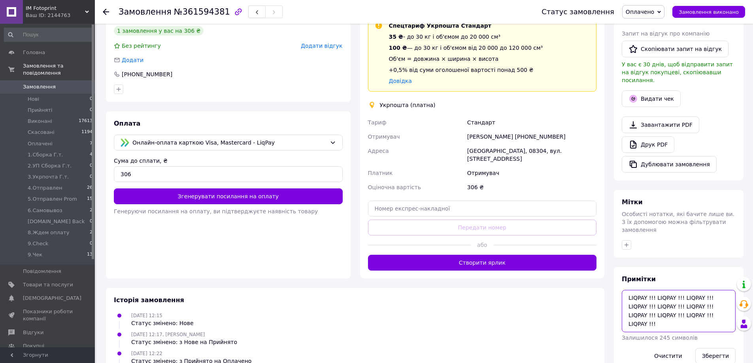
paste textarea "LIQPAY !!!"
paste
type textarea "LIQPAY !!! LIQPAY !!! LIQPAY !!! LIQPAY !!! LIQPAY !!! LIQPAY !!! LIQPAY !!! LI…"
click at [710, 348] on button "Зберегти" at bounding box center [716, 356] width 40 height 16
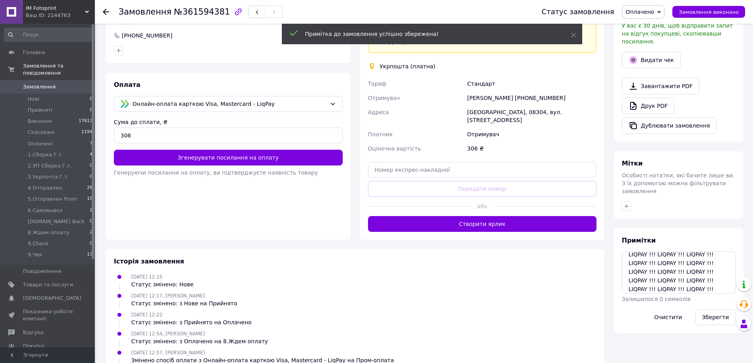
scroll to position [198, 0]
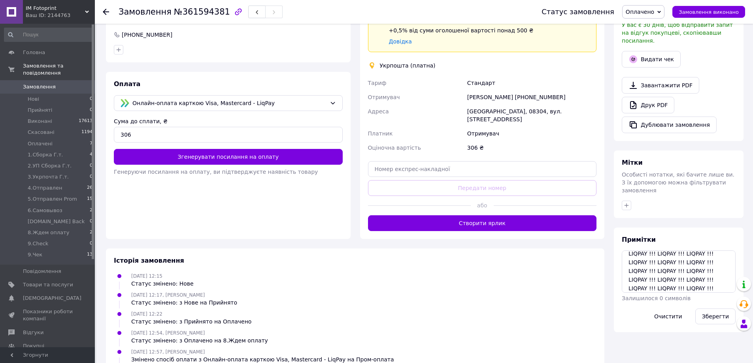
click at [661, 11] on icon at bounding box center [660, 12] width 4 height 4
click at [655, 61] on li "1.Сборка Г.т." at bounding box center [655, 63] width 65 height 12
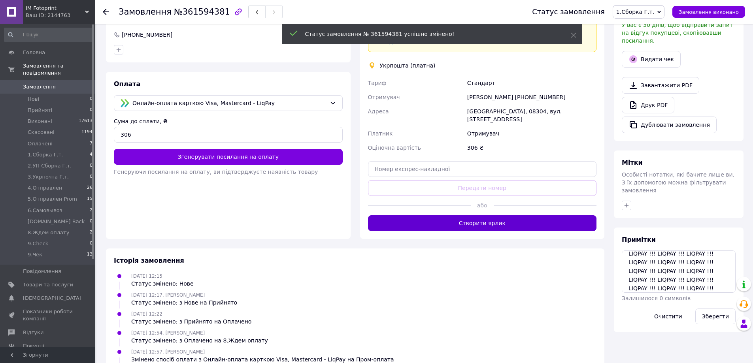
click at [489, 218] on button "Створити ярлик" at bounding box center [482, 224] width 229 height 16
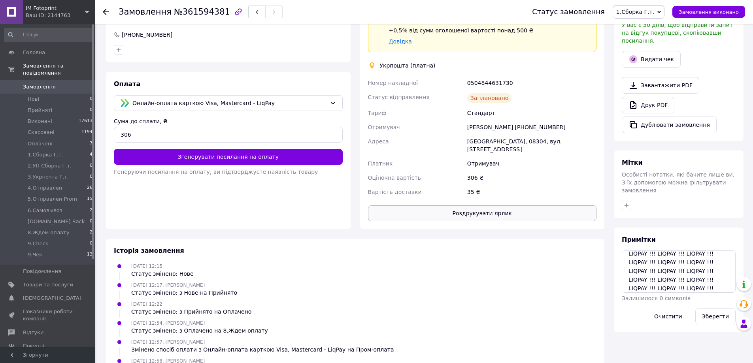
click at [490, 206] on button "Роздрукувати ярлик" at bounding box center [482, 214] width 229 height 16
copy div "Отримувач [PERSON_NAME] [PHONE_NUMBER]"
drag, startPoint x: 552, startPoint y: 124, endPoint x: 464, endPoint y: 128, distance: 87.5
click at [464, 128] on div "Номер накладної 0504844631730 Статус відправлення Заплановано Тариф Стандарт От…" at bounding box center [483, 137] width 232 height 123
copy div "[GEOGRAPHIC_DATA], 08304,"
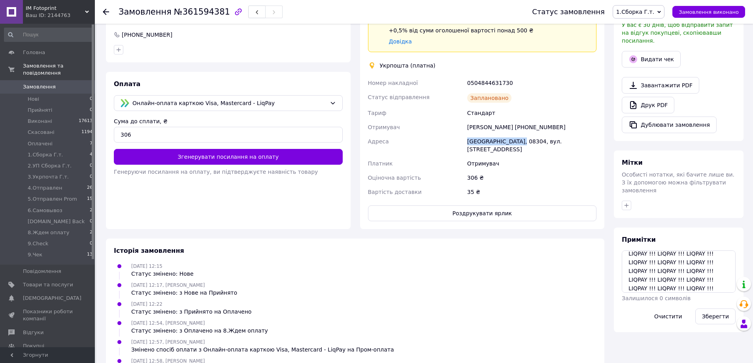
drag, startPoint x: 513, startPoint y: 142, endPoint x: 469, endPoint y: 141, distance: 44.3
click at [469, 141] on div "[GEOGRAPHIC_DATA], 08304, вул. [STREET_ADDRESS]" at bounding box center [532, 145] width 132 height 22
